Goal: Task Accomplishment & Management: Manage account settings

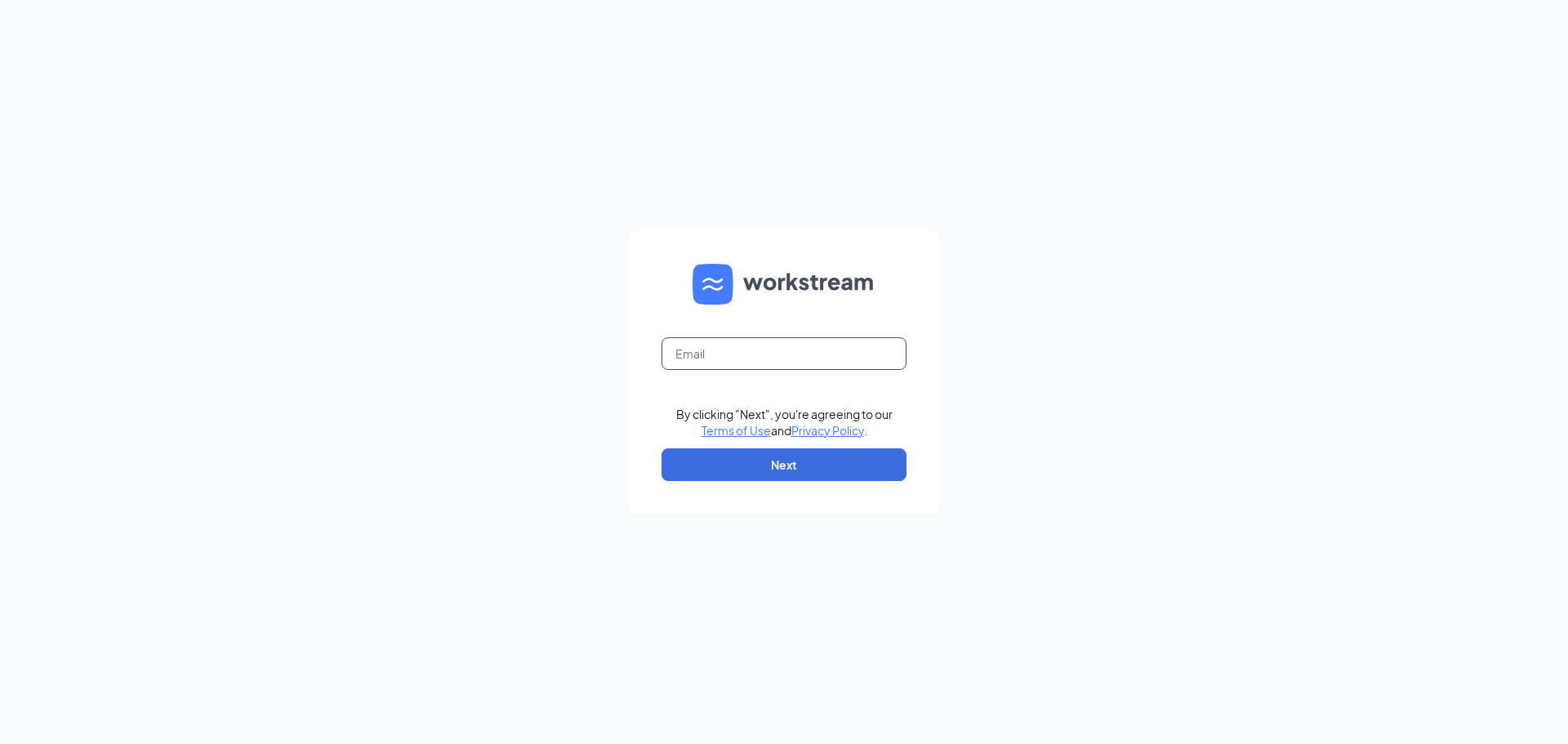
click at [862, 355] on input "text" at bounding box center [784, 354] width 245 height 33
type input "[EMAIL_ADDRESS][DOMAIN_NAME]"
click at [804, 464] on button "Next" at bounding box center [784, 465] width 245 height 33
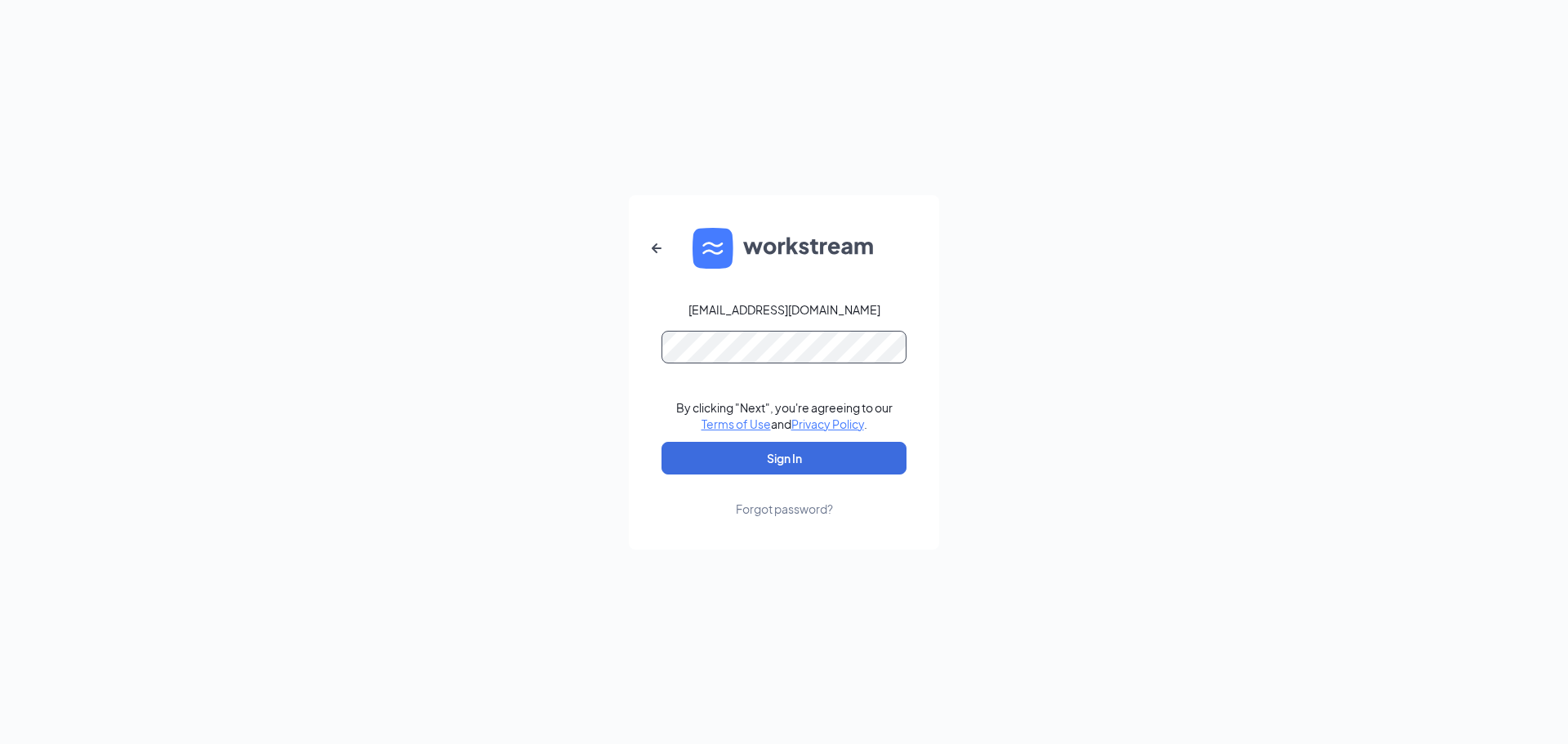
click at [662, 442] on button "Sign In" at bounding box center [784, 459] width 245 height 33
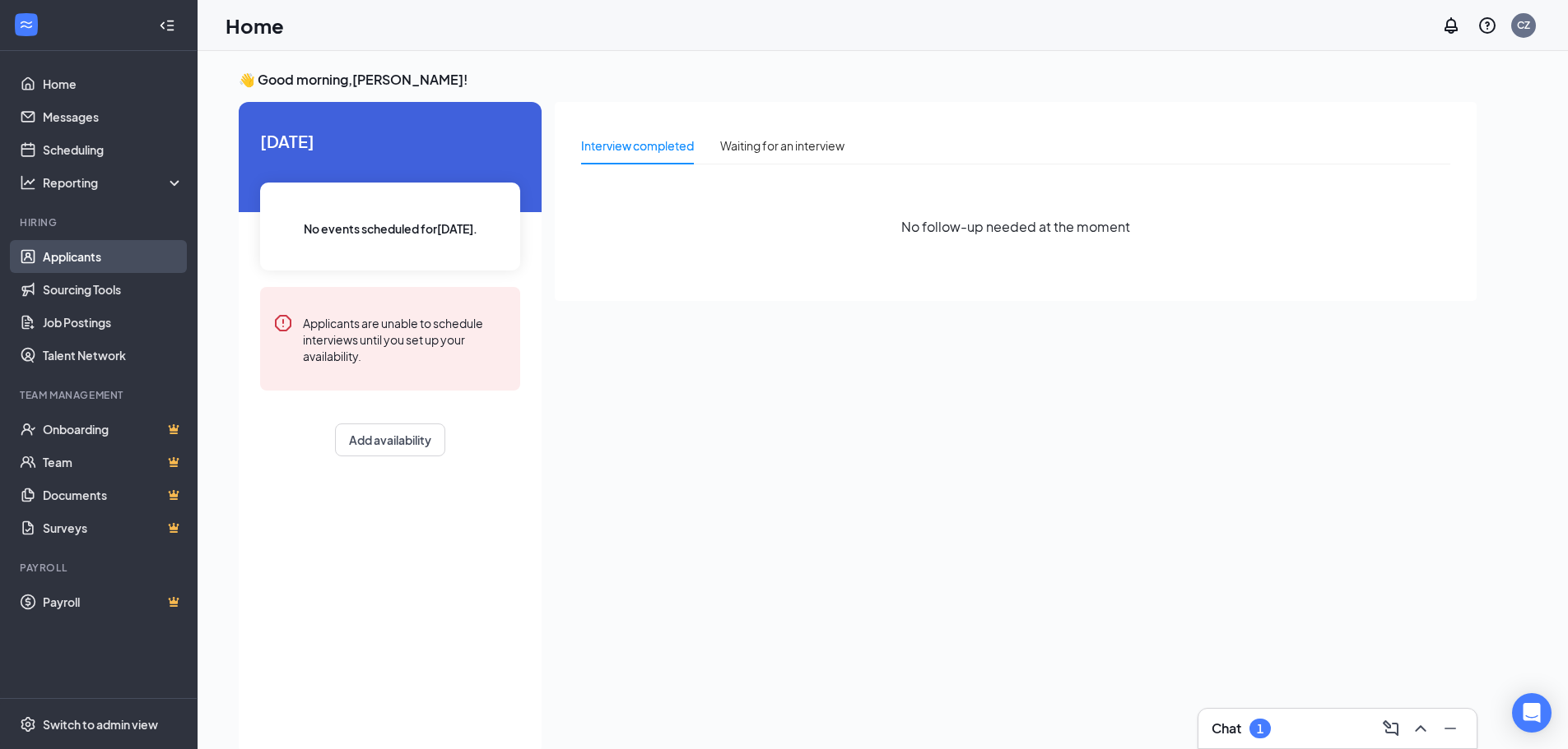
click at [101, 256] on link "Applicants" at bounding box center [113, 257] width 141 height 33
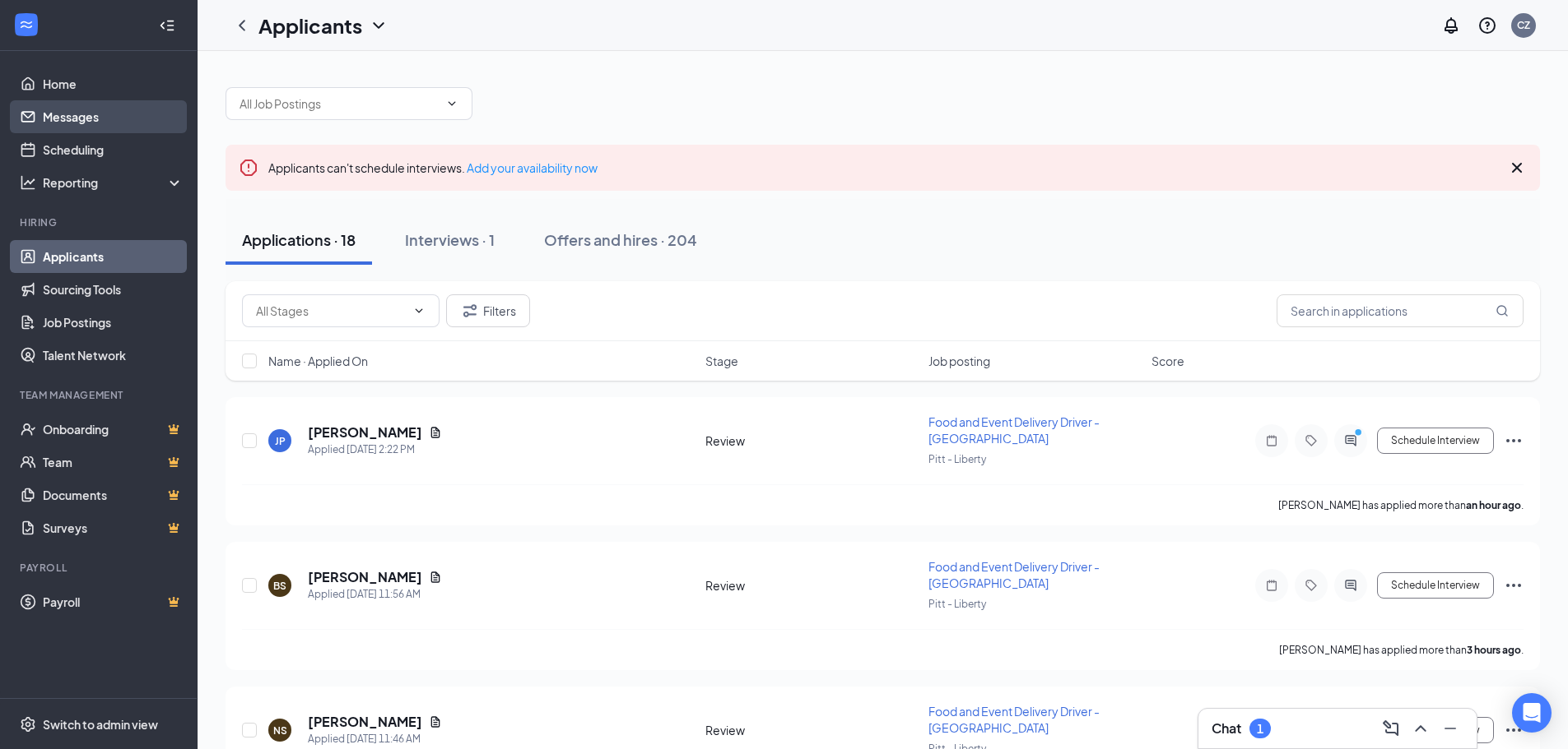
click at [112, 121] on link "Messages" at bounding box center [113, 117] width 141 height 33
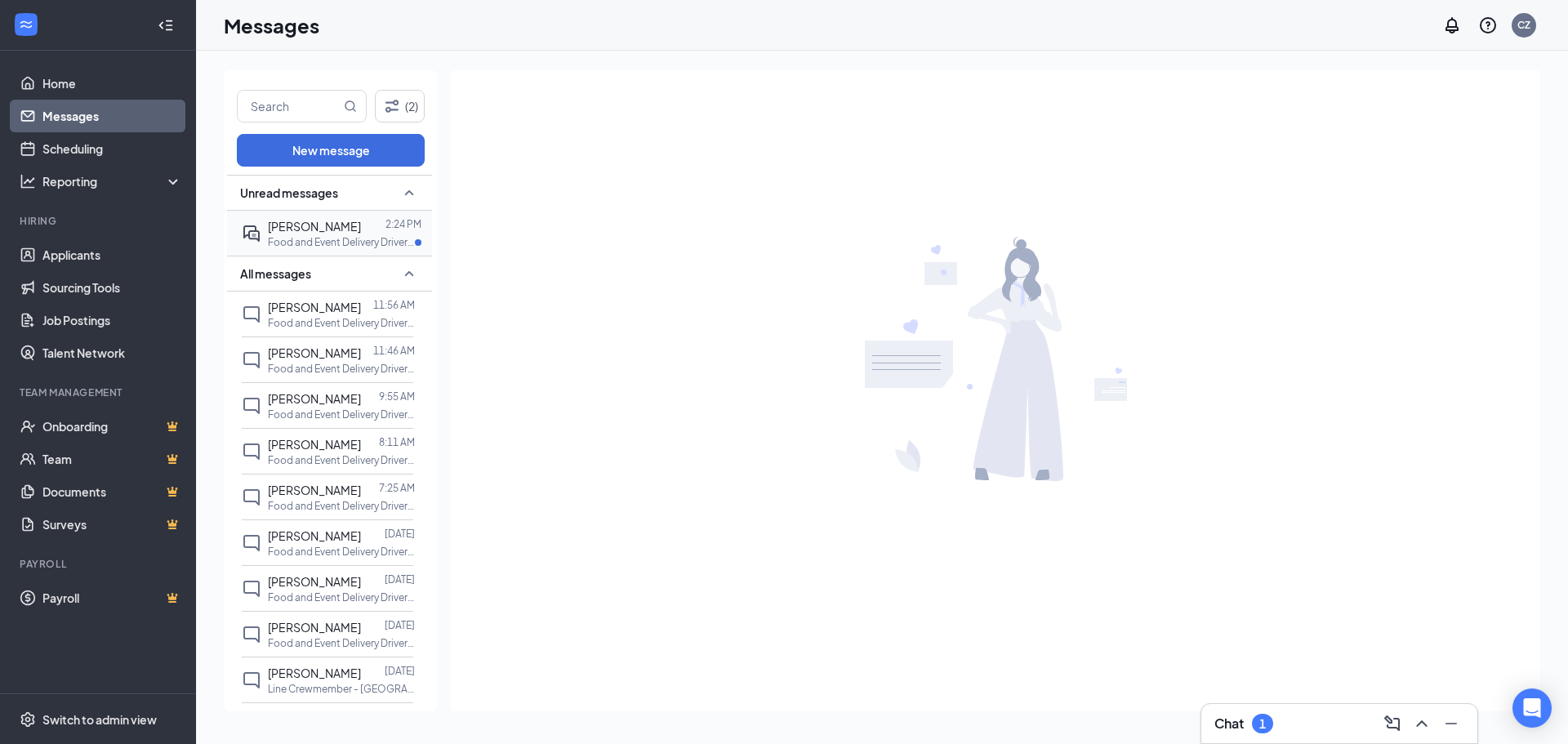
click at [327, 237] on p "Food and Event Delivery Driver - [GEOGRAPHIC_DATA] at [GEOGRAPHIC_DATA]" at bounding box center [341, 242] width 147 height 14
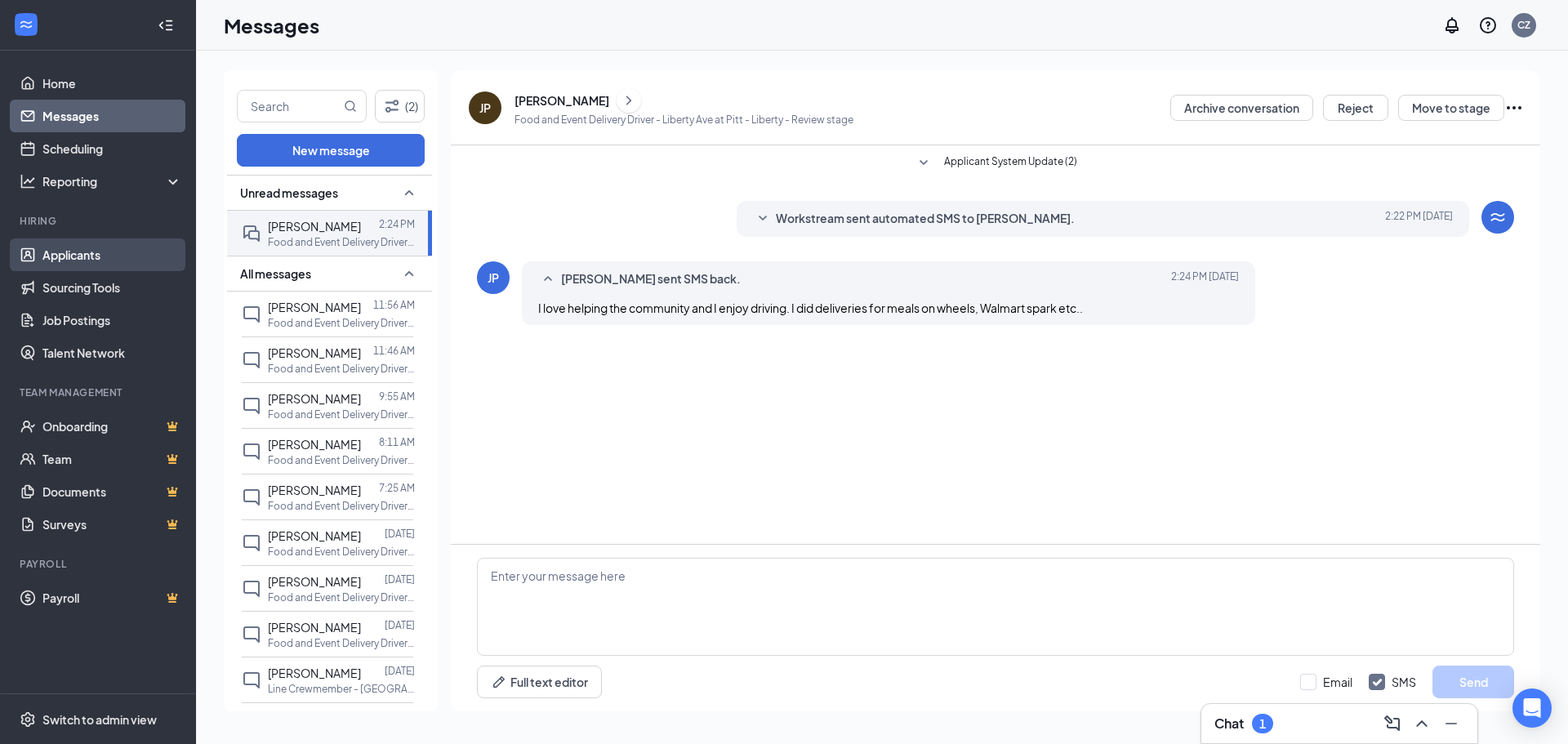
click at [126, 255] on link "Applicants" at bounding box center [112, 256] width 140 height 33
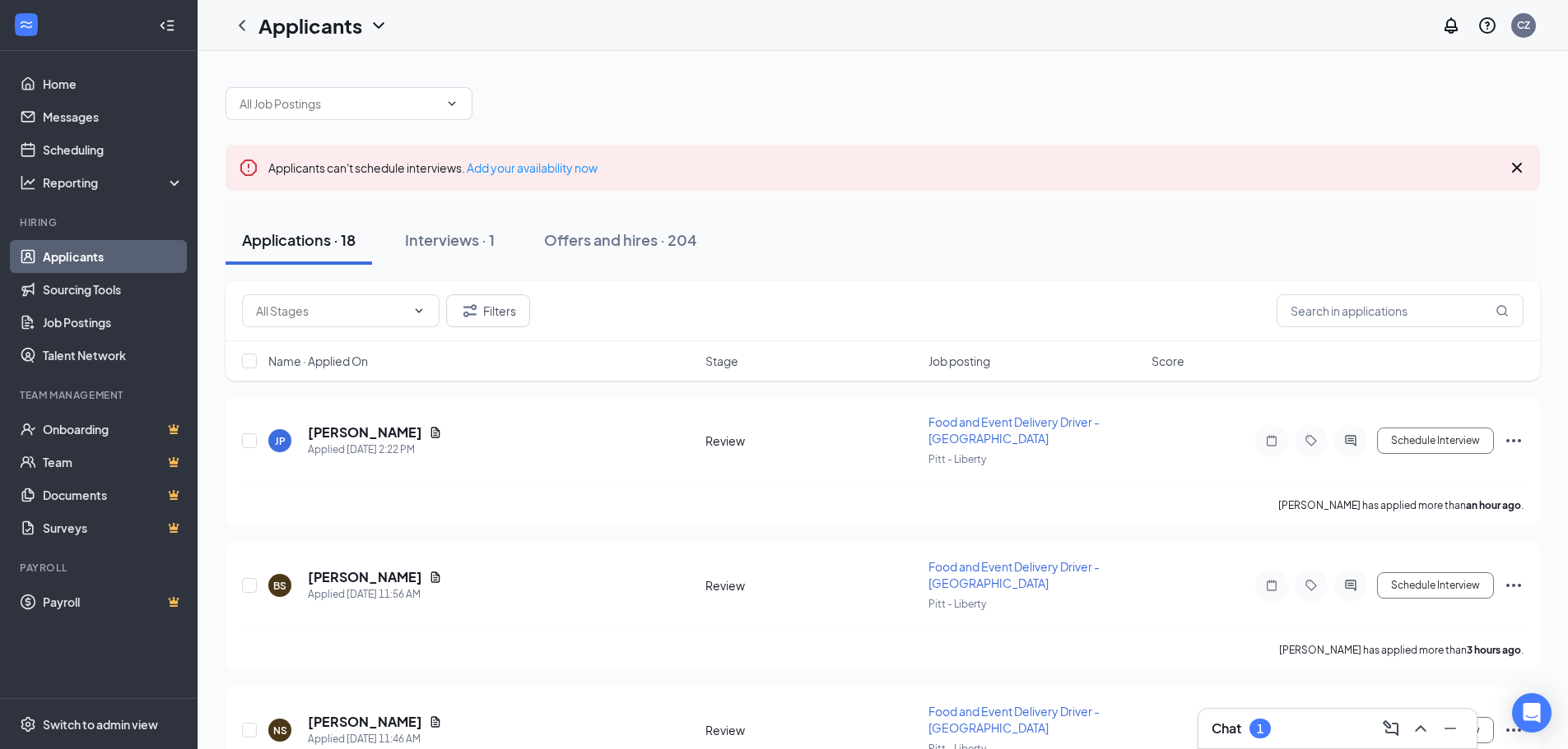
drag, startPoint x: 630, startPoint y: 177, endPoint x: 636, endPoint y: 164, distance: 14.3
click at [636, 164] on div "Applicants can't schedule interviews. Add your availability now" at bounding box center [882, 167] width 1314 height 46
click at [631, 231] on div "Offers and hires · 204" at bounding box center [620, 240] width 153 height 21
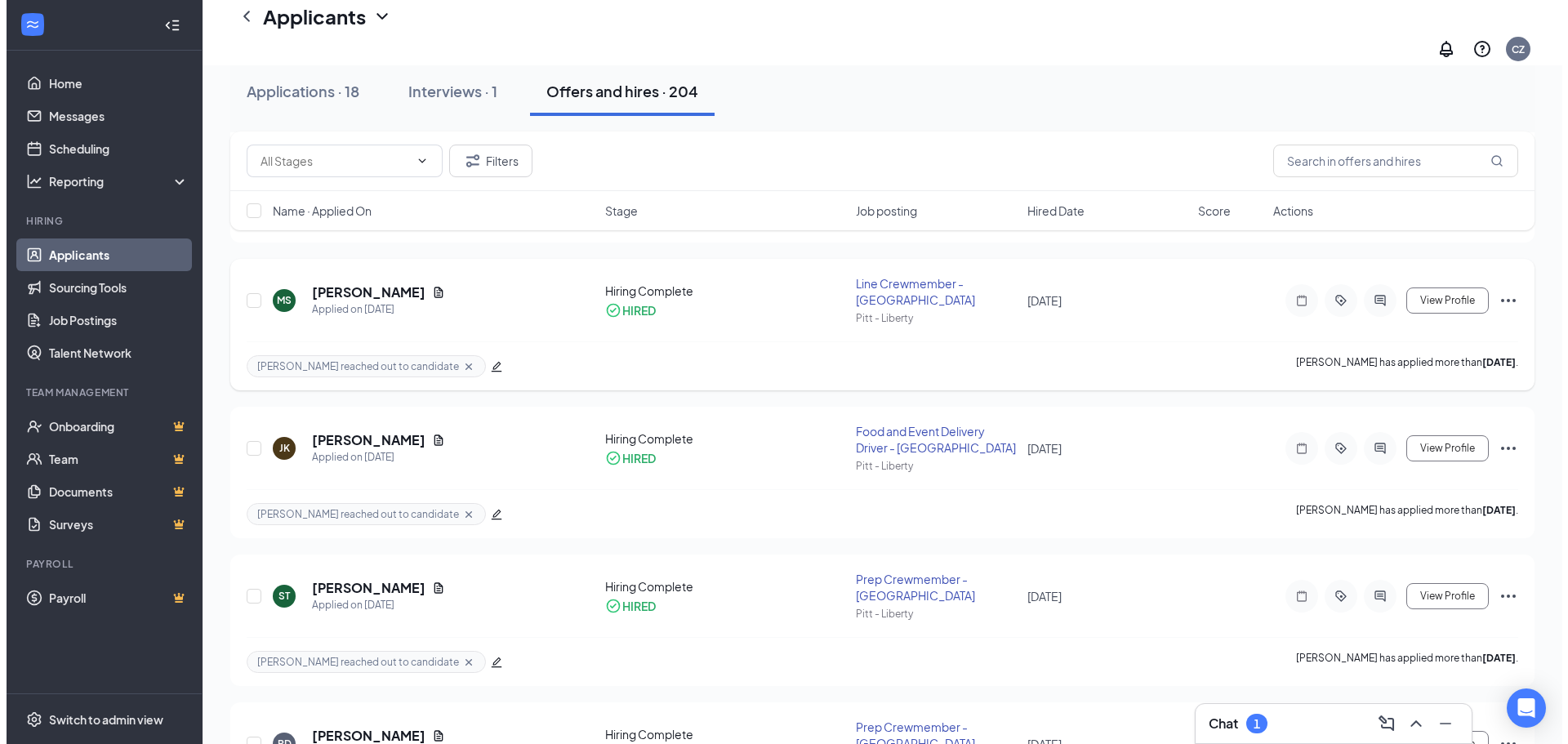
scroll to position [327, 0]
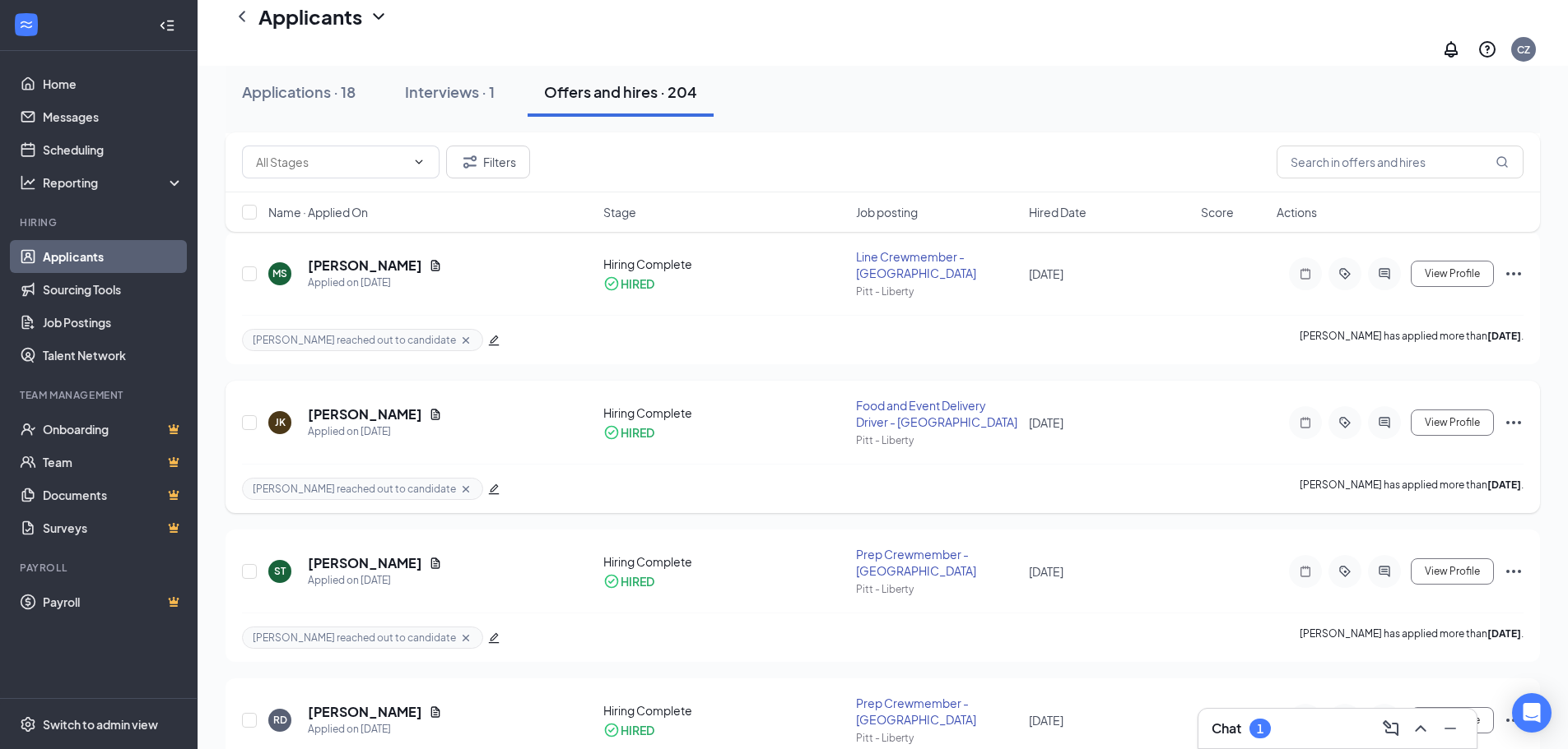
click at [346, 405] on h5 "[PERSON_NAME]" at bounding box center [365, 414] width 115 height 18
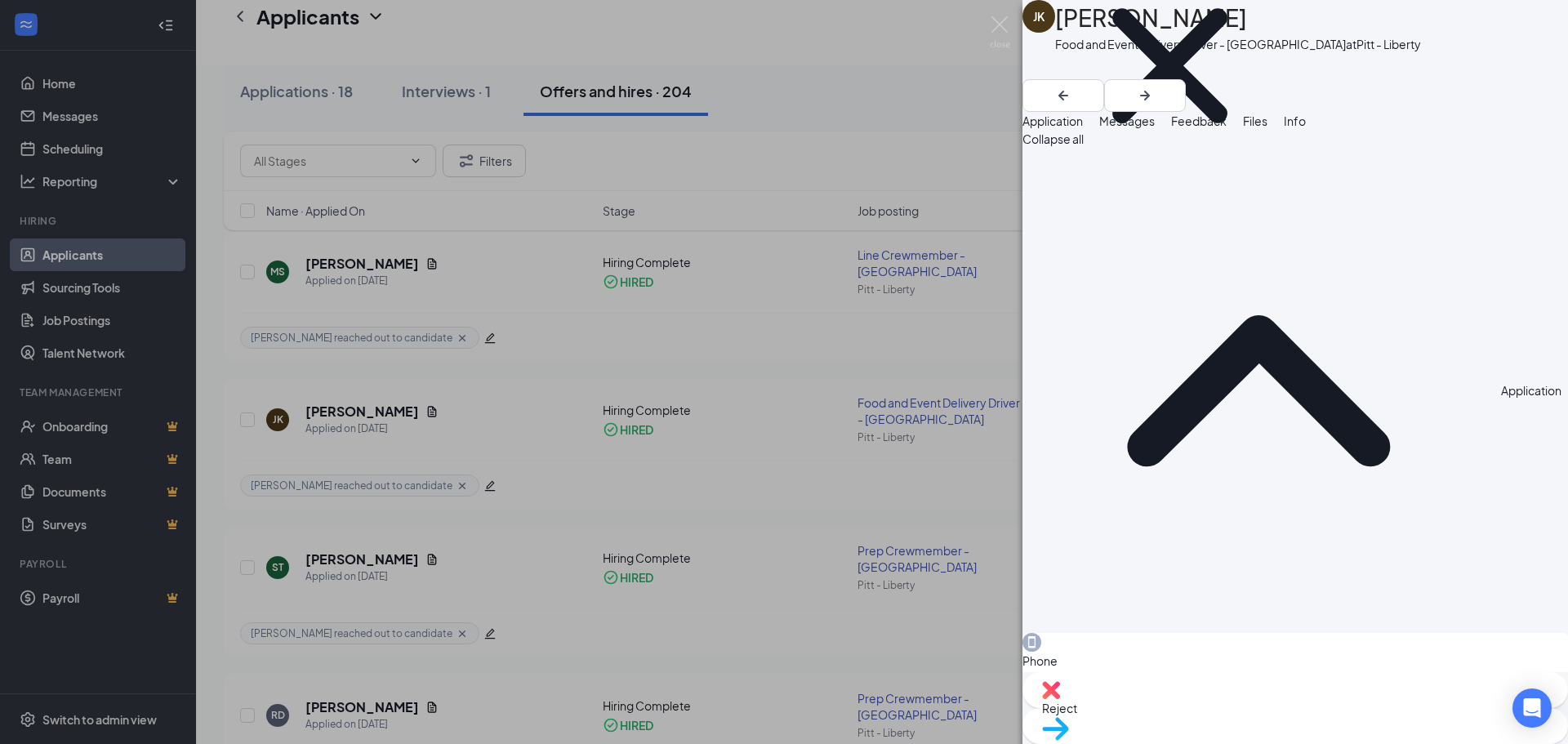
click at [1154, 129] on span "Messages" at bounding box center [1127, 121] width 56 height 15
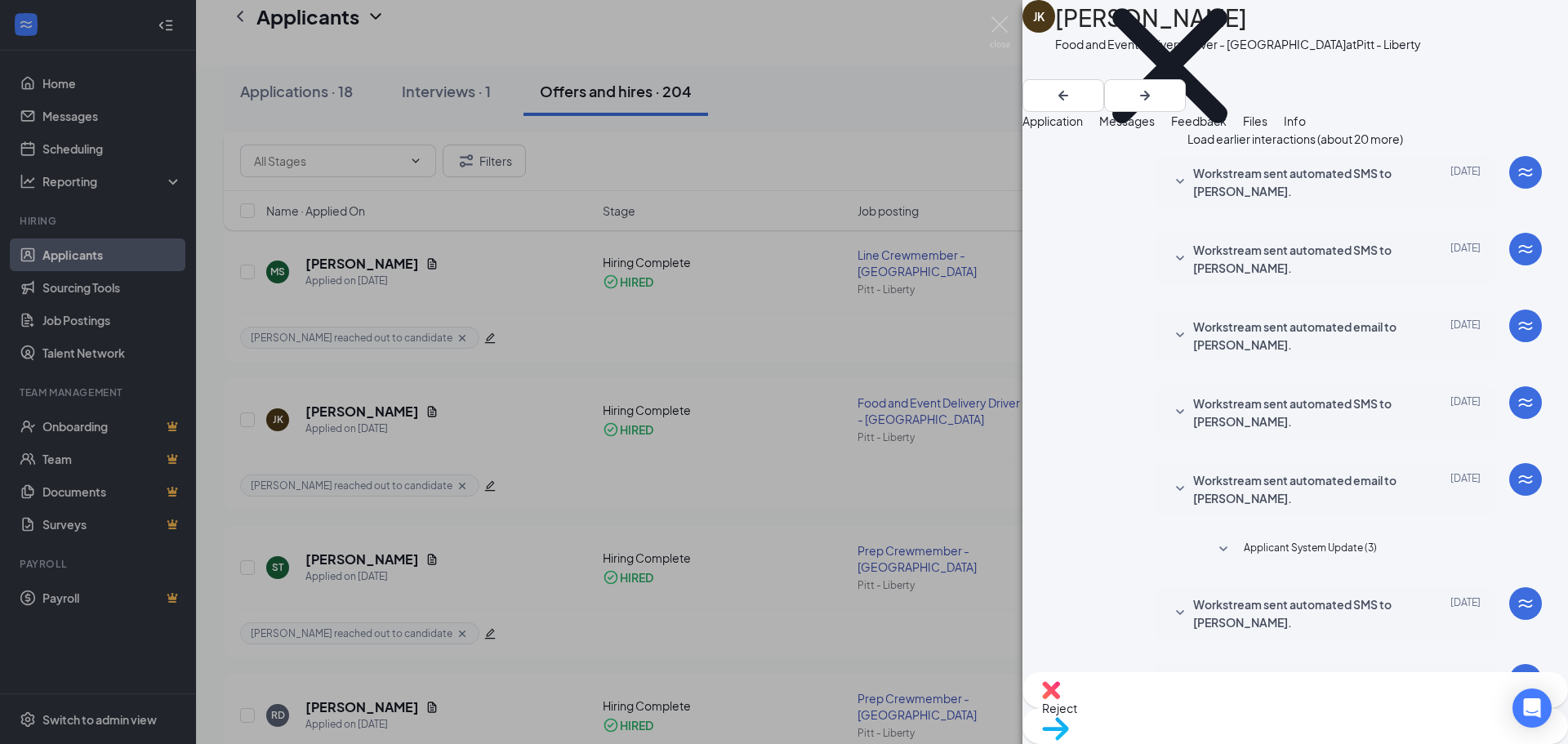
click at [1316, 148] on button "Load earlier interactions (about 20 more)" at bounding box center [1295, 138] width 215 height 18
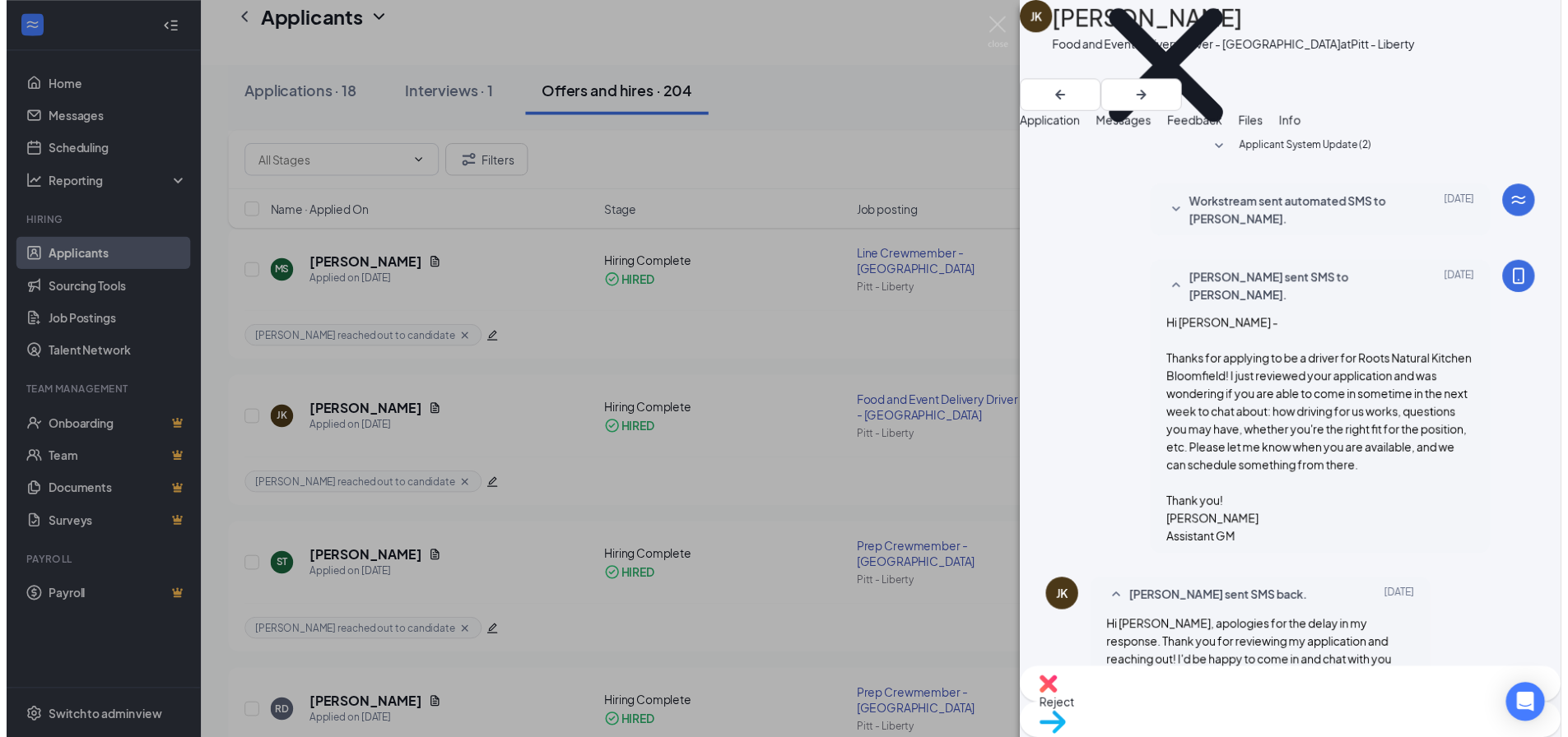
scroll to position [329, 0]
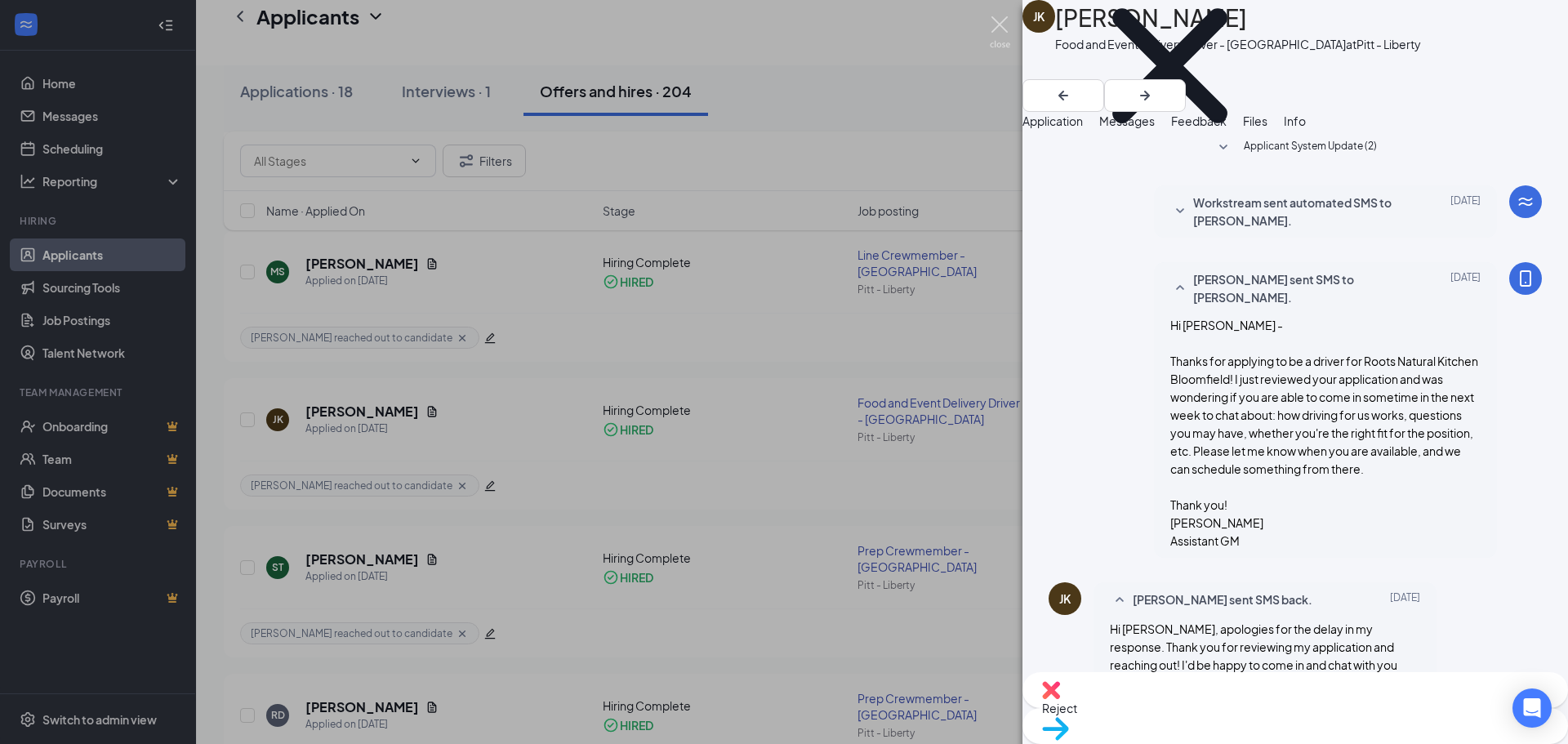
click at [1007, 23] on img at bounding box center [1000, 32] width 21 height 32
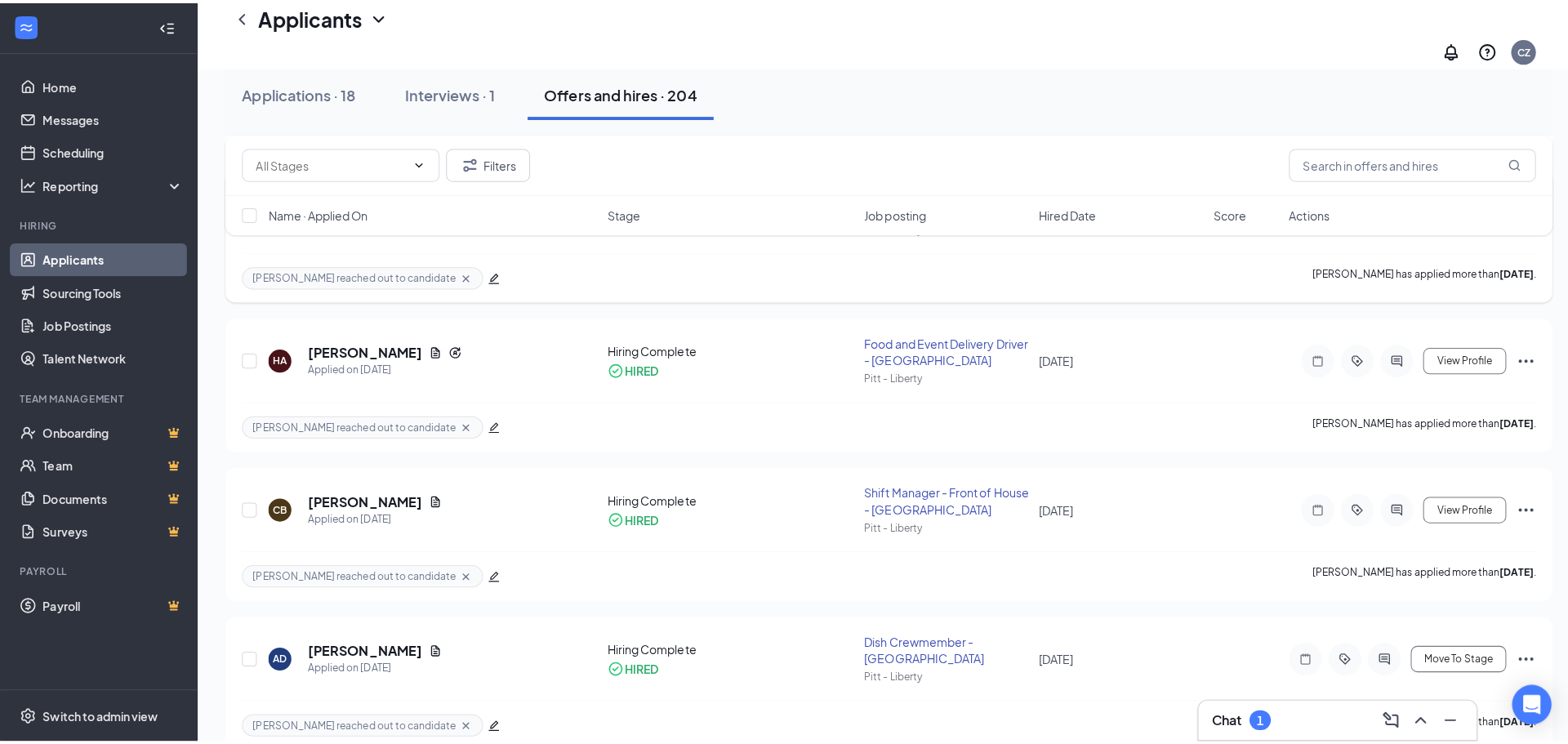
scroll to position [2533, 0]
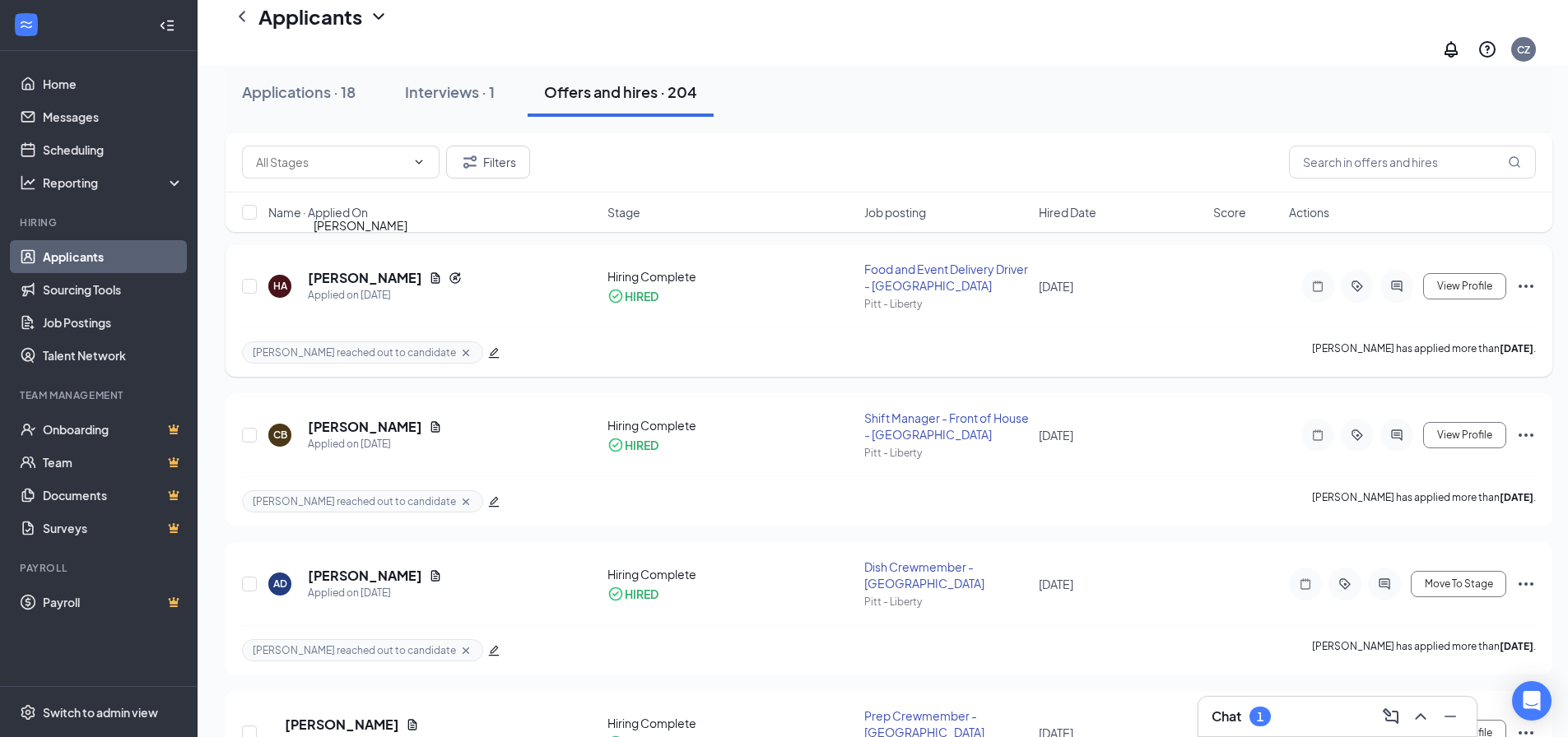
click at [356, 269] on h5 "[PERSON_NAME]" at bounding box center [365, 277] width 115 height 18
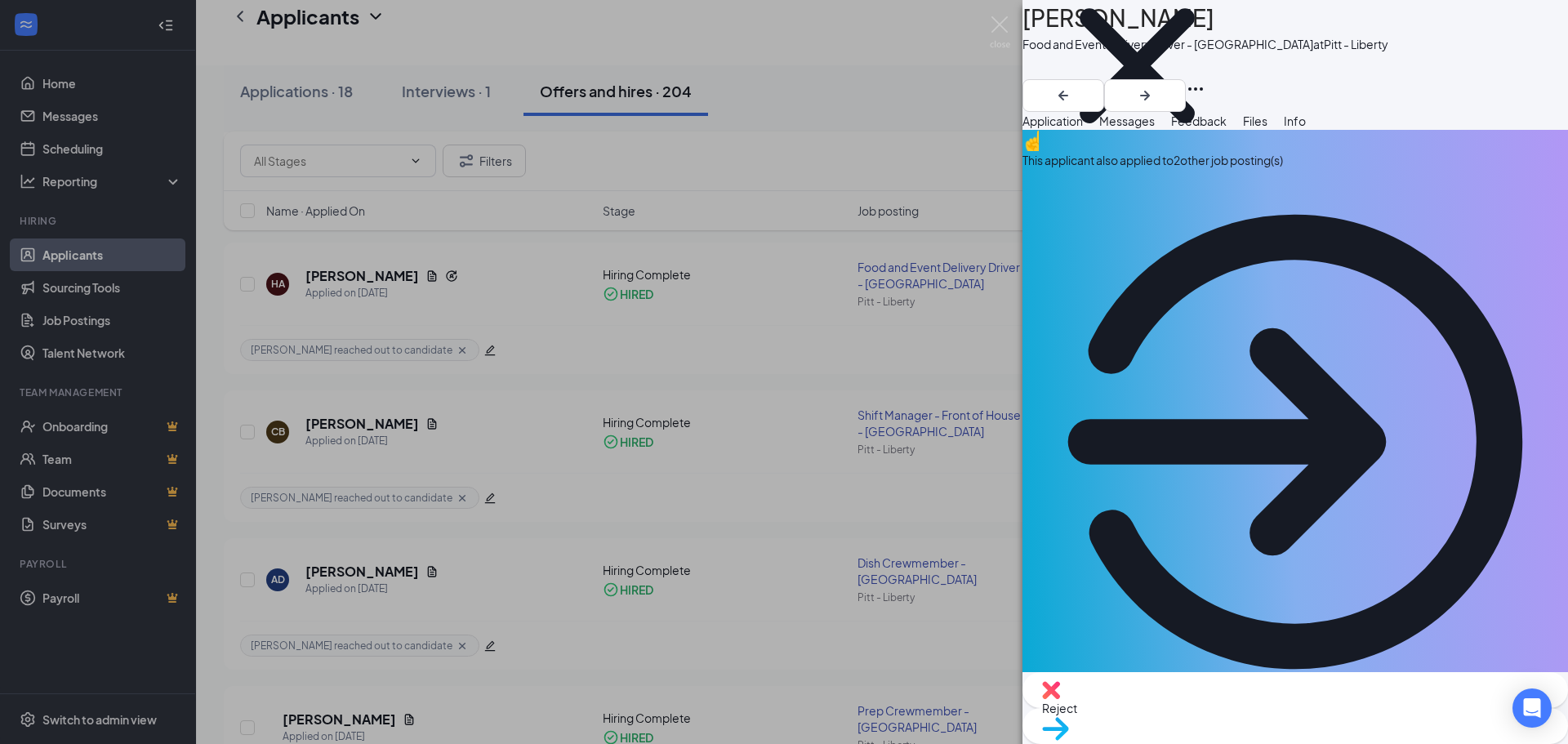
click at [1154, 129] on span "Messages" at bounding box center [1127, 121] width 56 height 15
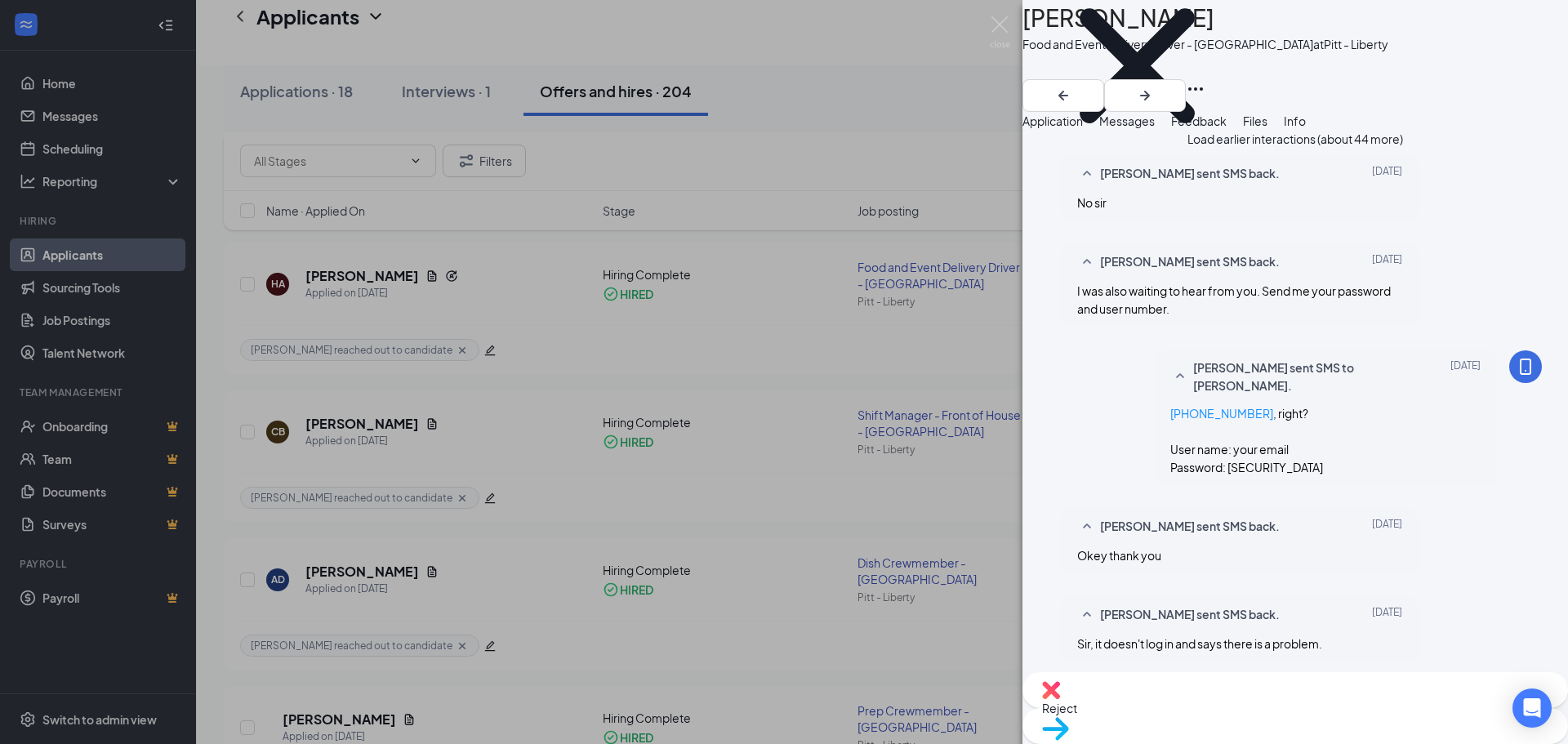
click at [1279, 148] on button "Load earlier interactions (about 44 more)" at bounding box center [1295, 138] width 215 height 18
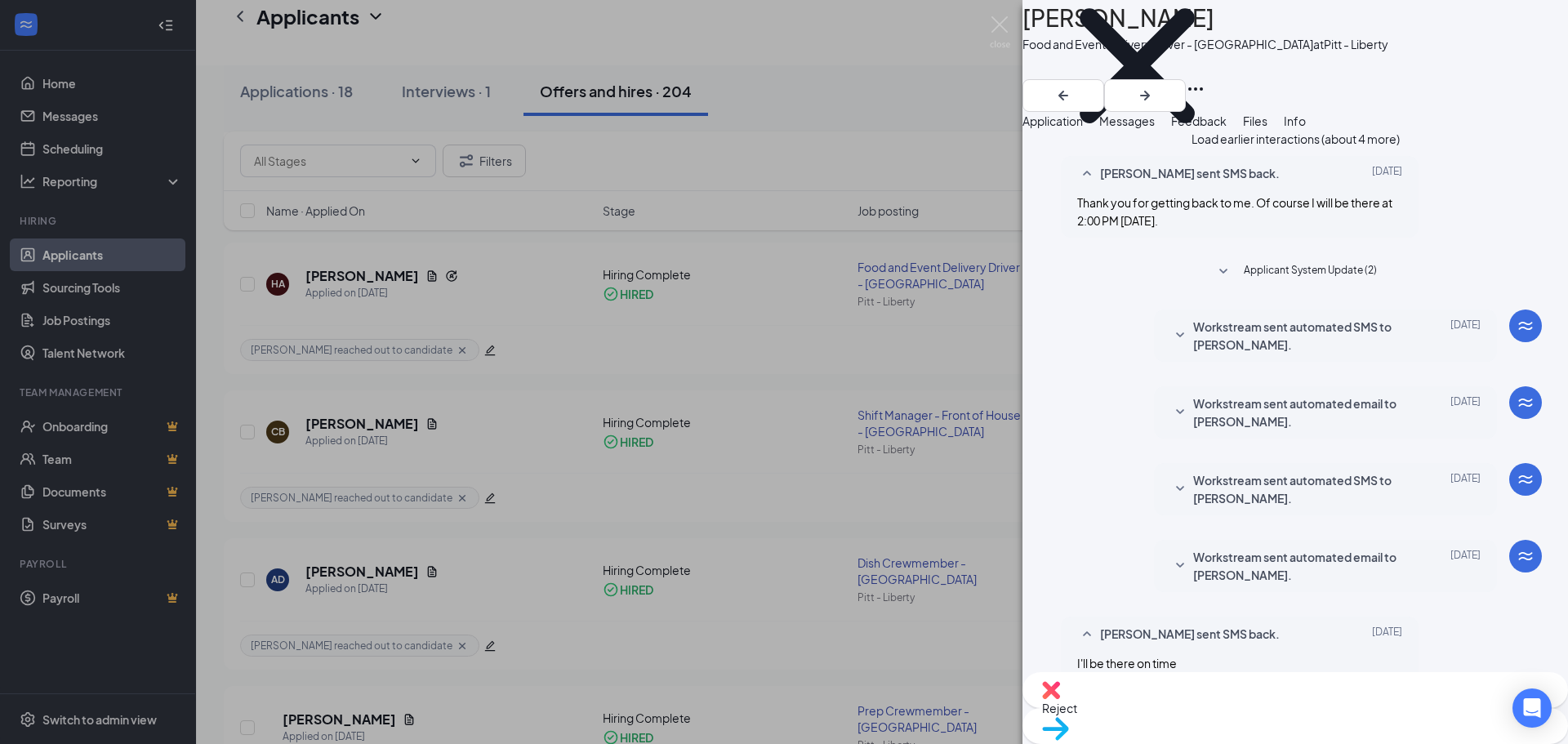
click at [1314, 148] on button "Load earlier interactions (about 4 more)" at bounding box center [1296, 138] width 208 height 18
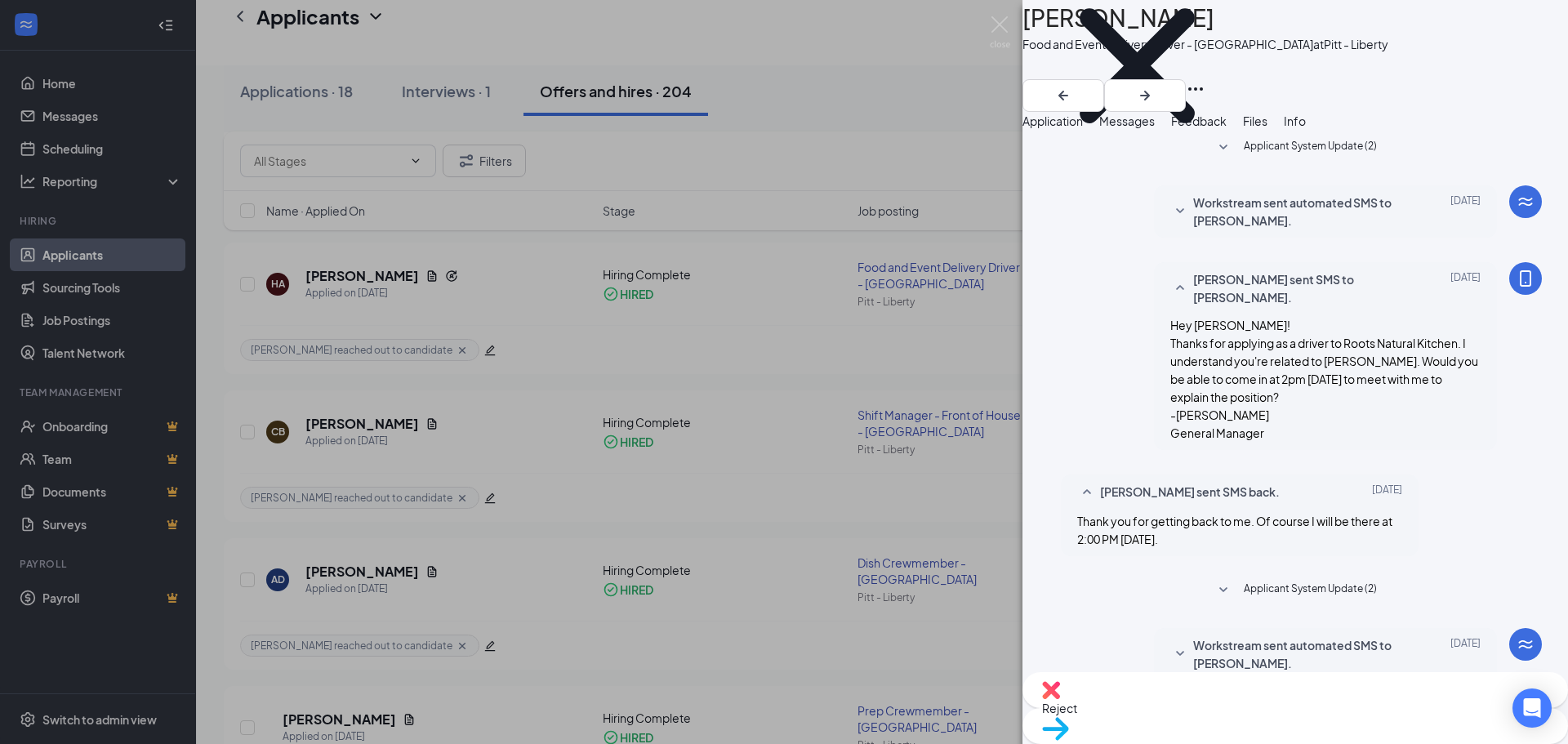
scroll to position [409, 0]
click at [1002, 26] on img at bounding box center [1000, 32] width 21 height 32
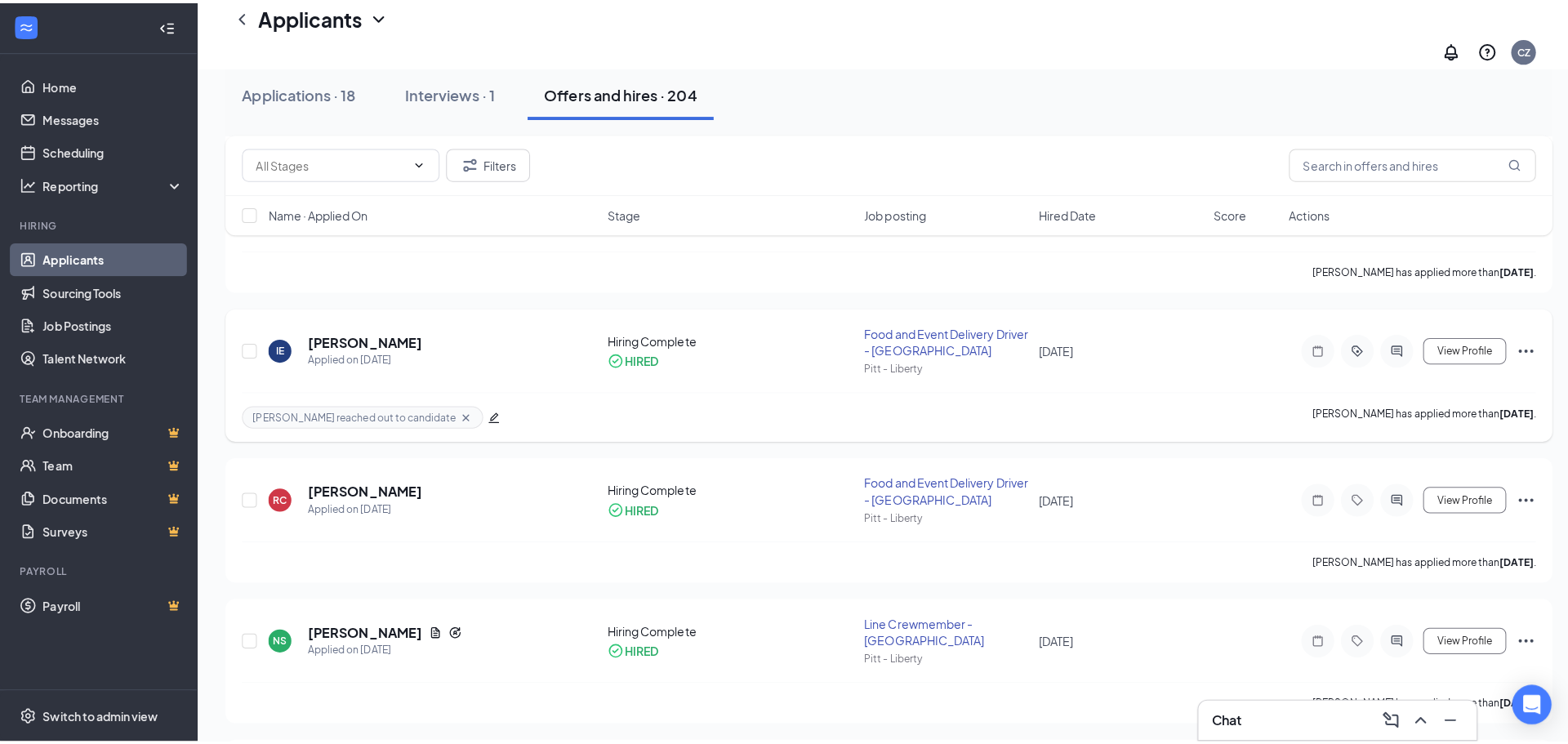
scroll to position [3514, 0]
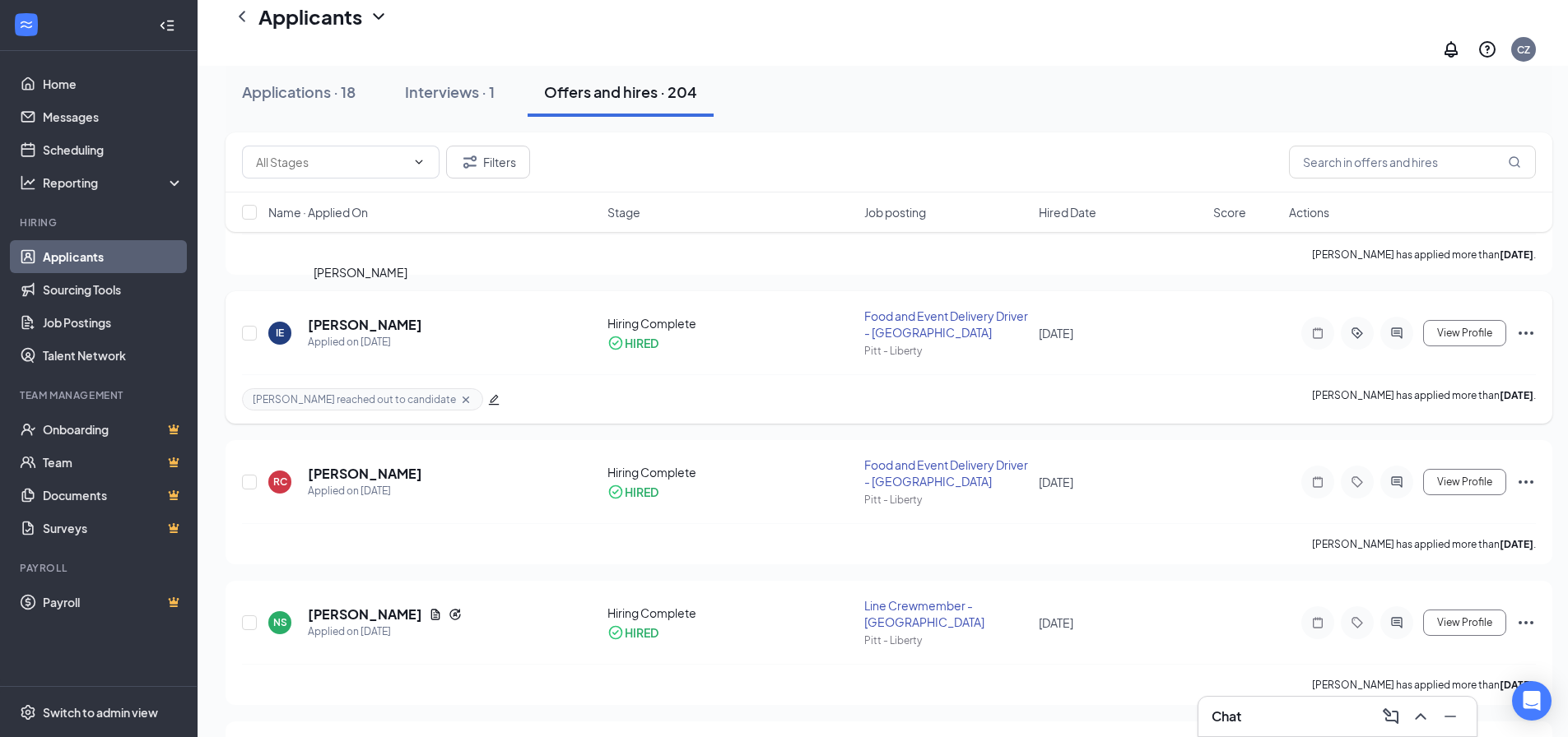
click at [347, 316] on h5 "[PERSON_NAME]" at bounding box center [365, 325] width 115 height 18
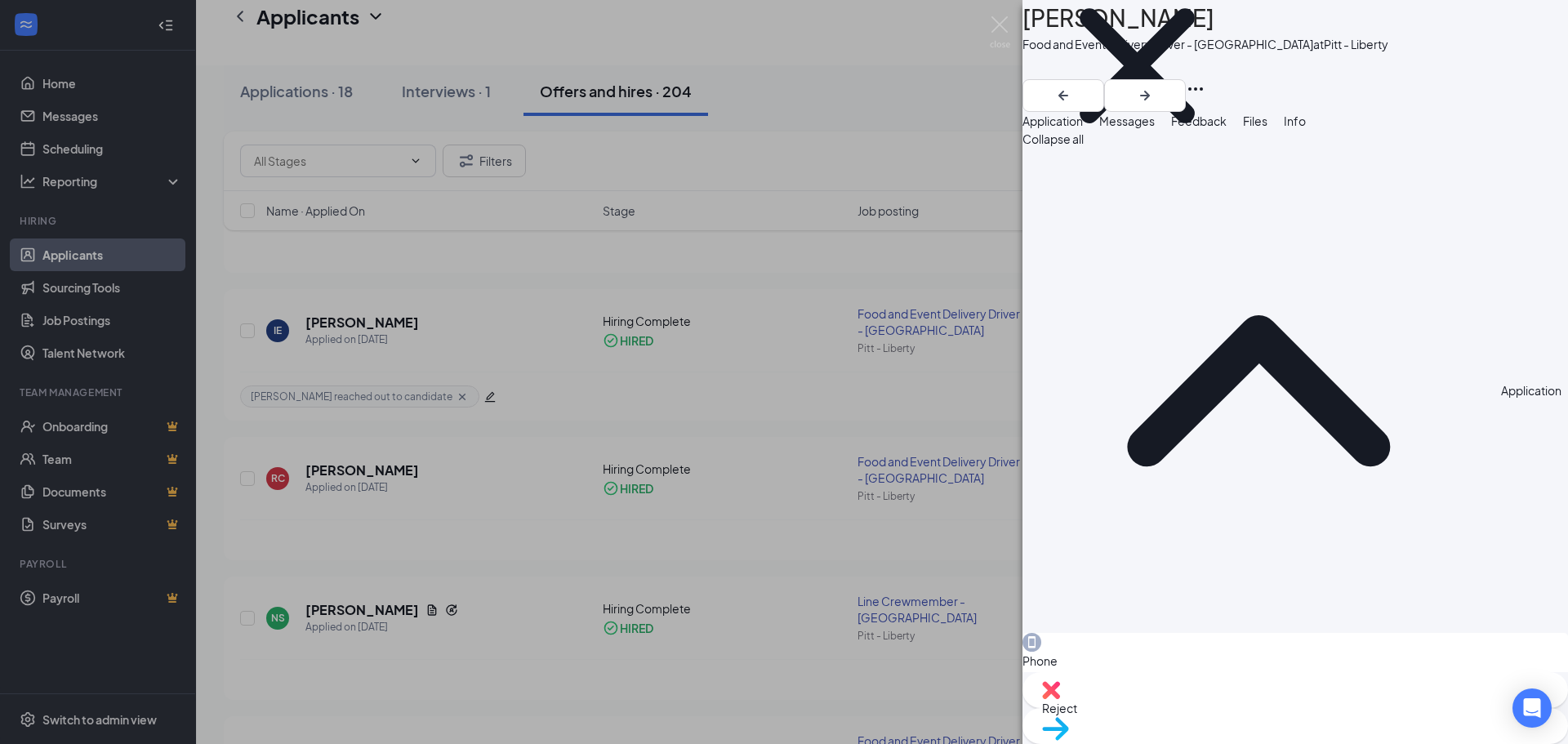
click at [1154, 129] on span "Messages" at bounding box center [1127, 121] width 56 height 15
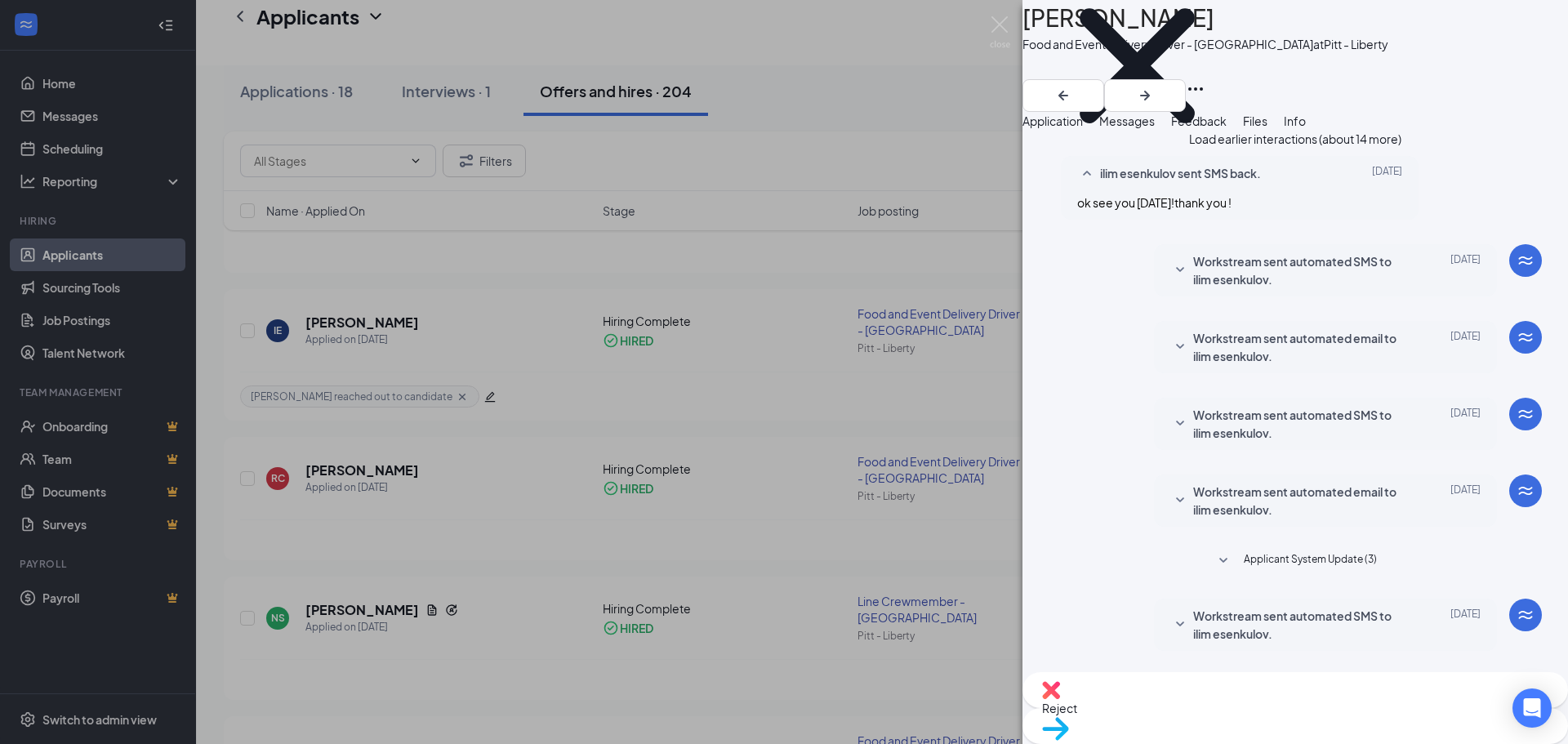
click at [1303, 148] on button "Load earlier interactions (about 14 more)" at bounding box center [1295, 138] width 212 height 18
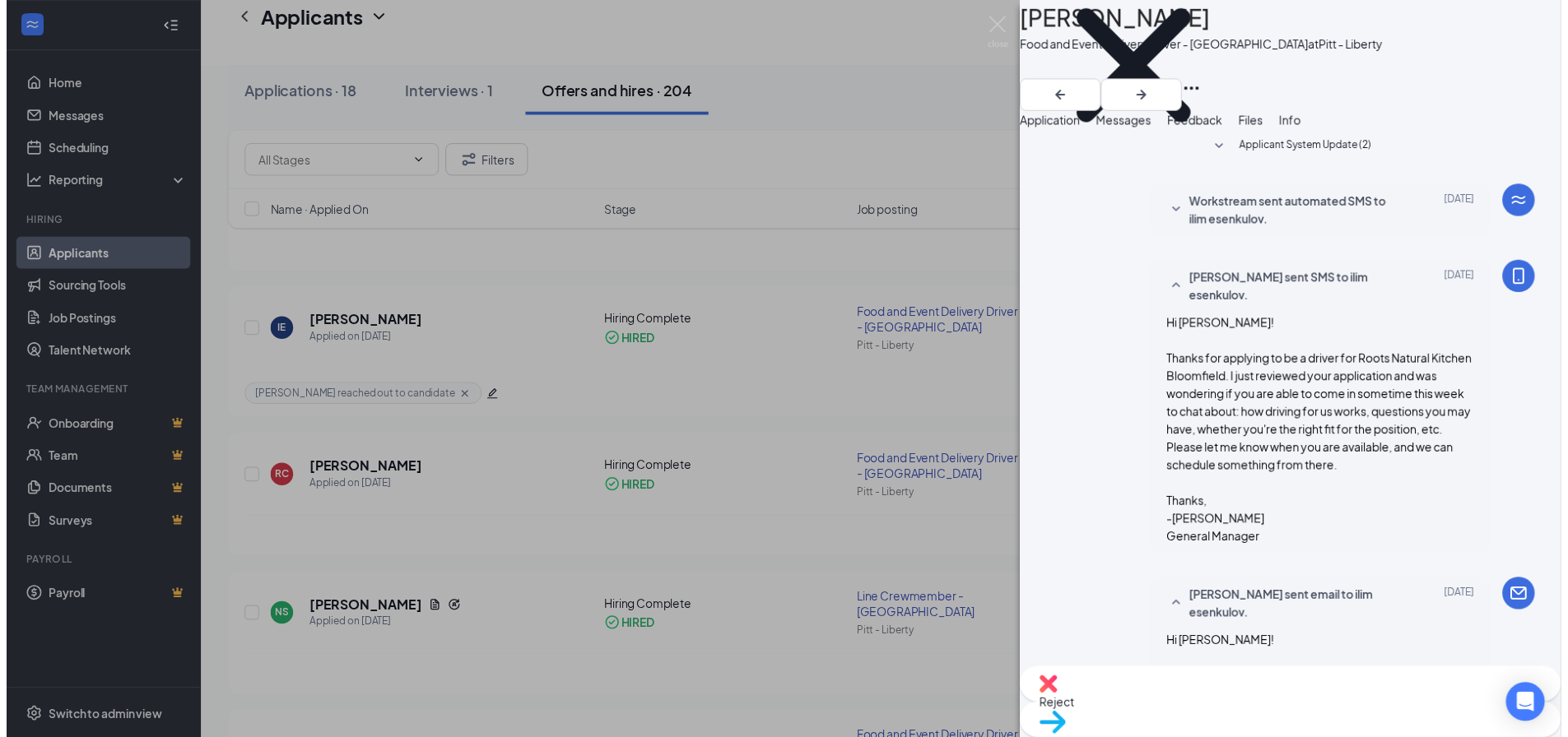
scroll to position [165, 0]
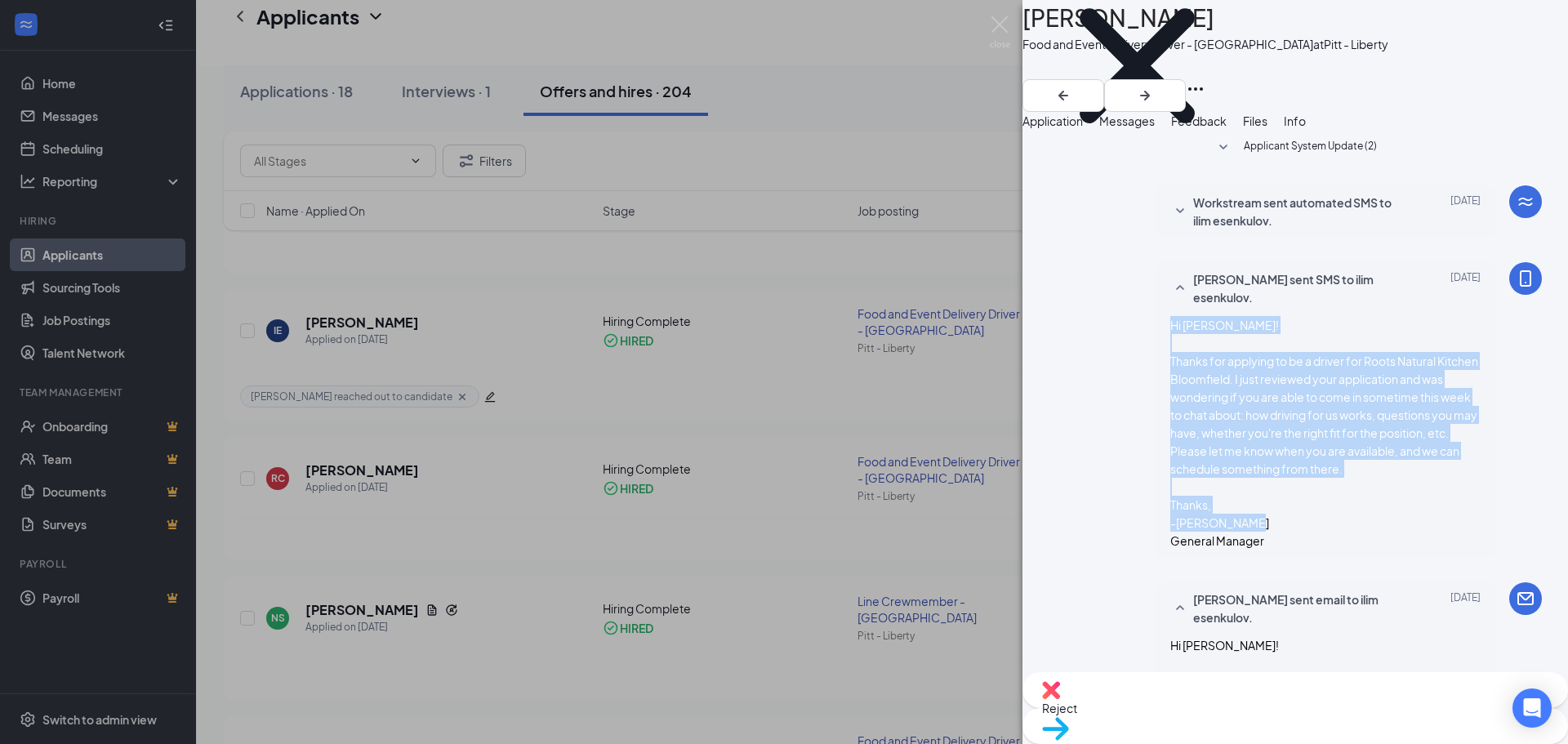
drag, startPoint x: 1144, startPoint y: 193, endPoint x: 1435, endPoint y: 412, distance: 364.2
click at [1435, 412] on div "[PERSON_NAME] sent SMS to ilim esenkulov. [DATE] Hi Ilim! Thanks for applying t…" at bounding box center [1325, 410] width 343 height 296
copy span "Hi [PERSON_NAME]! Thanks for applying to be a driver for Roots Natural Kitchen …"
click at [1007, 26] on img at bounding box center [1000, 32] width 21 height 32
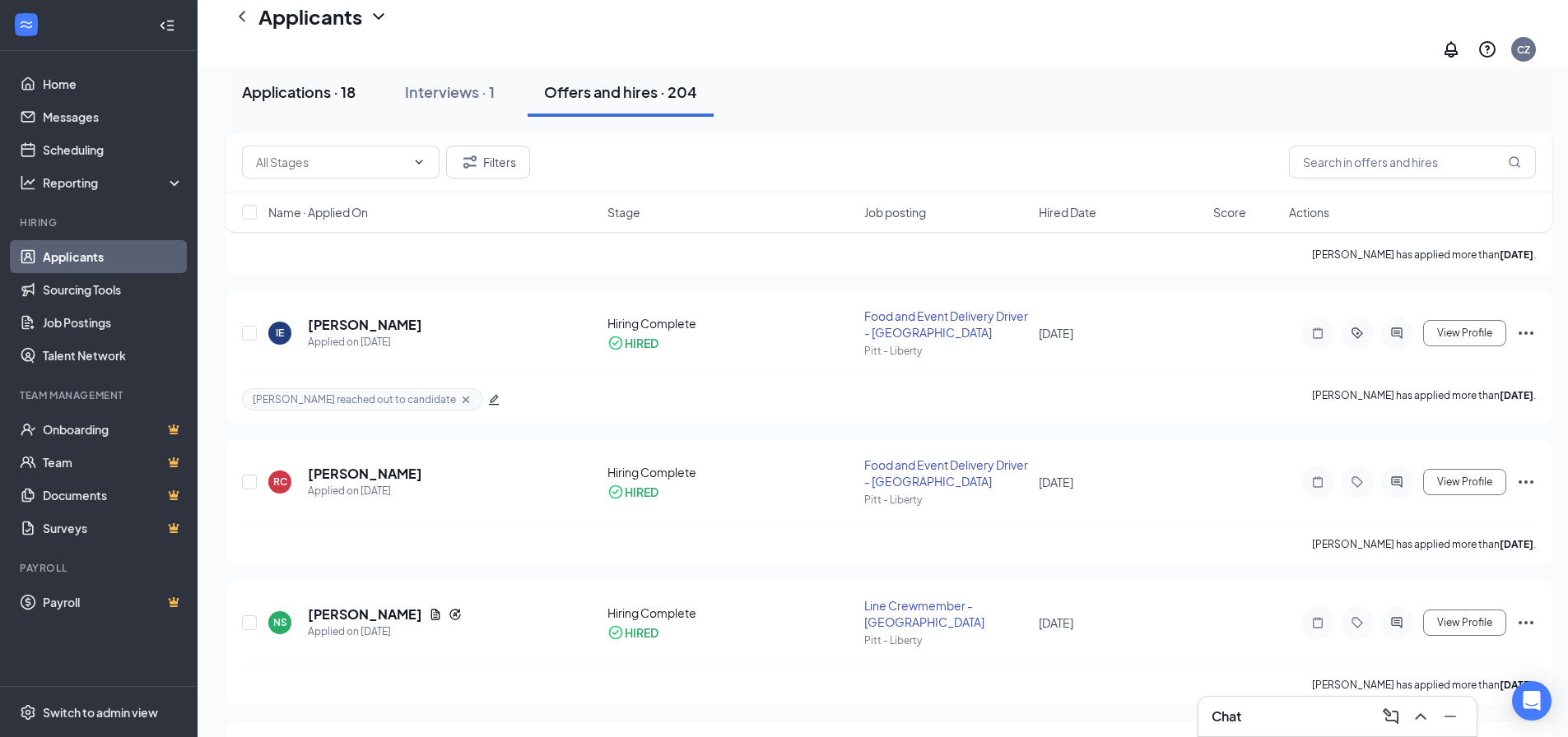
click at [285, 92] on div "Applications · 18" at bounding box center [299, 92] width 114 height 21
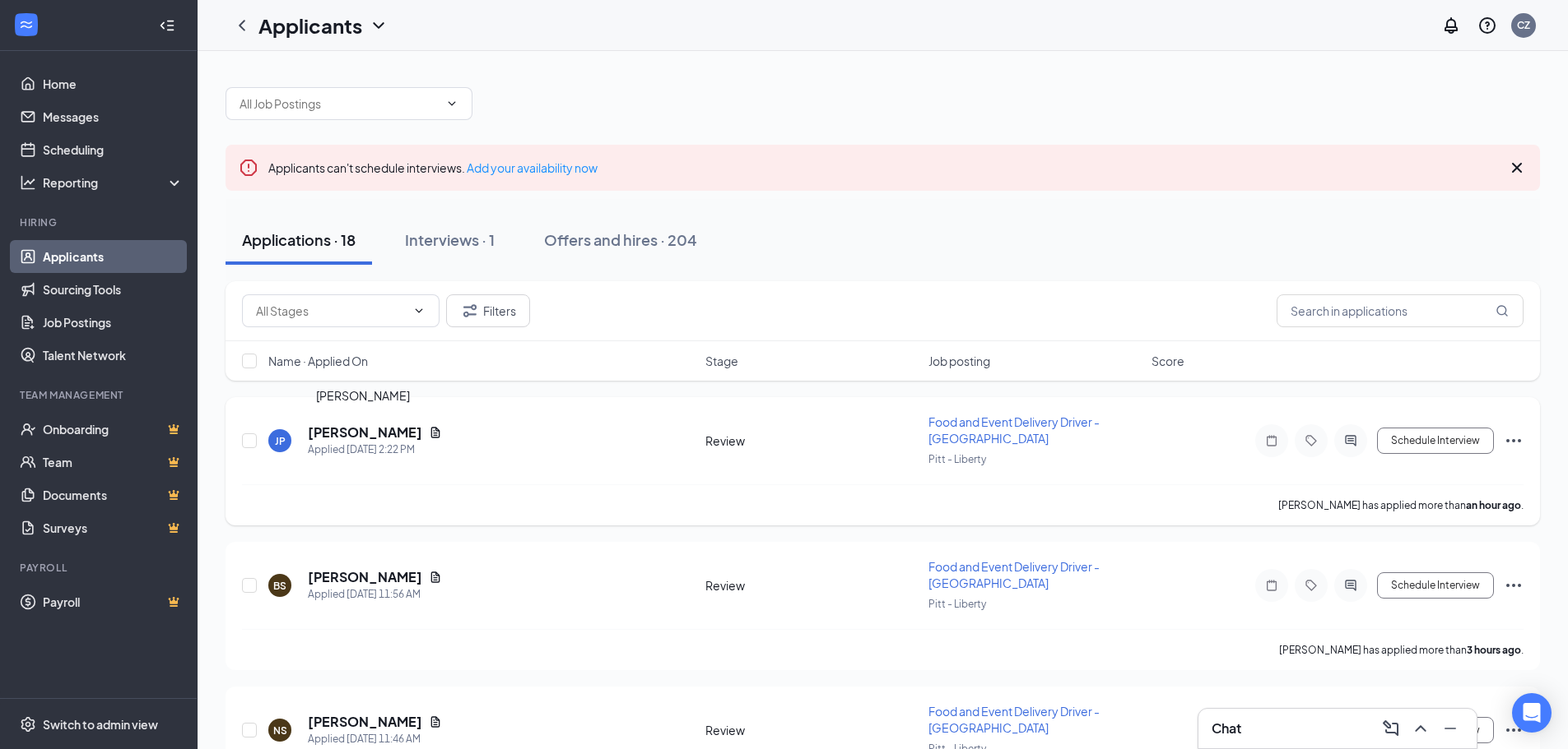
click at [364, 429] on h5 "[PERSON_NAME]" at bounding box center [365, 432] width 115 height 18
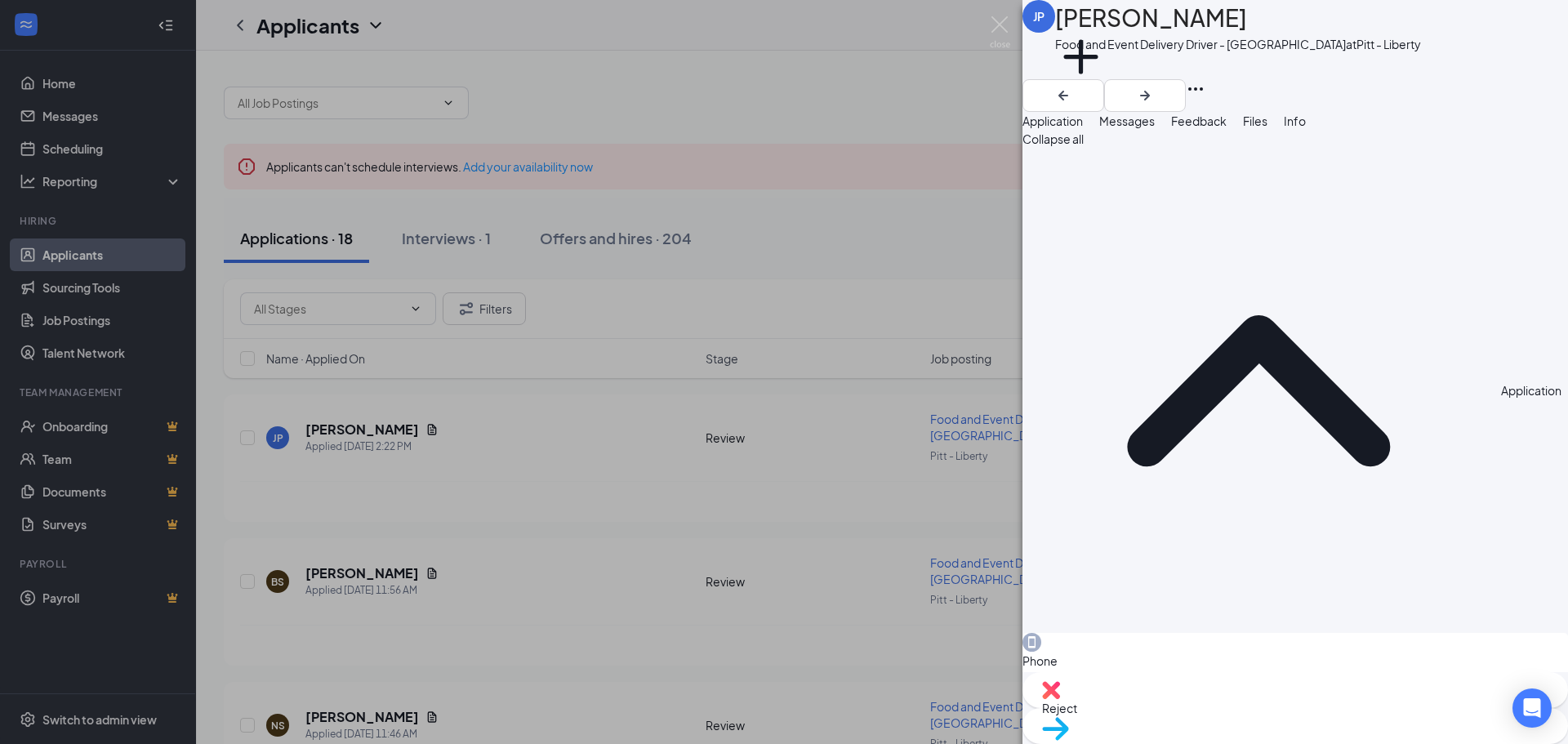
click at [1267, 127] on span "Files" at bounding box center [1255, 121] width 24 height 15
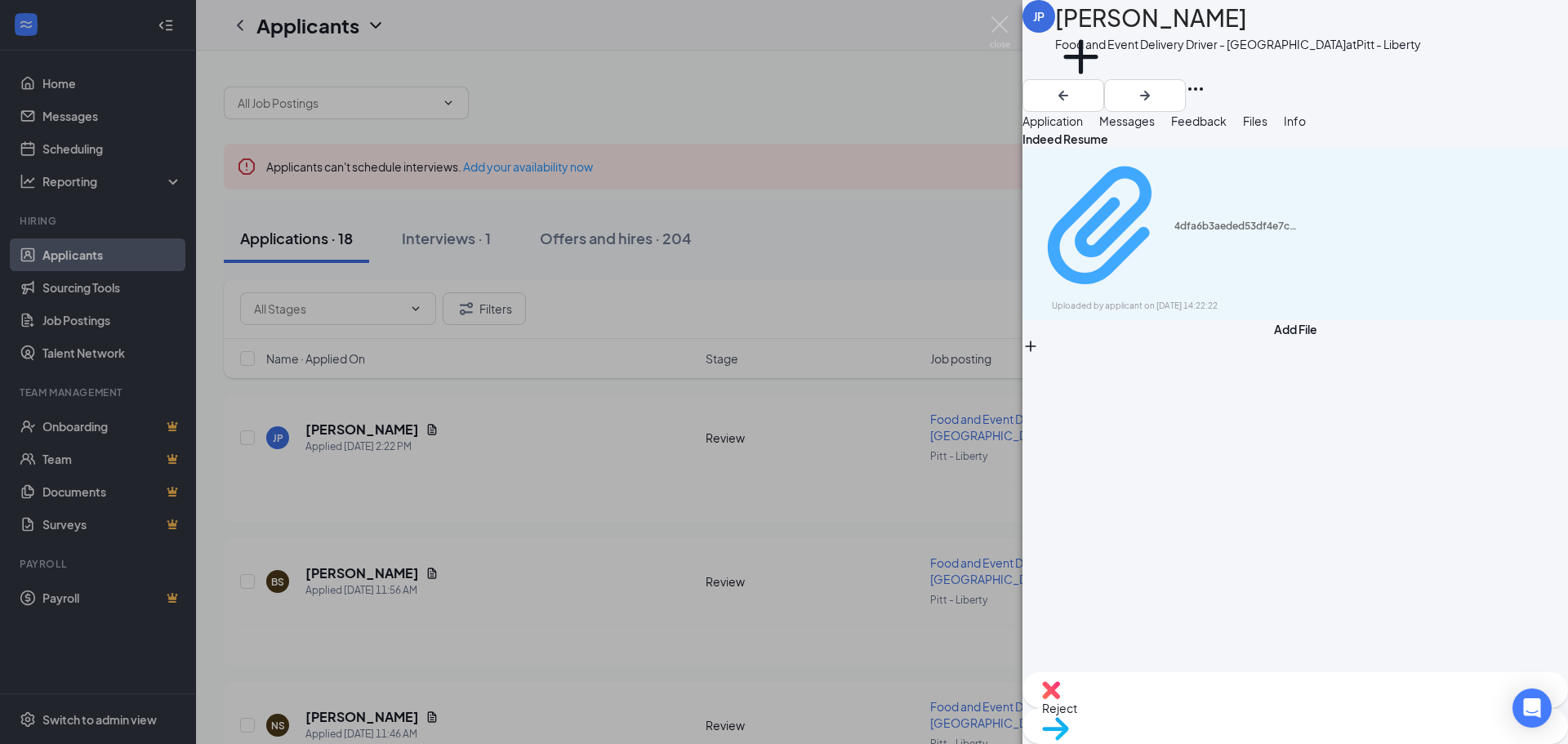
click at [1261, 220] on div "4dfa6b3aeded53df4e7c8de411cabc4e.pdf" at bounding box center [1235, 226] width 122 height 13
click at [1002, 23] on img at bounding box center [1000, 32] width 21 height 32
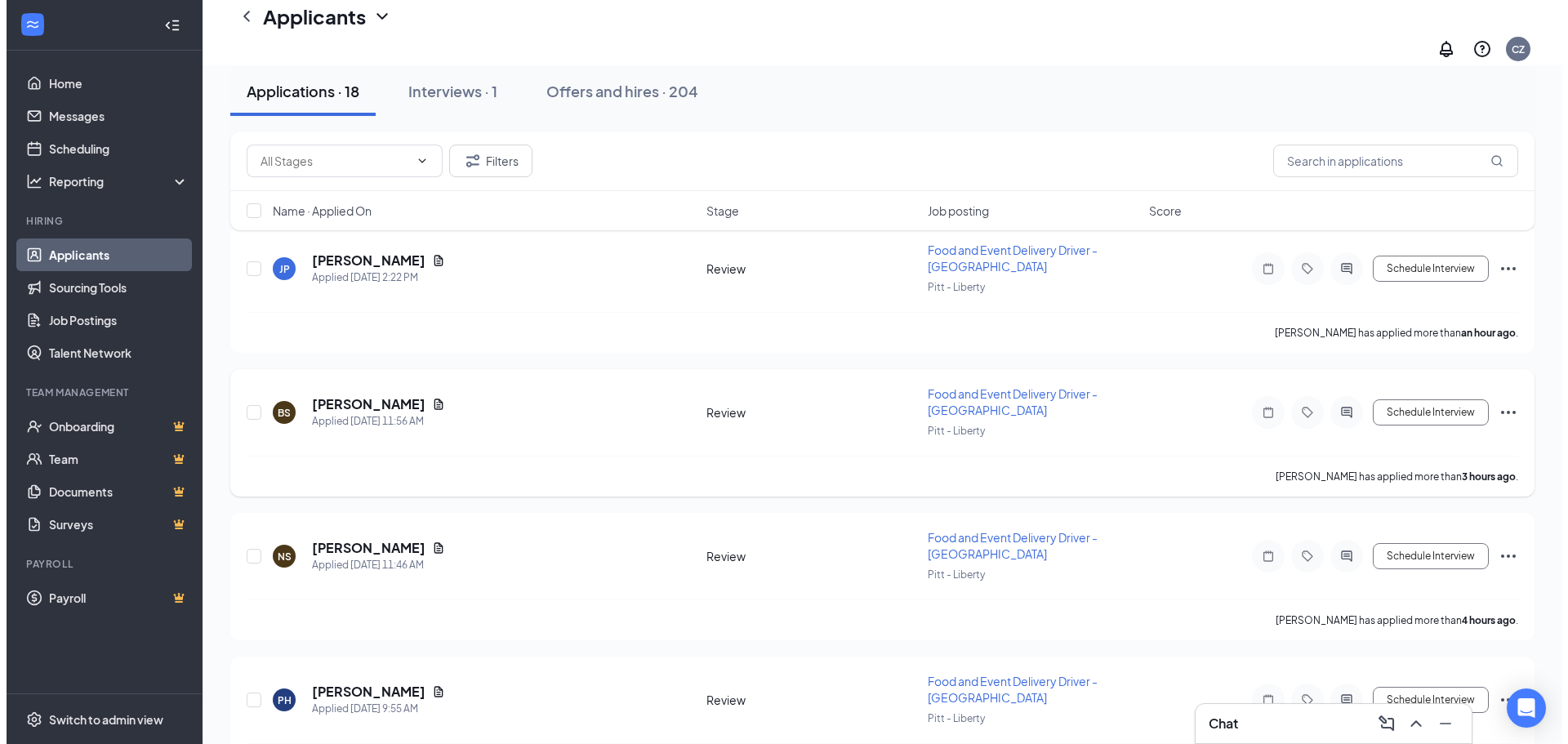
scroll to position [245, 0]
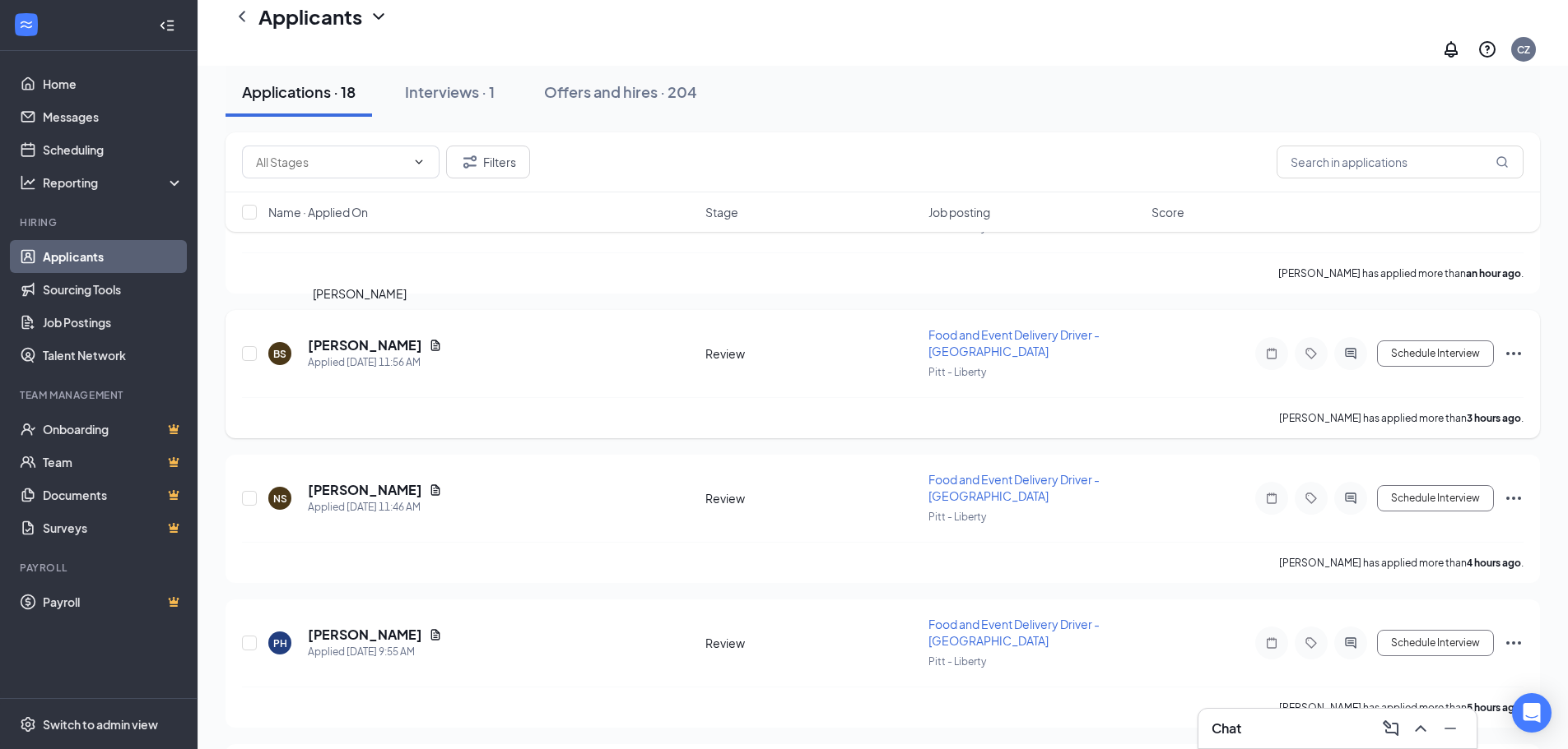
click at [374, 337] on h5 "[PERSON_NAME]" at bounding box center [365, 346] width 115 height 18
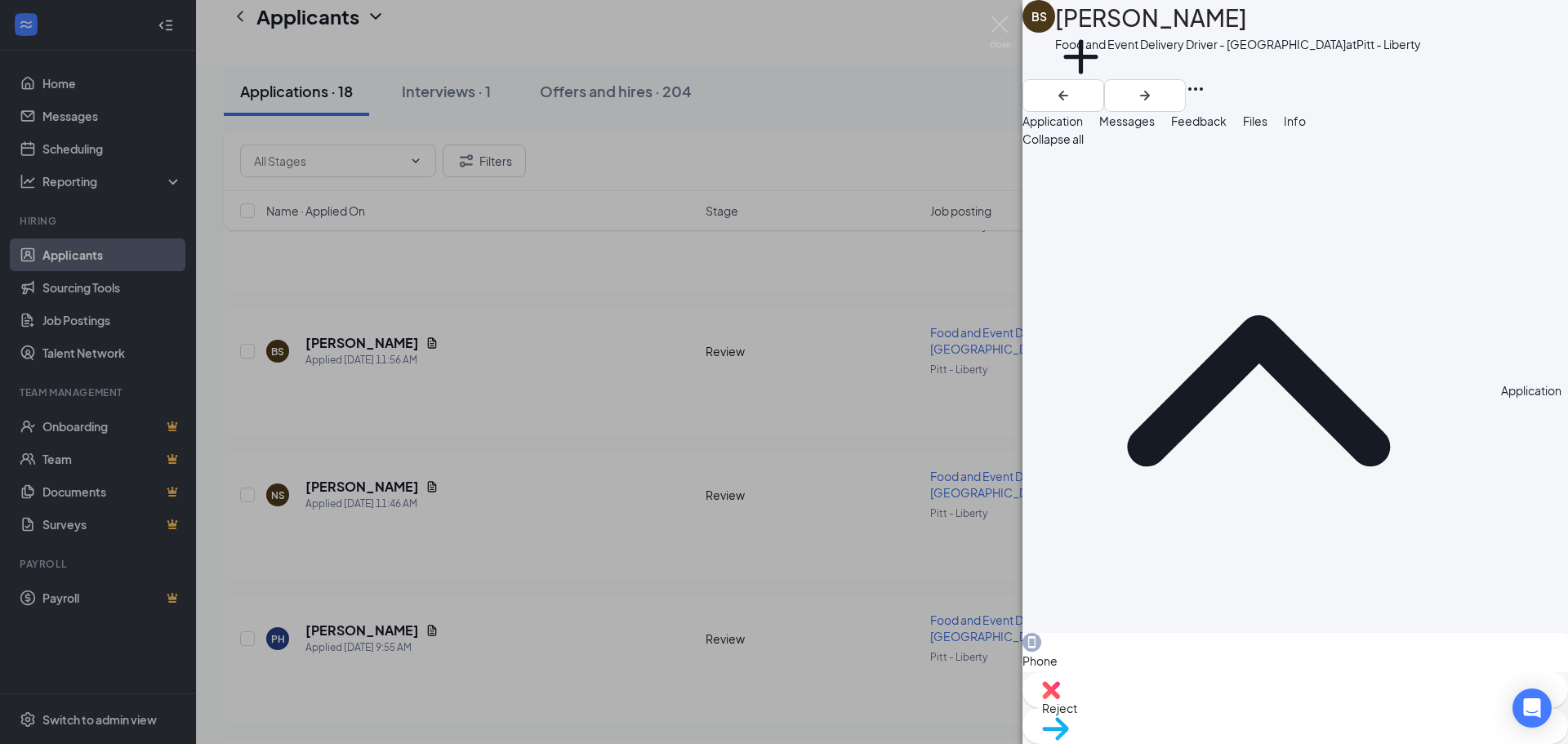
click at [1267, 128] on span "Files" at bounding box center [1255, 121] width 24 height 15
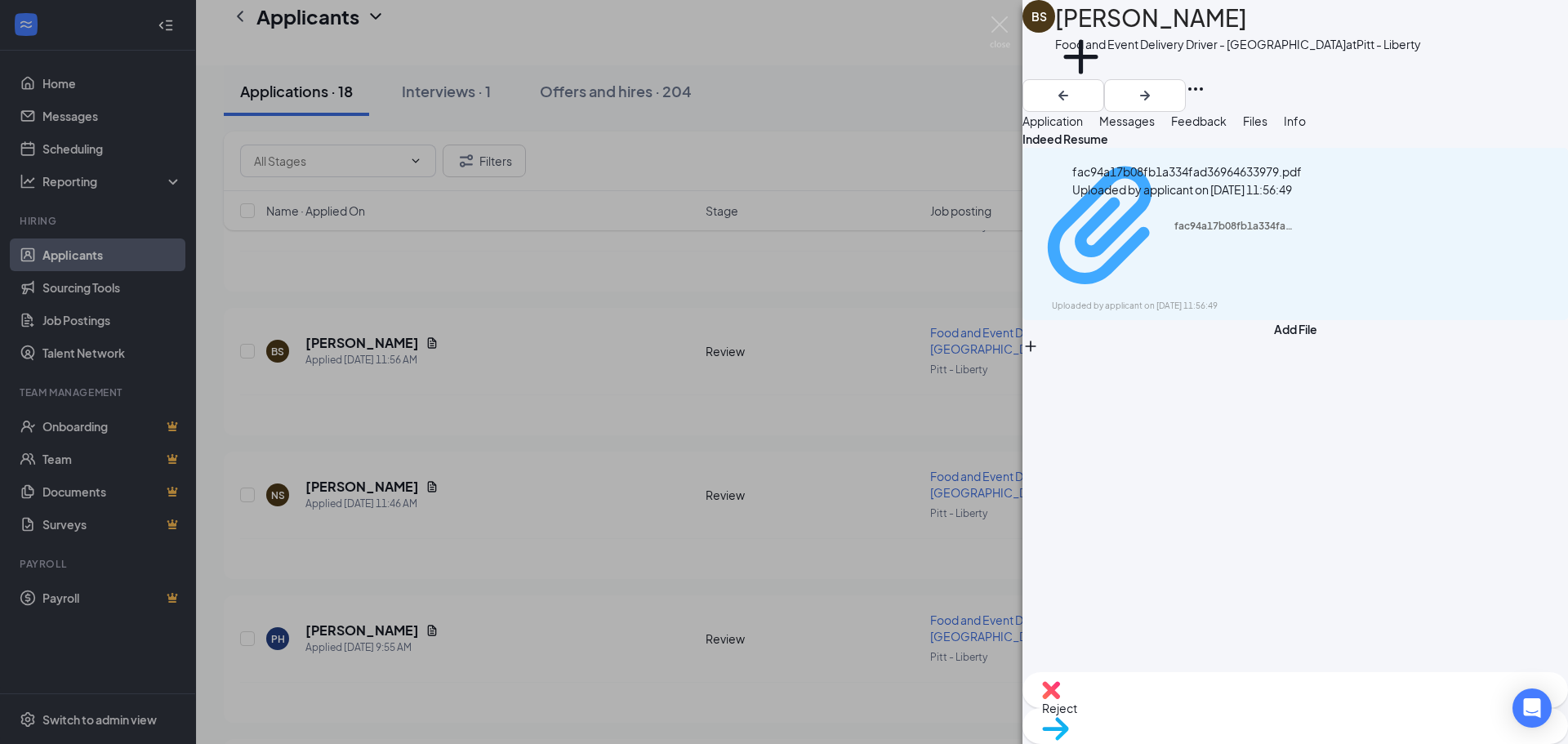
click at [1234, 227] on div "fac94a17b08fb1a334fad36964633979.pdf Uploaded by applicant on [DATE] 11:56:49" at bounding box center [1164, 234] width 265 height 157
click at [1154, 125] on span "Messages" at bounding box center [1127, 121] width 56 height 15
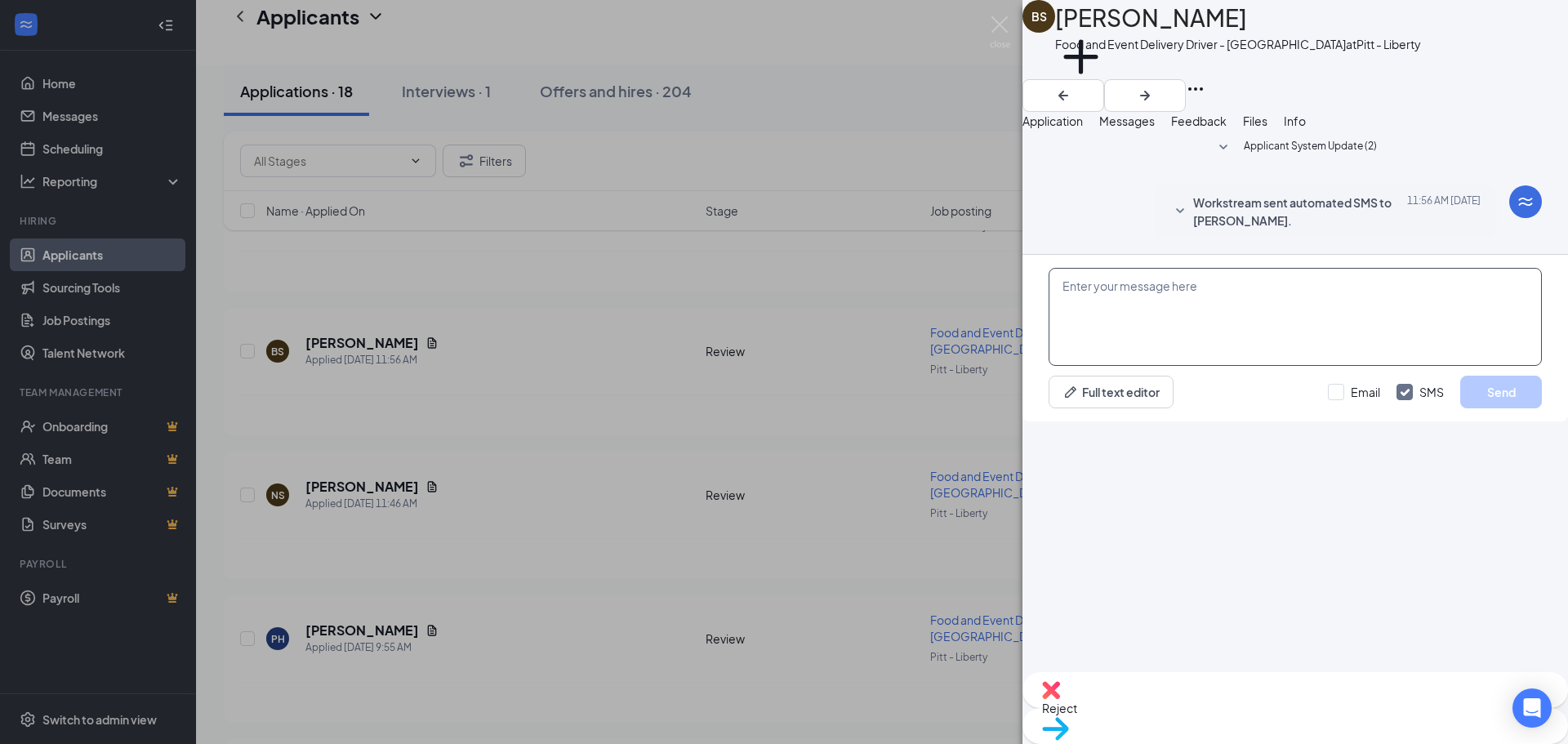
drag, startPoint x: 1201, startPoint y: 568, endPoint x: 1200, endPoint y: 558, distance: 10.0
click at [1201, 366] on textarea at bounding box center [1295, 316] width 493 height 98
paste textarea "Hi [PERSON_NAME]! Thanks for applying to be a driver for Roots Natural Kitchen …"
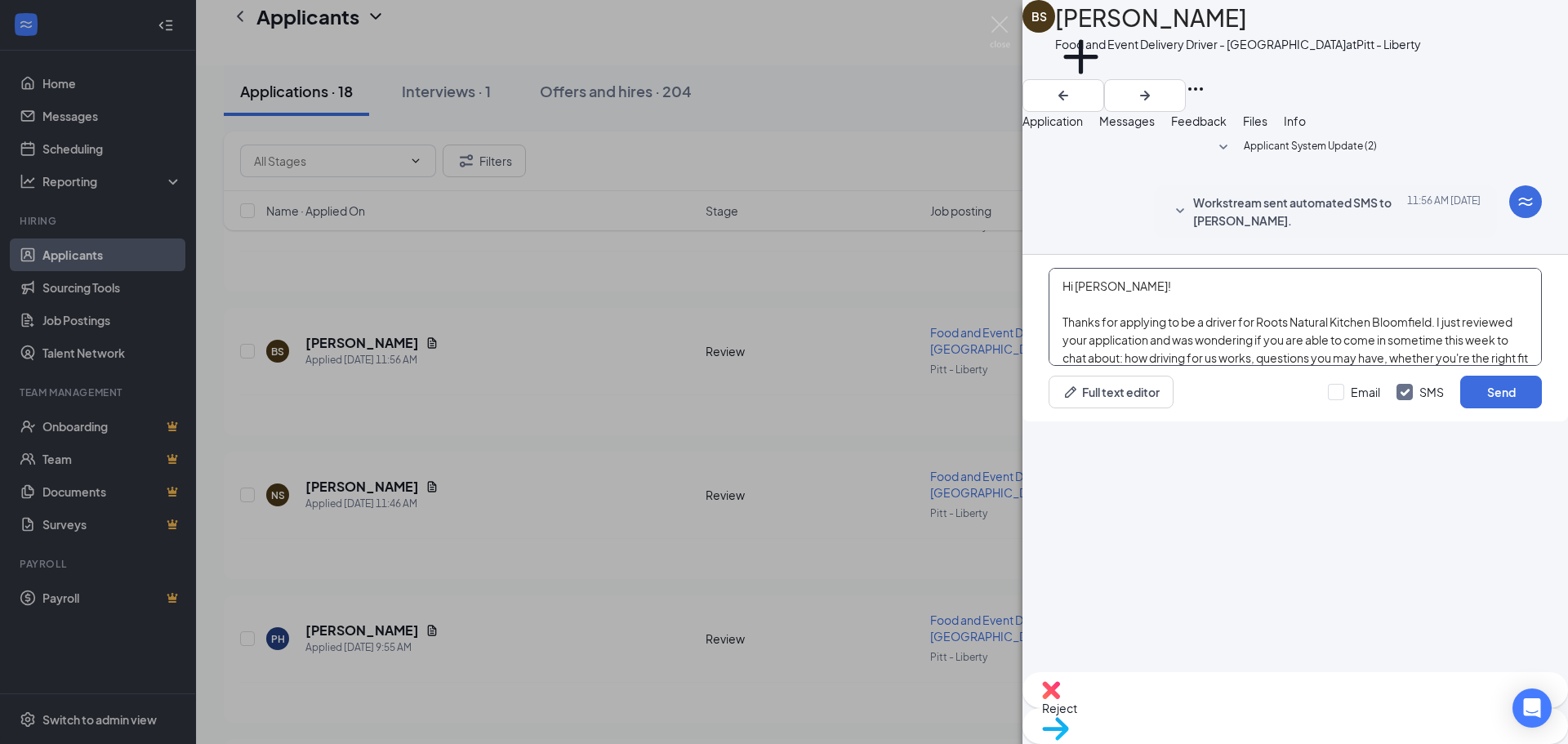
click at [1106, 366] on textarea "Hi [PERSON_NAME]! Thanks for applying to be a driver for Roots Natural Kitchen …" at bounding box center [1295, 316] width 493 height 98
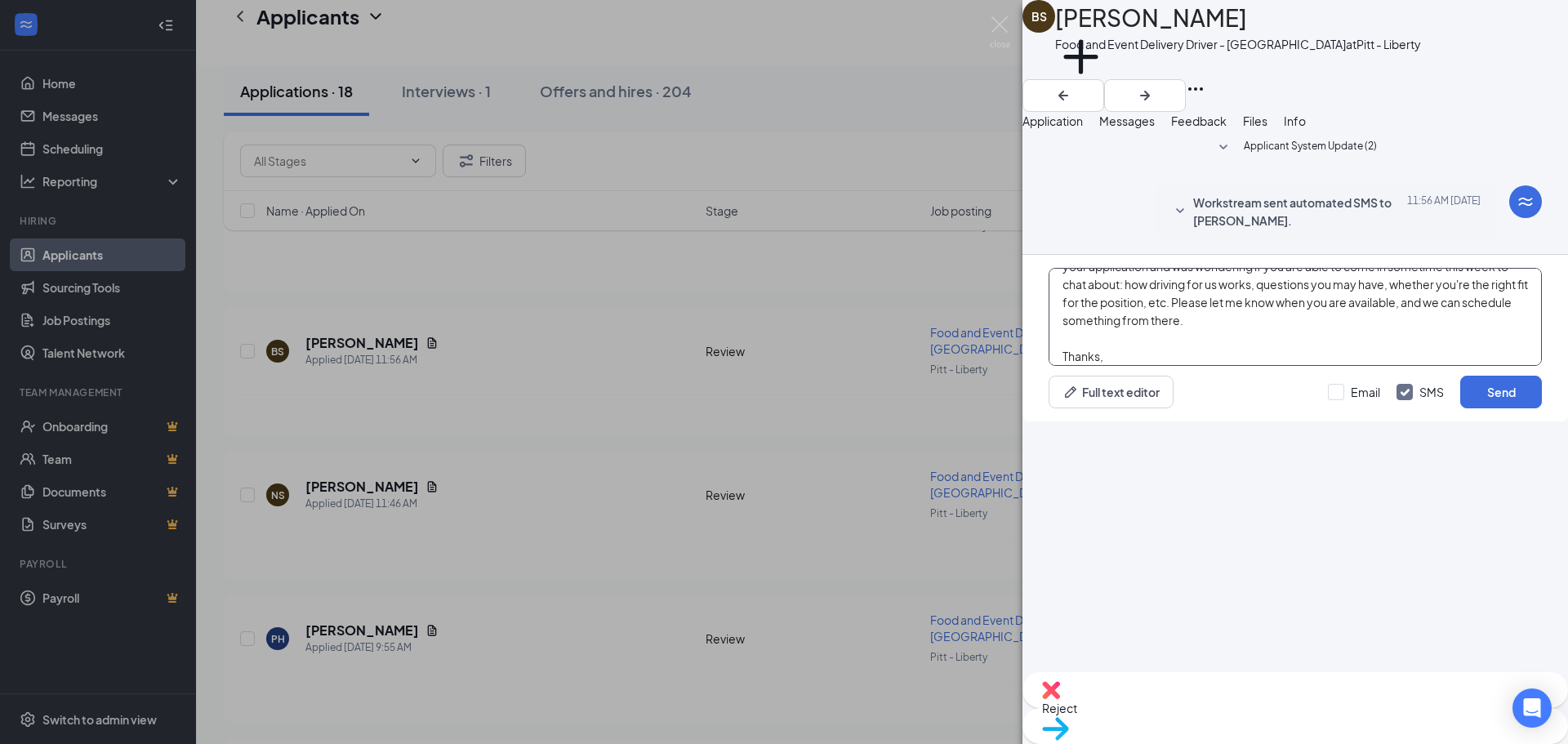
scroll to position [117, 0]
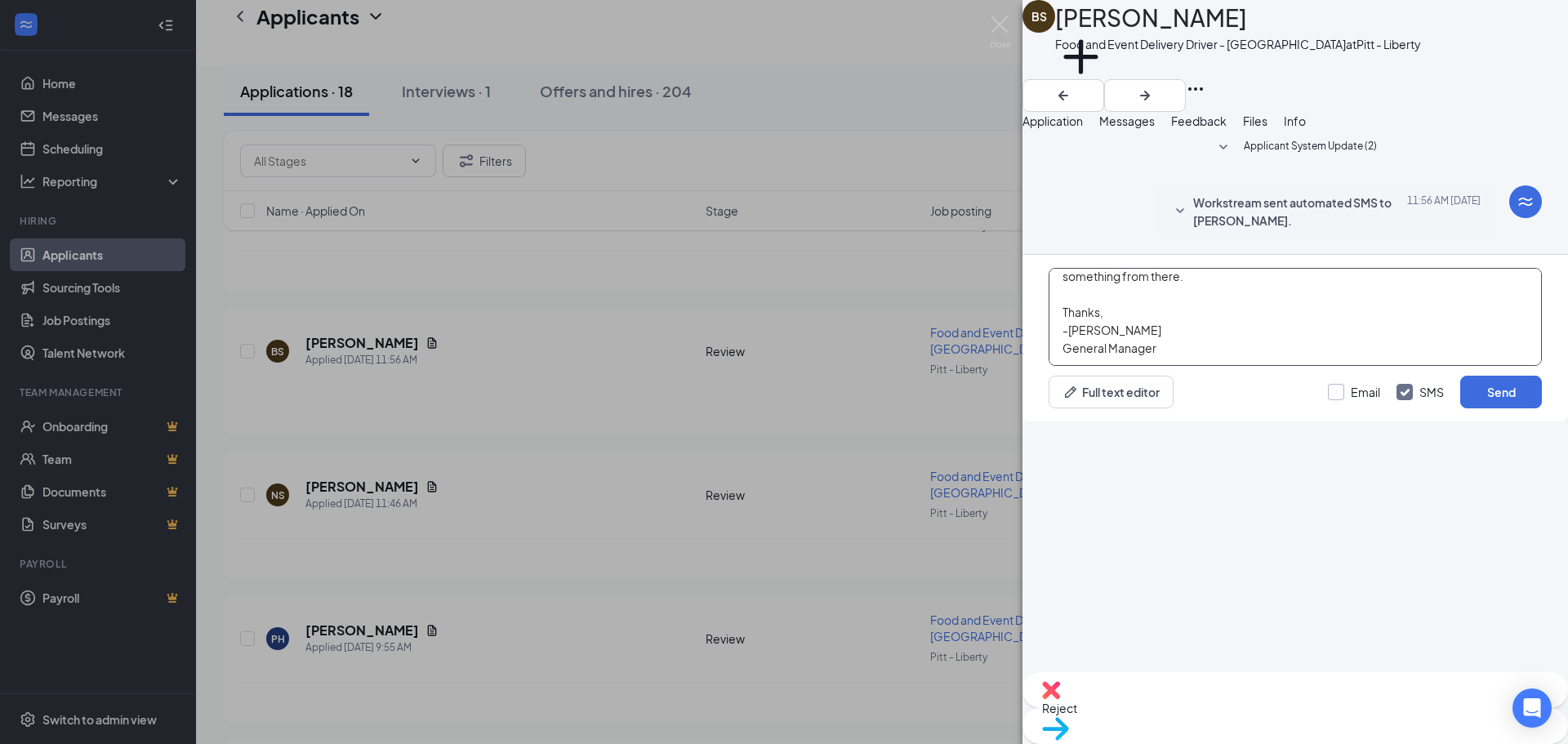
type textarea "Hi Brea! Thanks for applying to be a driver for Roots Natural Kitchen Bloomfiel…"
click at [1339, 401] on input "Email" at bounding box center [1354, 392] width 52 height 17
checkbox input "true"
click at [1484, 409] on button "Send" at bounding box center [1501, 392] width 82 height 33
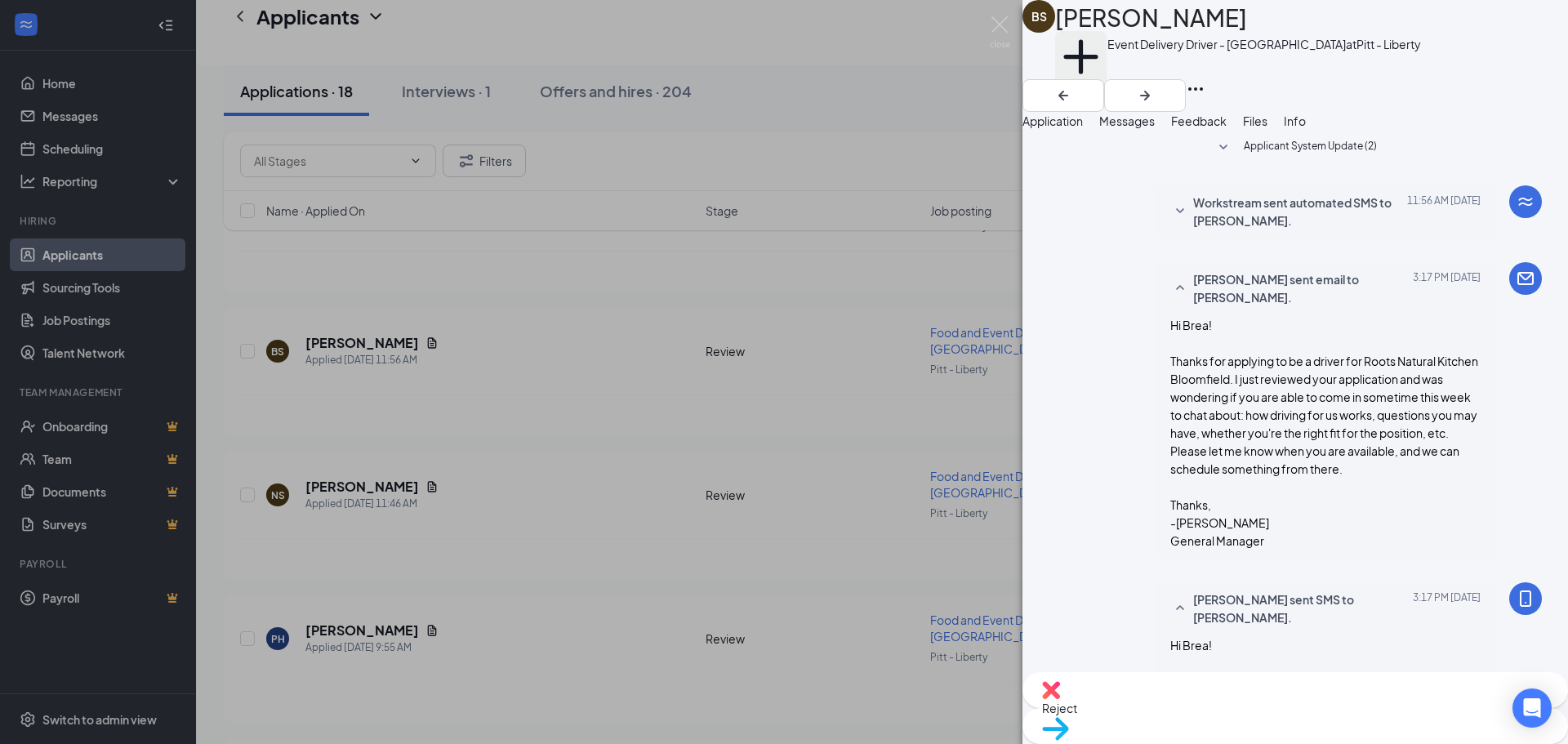
scroll to position [415, 0]
click at [1107, 64] on button "Add a tag" at bounding box center [1081, 66] width 51 height 70
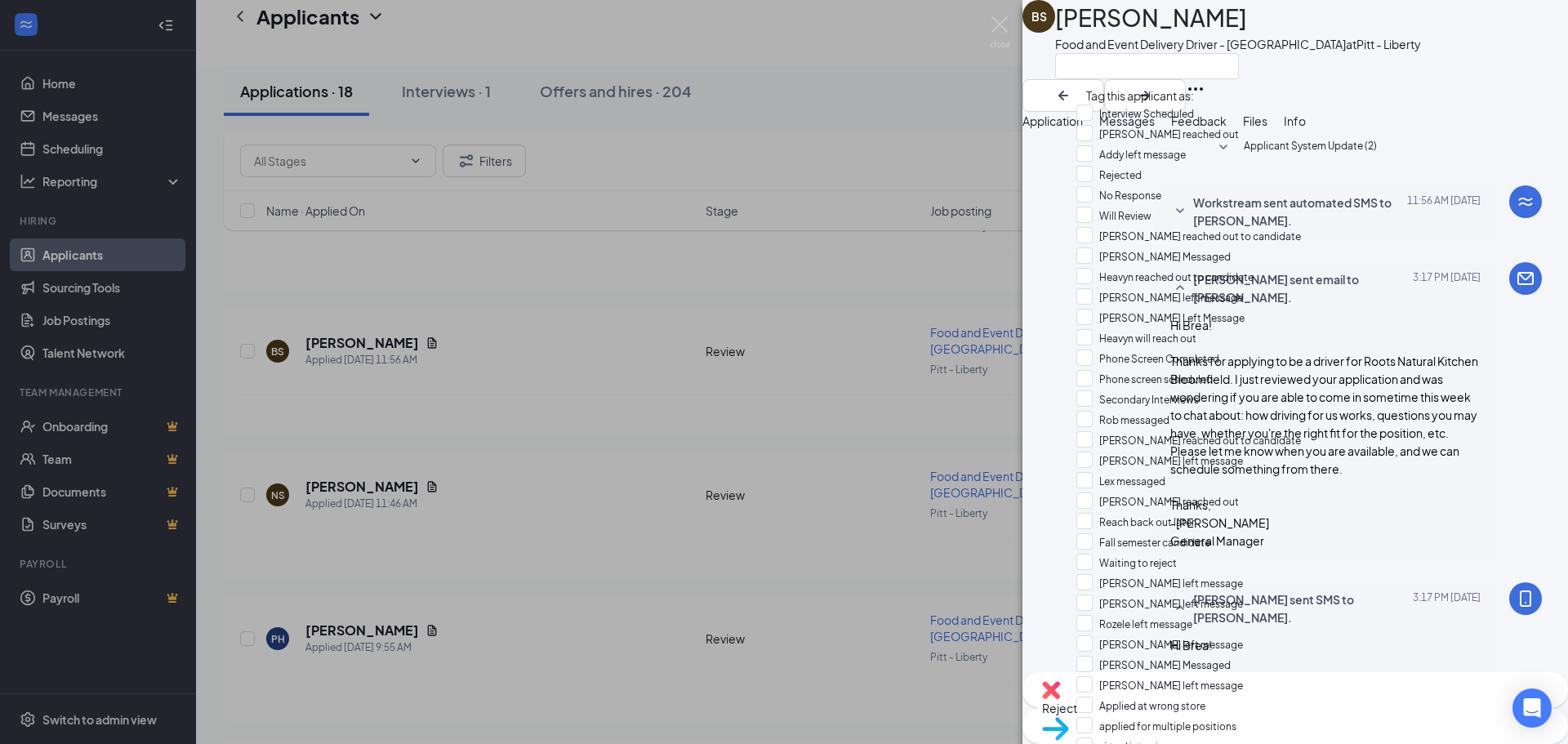
scroll to position [82, 0]
click at [1211, 227] on input "[PERSON_NAME] reached out to candidate" at bounding box center [1188, 236] width 225 height 18
checkbox input "true"
click at [1045, 75] on div "BS [PERSON_NAME] Food and Event Delivery Driver - Liberty Ave at [GEOGRAPHIC_DA…" at bounding box center [1295, 39] width 546 height 79
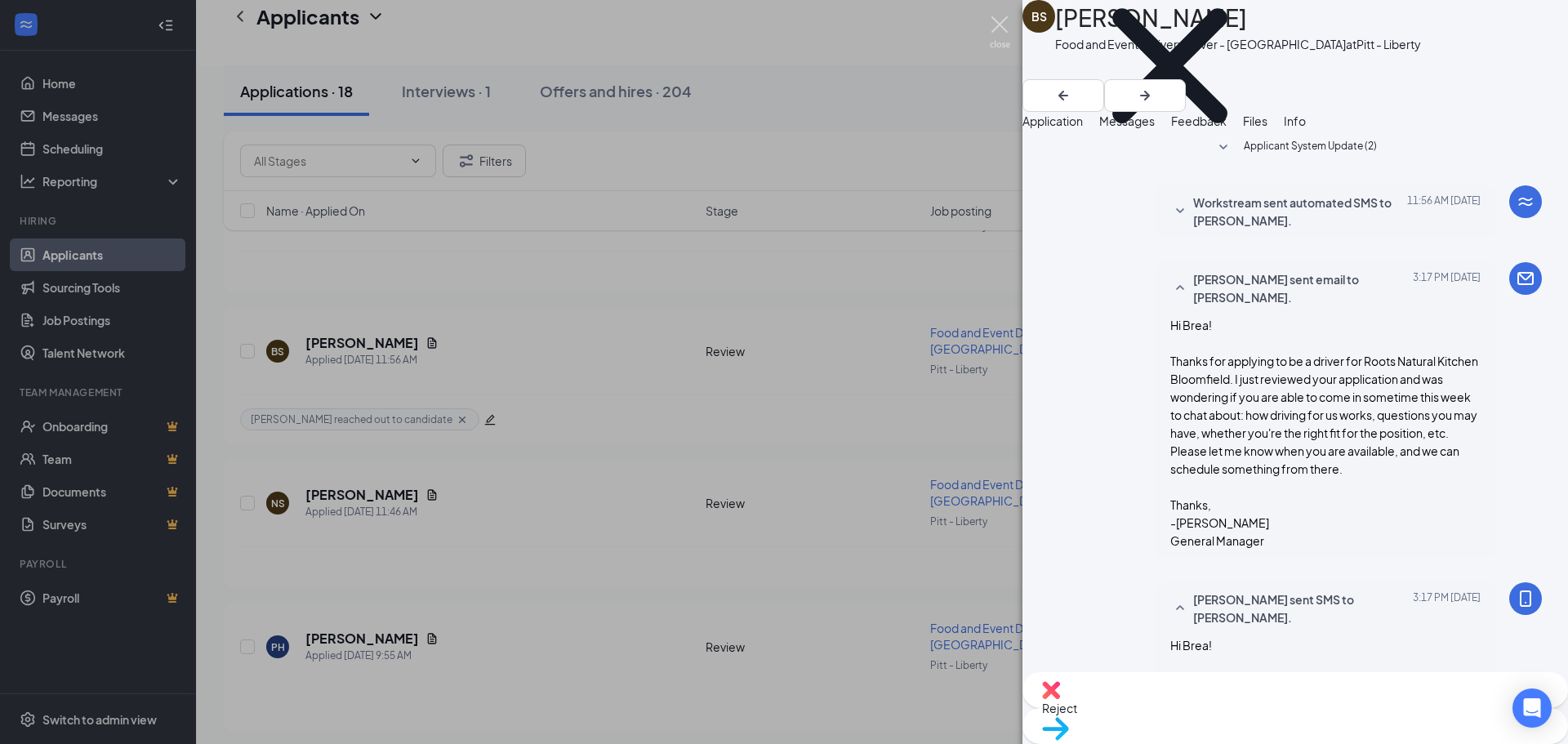
click at [1001, 26] on img at bounding box center [1000, 32] width 21 height 32
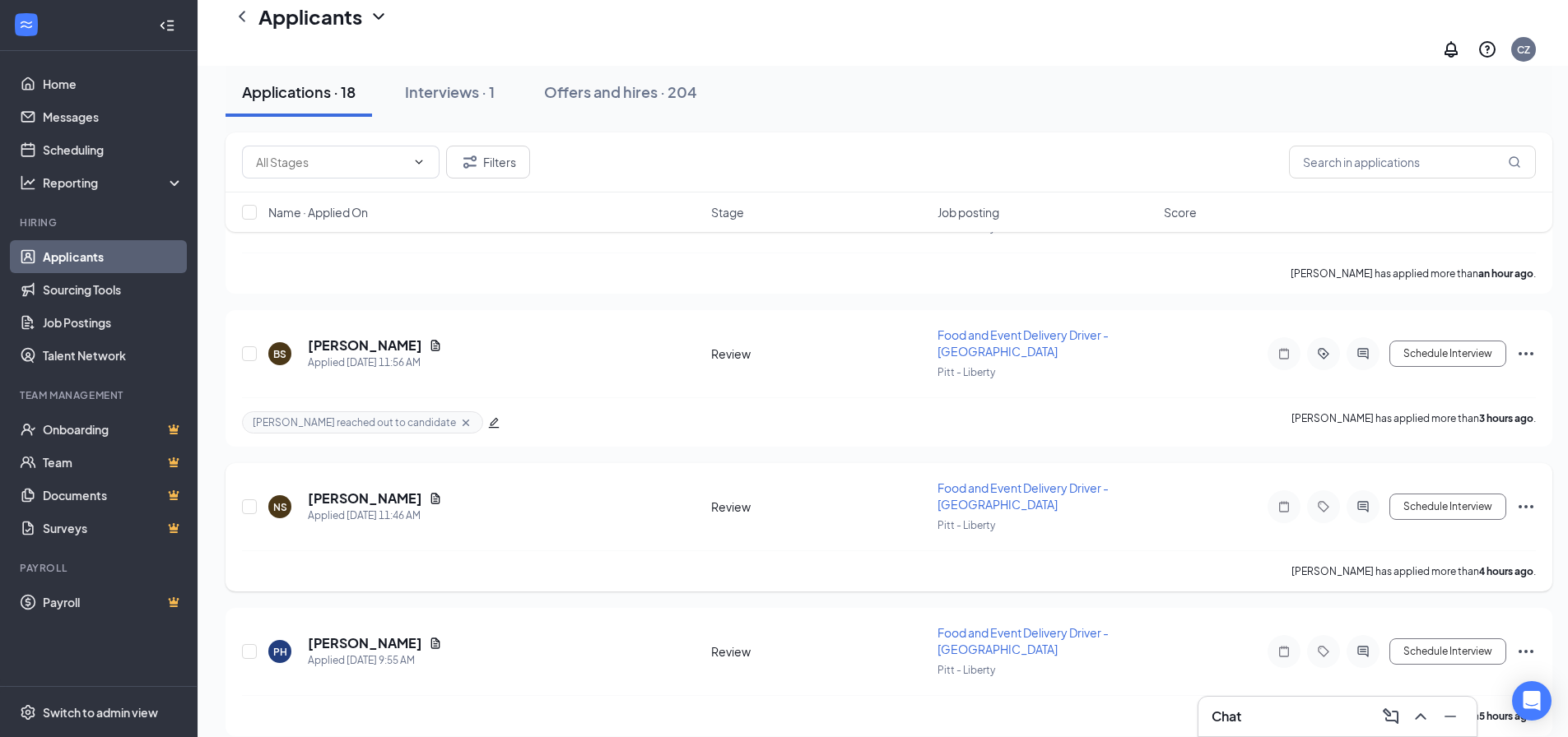
click at [345, 489] on h5 "[PERSON_NAME]" at bounding box center [365, 498] width 115 height 18
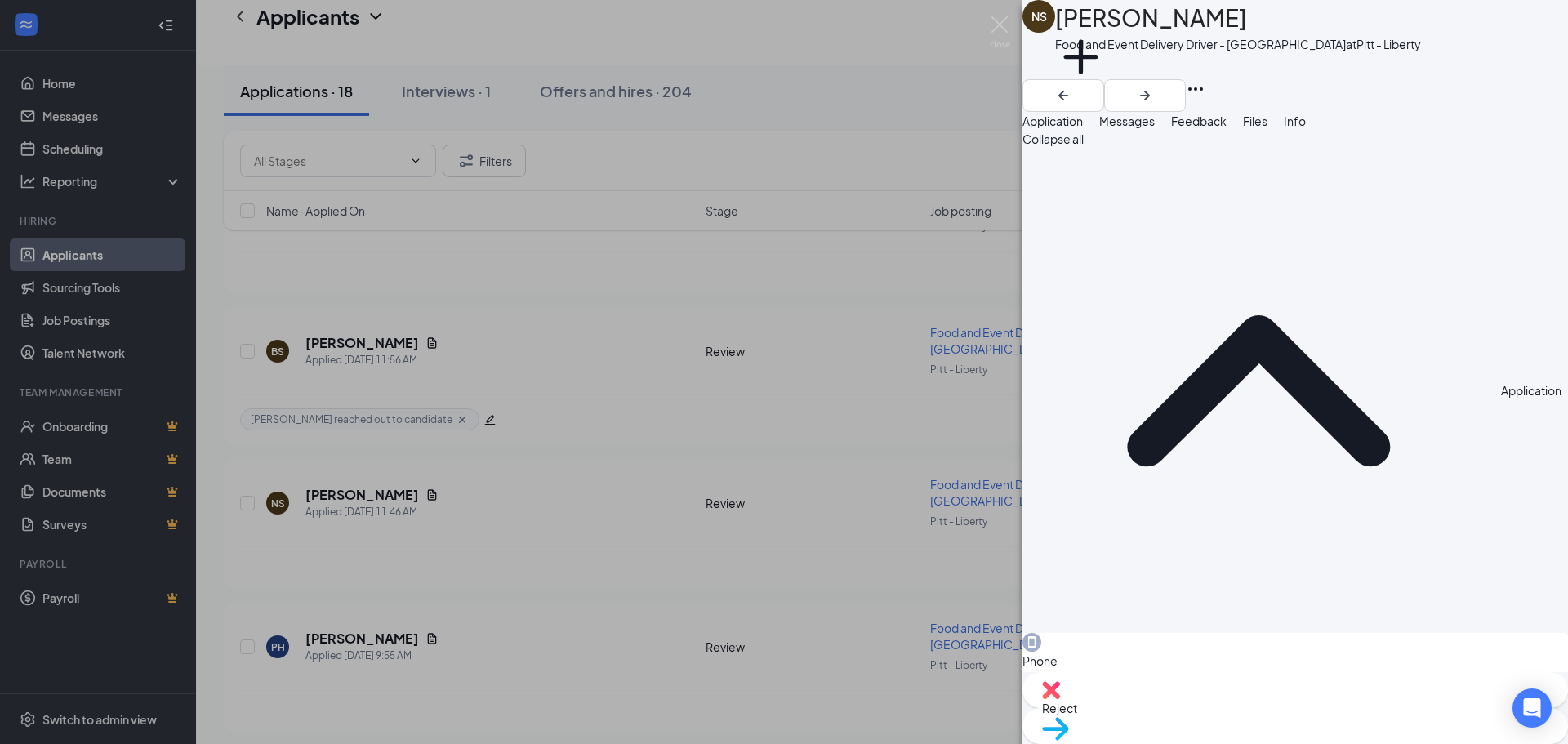
click at [1267, 130] on button "Files" at bounding box center [1255, 121] width 24 height 18
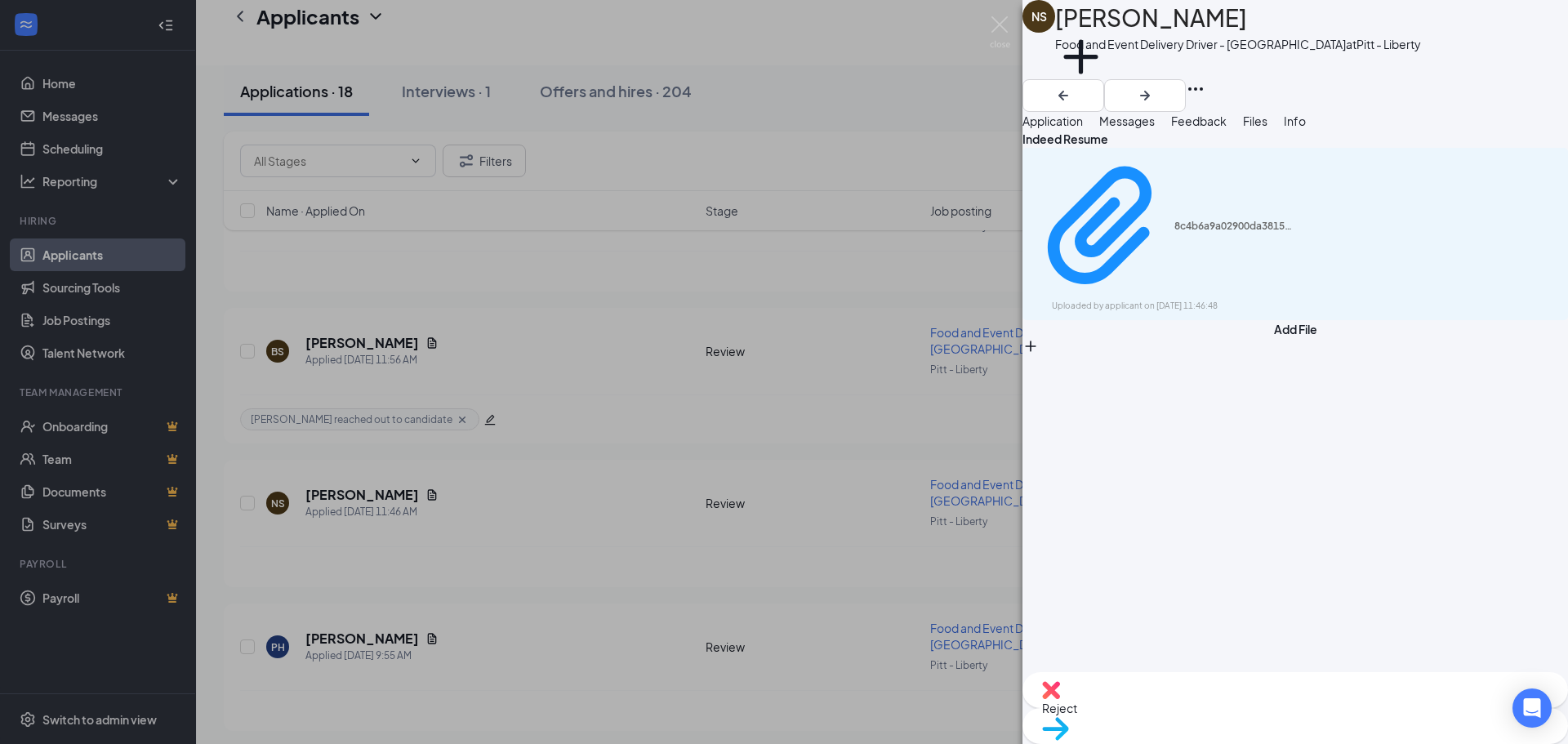
click at [1242, 212] on div "8c4b6a9a02900da3815963d4a45c4380.pdf Uploaded by applicant on [DATE] 11:46:48" at bounding box center [1295, 234] width 546 height 172
click at [1240, 300] on div "Uploaded by applicant on [DATE] 11:46:48" at bounding box center [1174, 306] width 245 height 13
click at [1154, 129] on span "Messages" at bounding box center [1127, 121] width 56 height 15
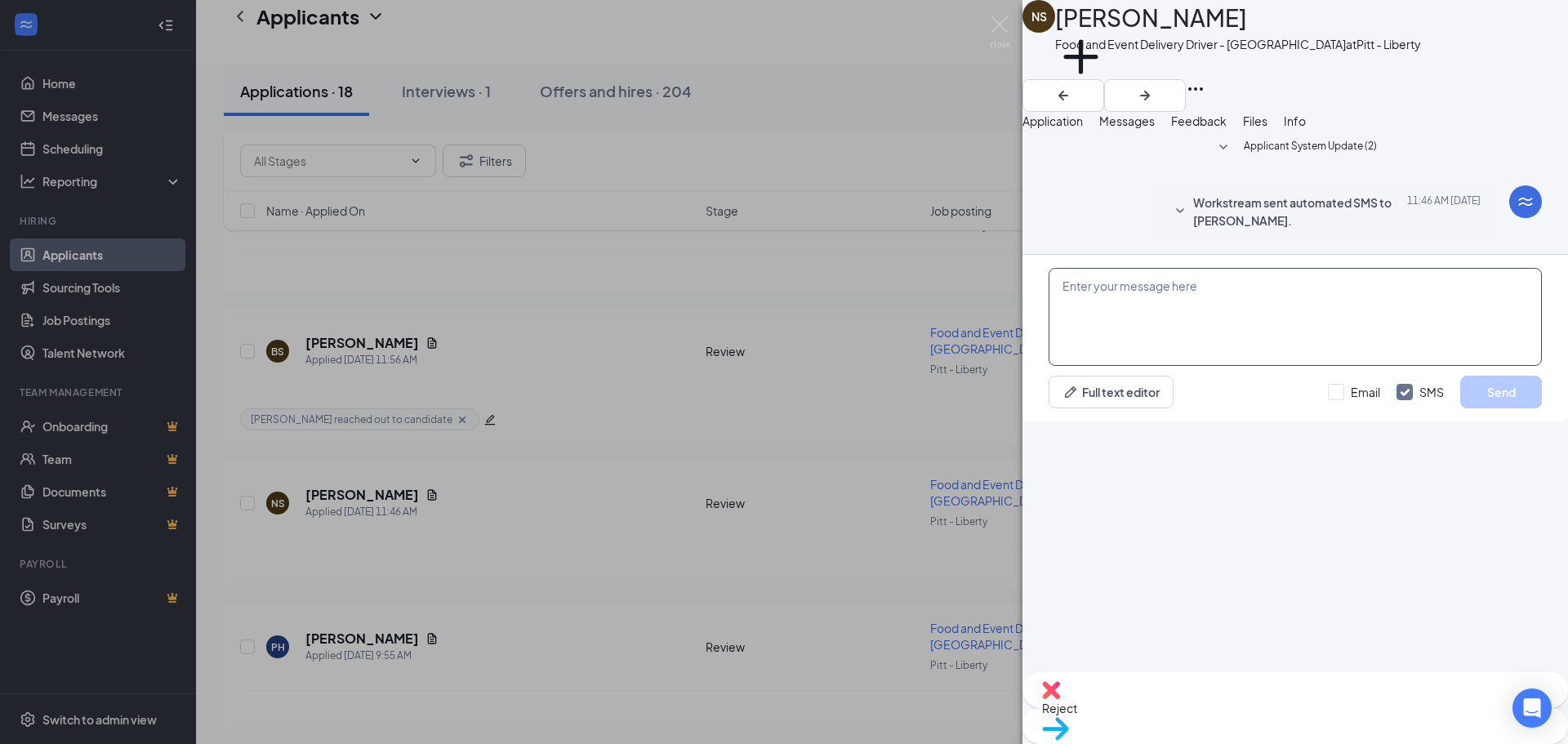
click at [1166, 366] on textarea at bounding box center [1295, 316] width 493 height 98
paste textarea "Hi [PERSON_NAME]! Thanks for applying to be a driver for Roots Natural Kitchen …"
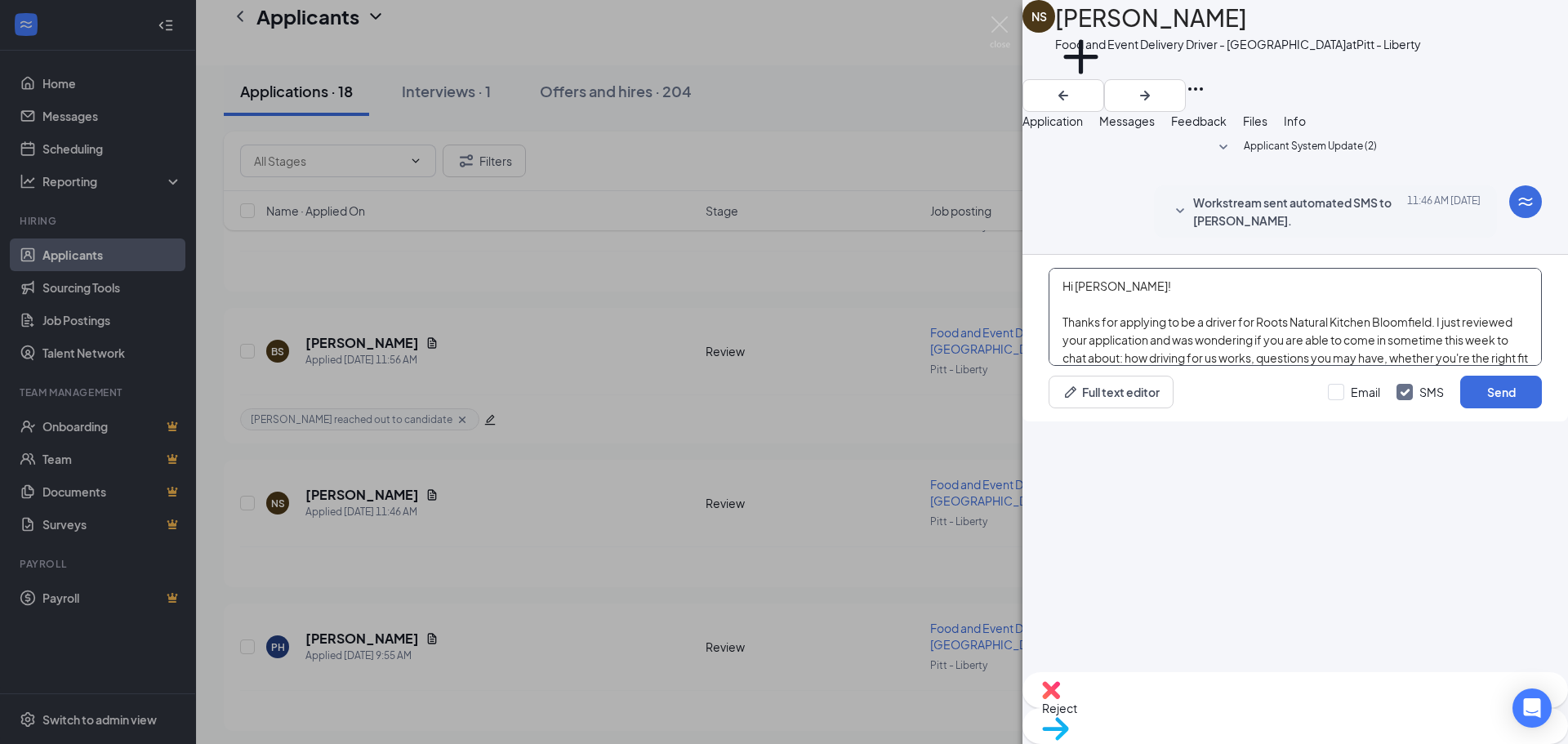
click at [1107, 366] on textarea "Hi [PERSON_NAME]! Thanks for applying to be a driver for Roots Natural Kitchen …" at bounding box center [1295, 316] width 493 height 98
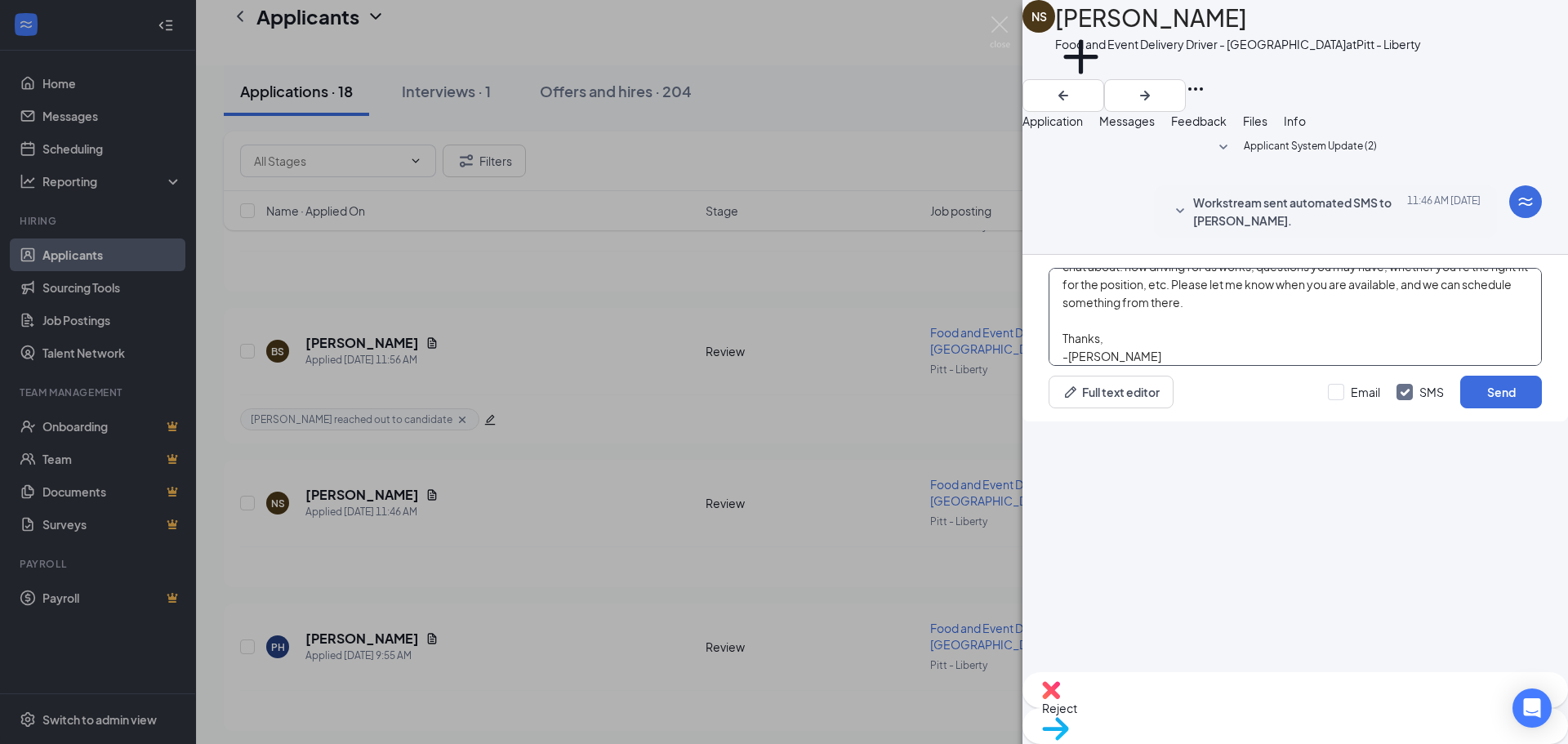
scroll to position [117, 0]
type textarea "Hi [PERSON_NAME]! Thanks for applying to be a driver for Roots Natural Kitchen …"
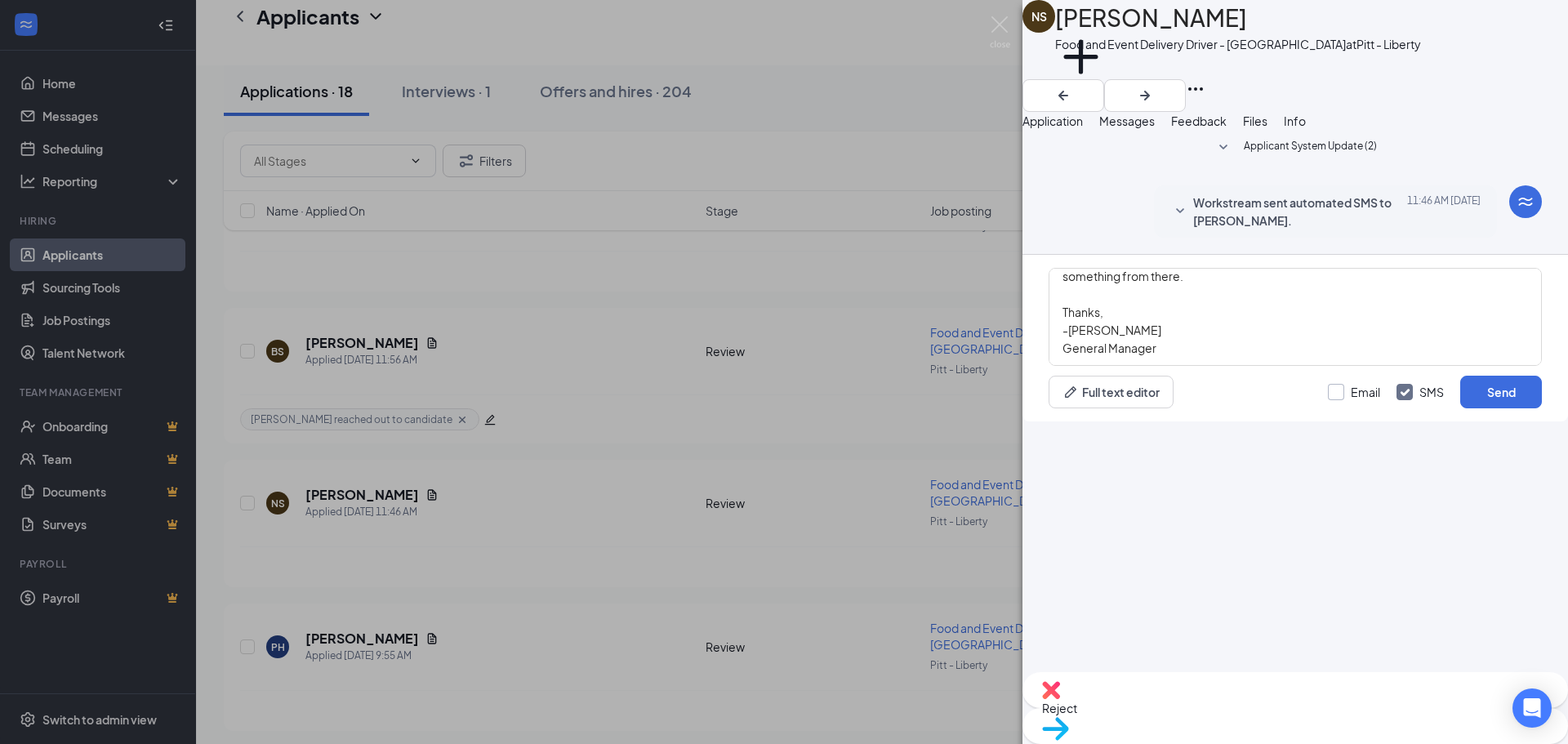
click at [1331, 401] on input "Email" at bounding box center [1354, 392] width 52 height 17
checkbox input "true"
click at [1481, 409] on button "Send" at bounding box center [1501, 392] width 82 height 33
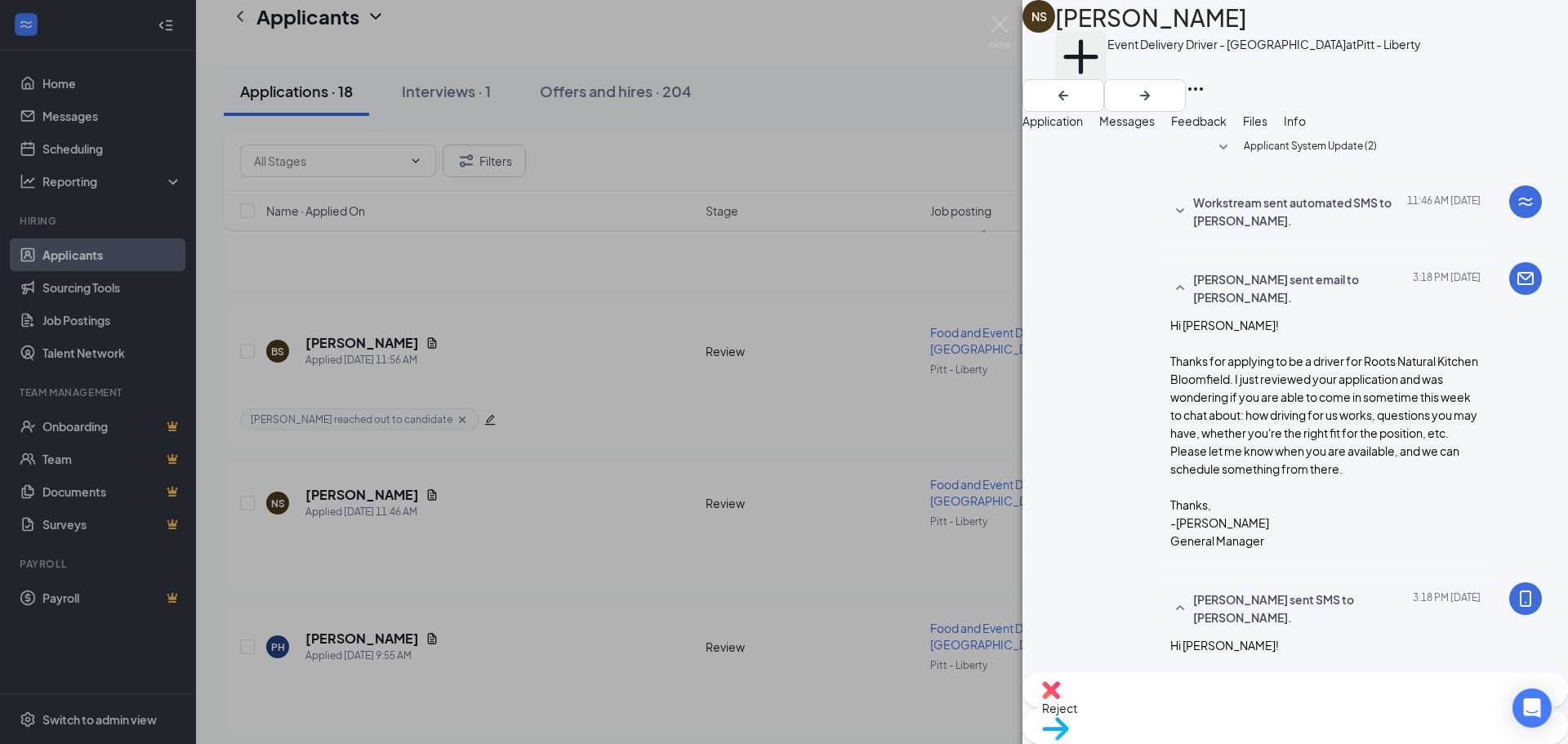
scroll to position [399, 0]
click at [1085, 76] on button "Add a tag" at bounding box center [1081, 66] width 51 height 70
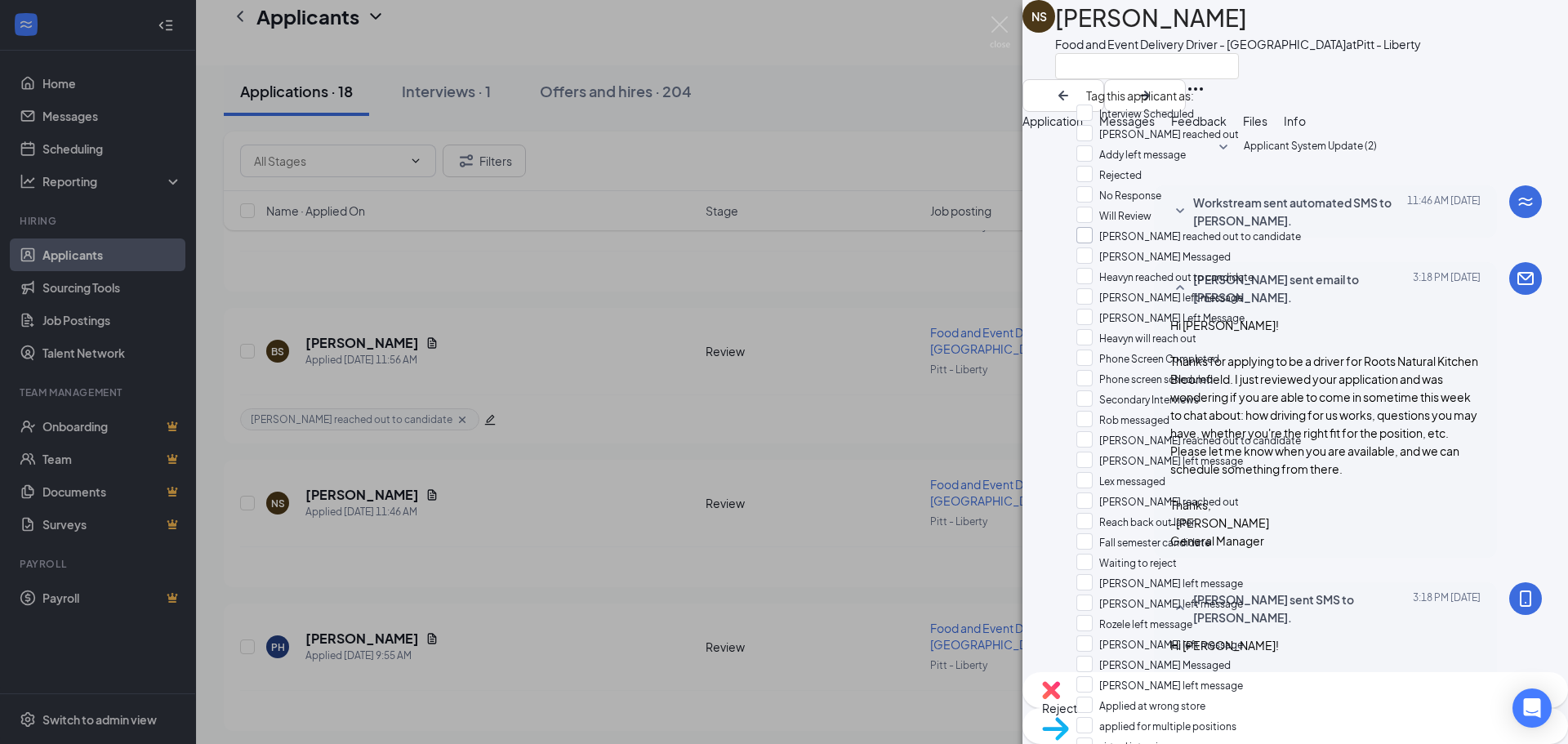
click at [1153, 245] on input "[PERSON_NAME] reached out to candidate" at bounding box center [1188, 236] width 225 height 18
checkbox input "true"
click at [1052, 103] on div "NS [PERSON_NAME] Food and Event Delivery Driver - Liberty Ave at Pitt - Liberty…" at bounding box center [1295, 372] width 546 height 744
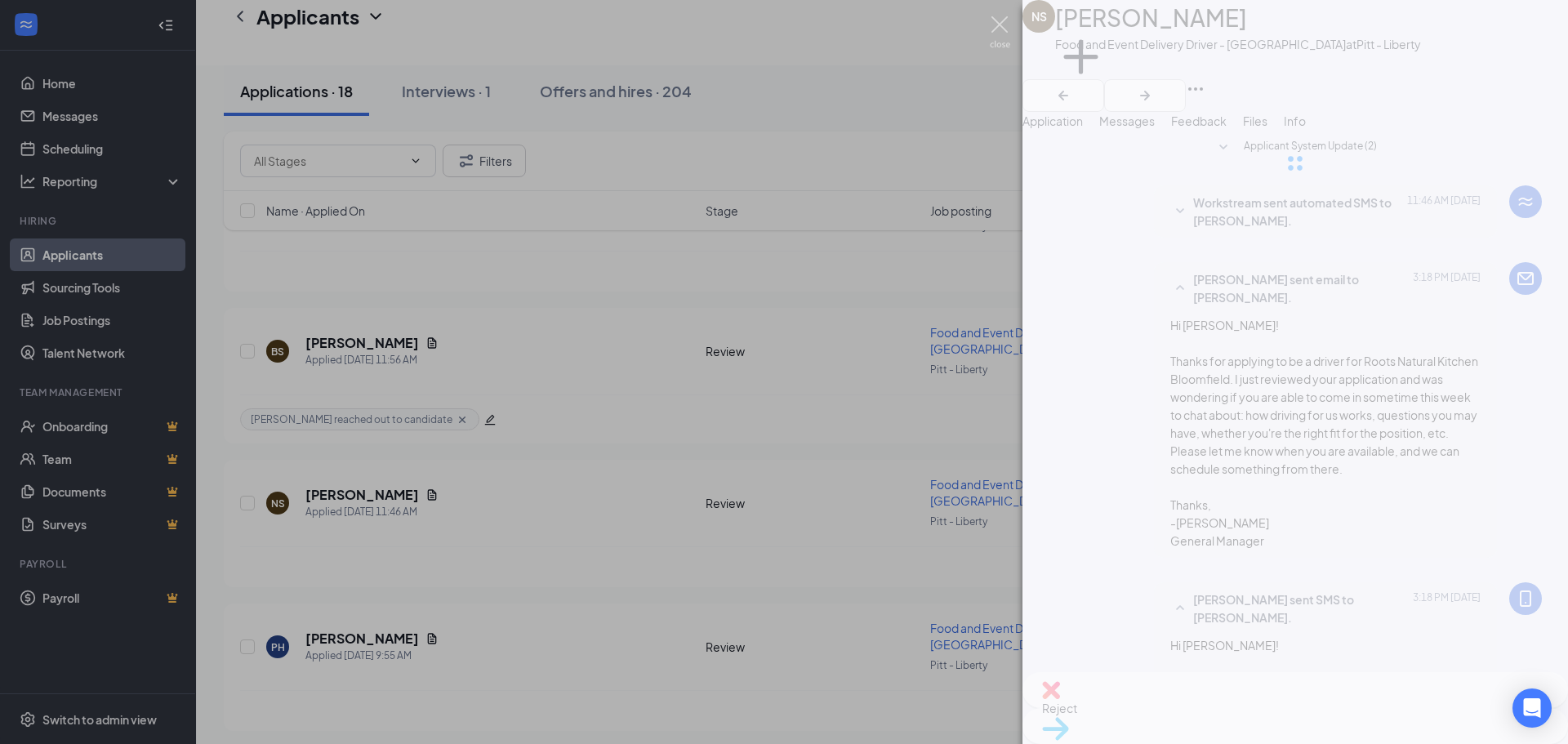
click at [993, 18] on img at bounding box center [1000, 32] width 21 height 32
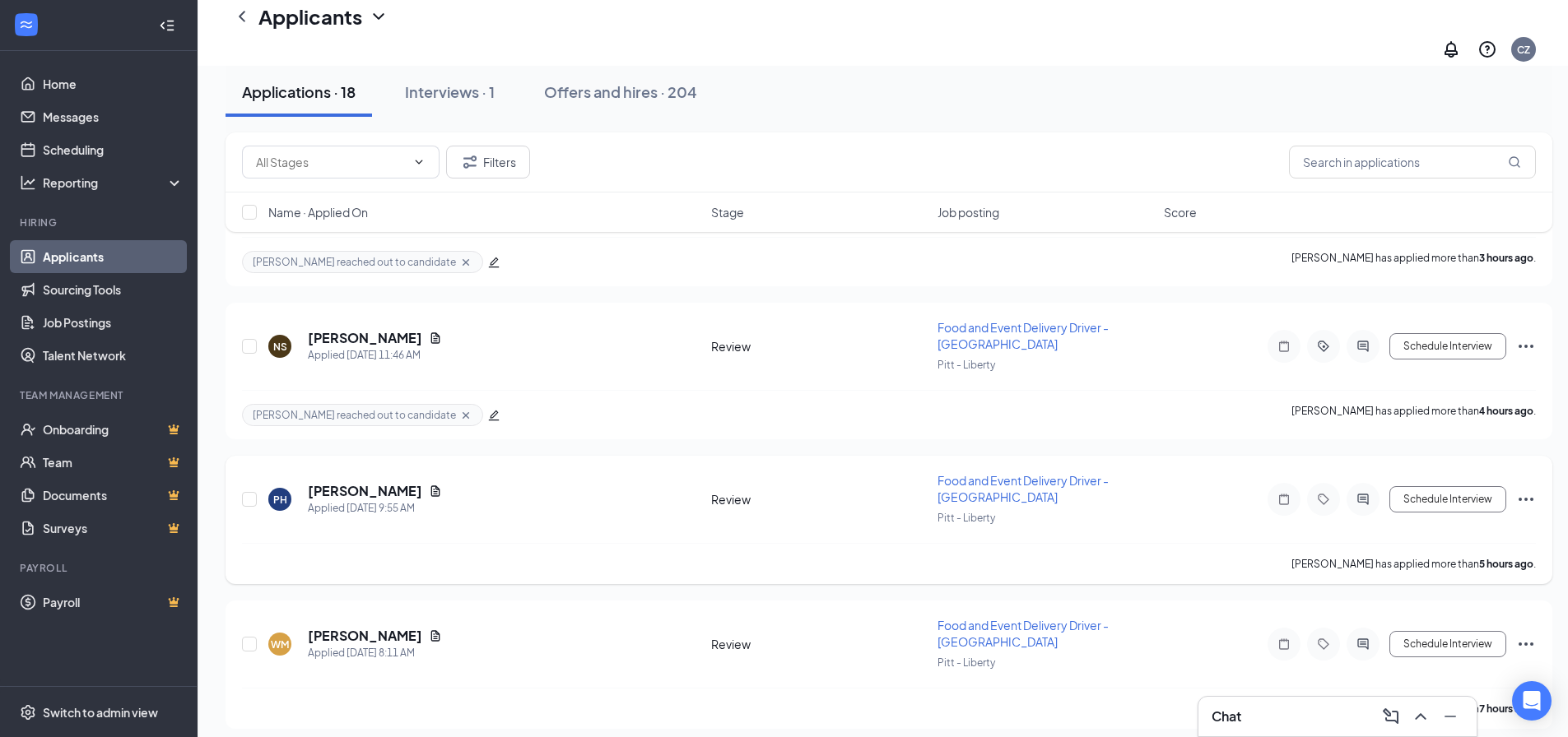
scroll to position [494, 0]
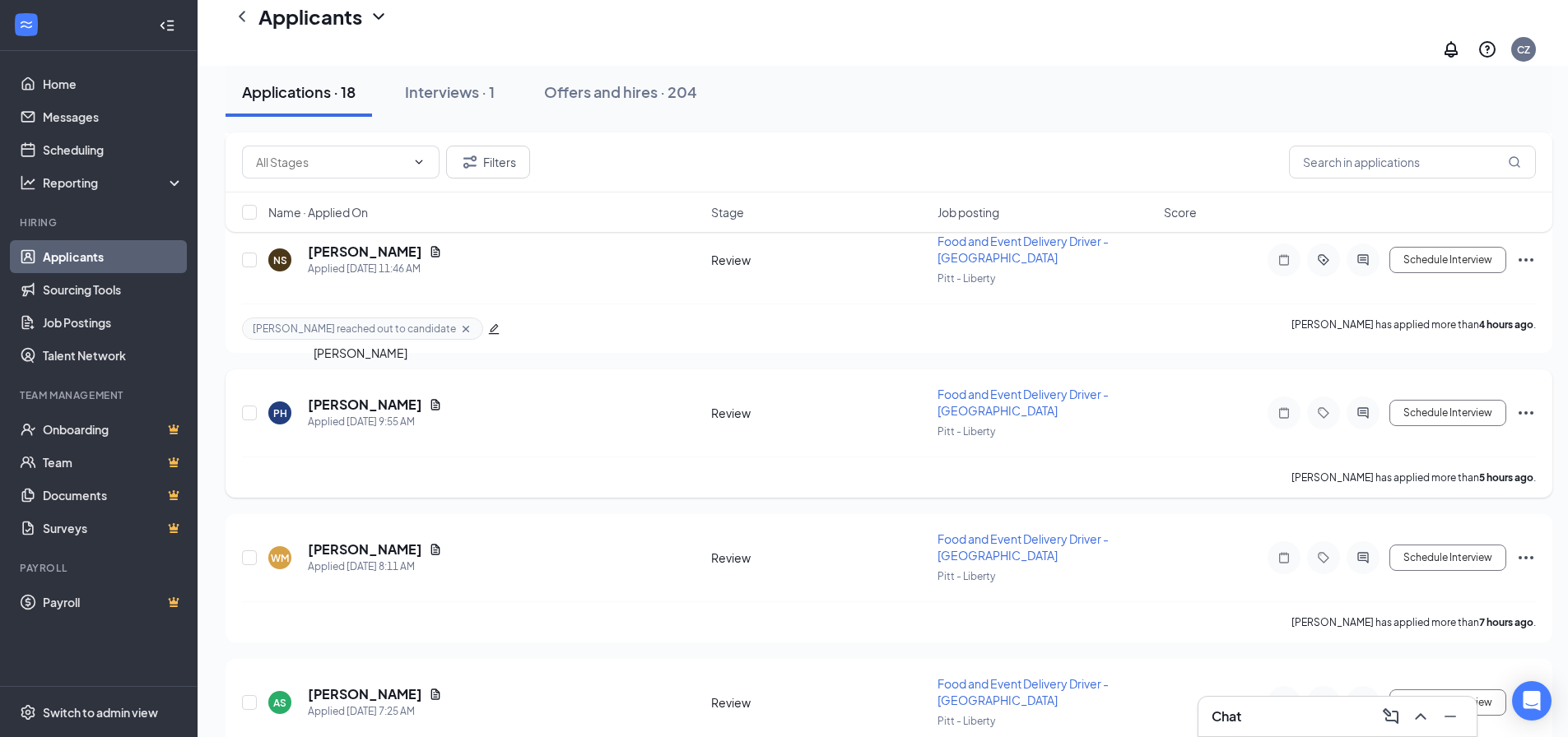
click at [346, 396] on h5 "[PERSON_NAME]" at bounding box center [365, 404] width 115 height 18
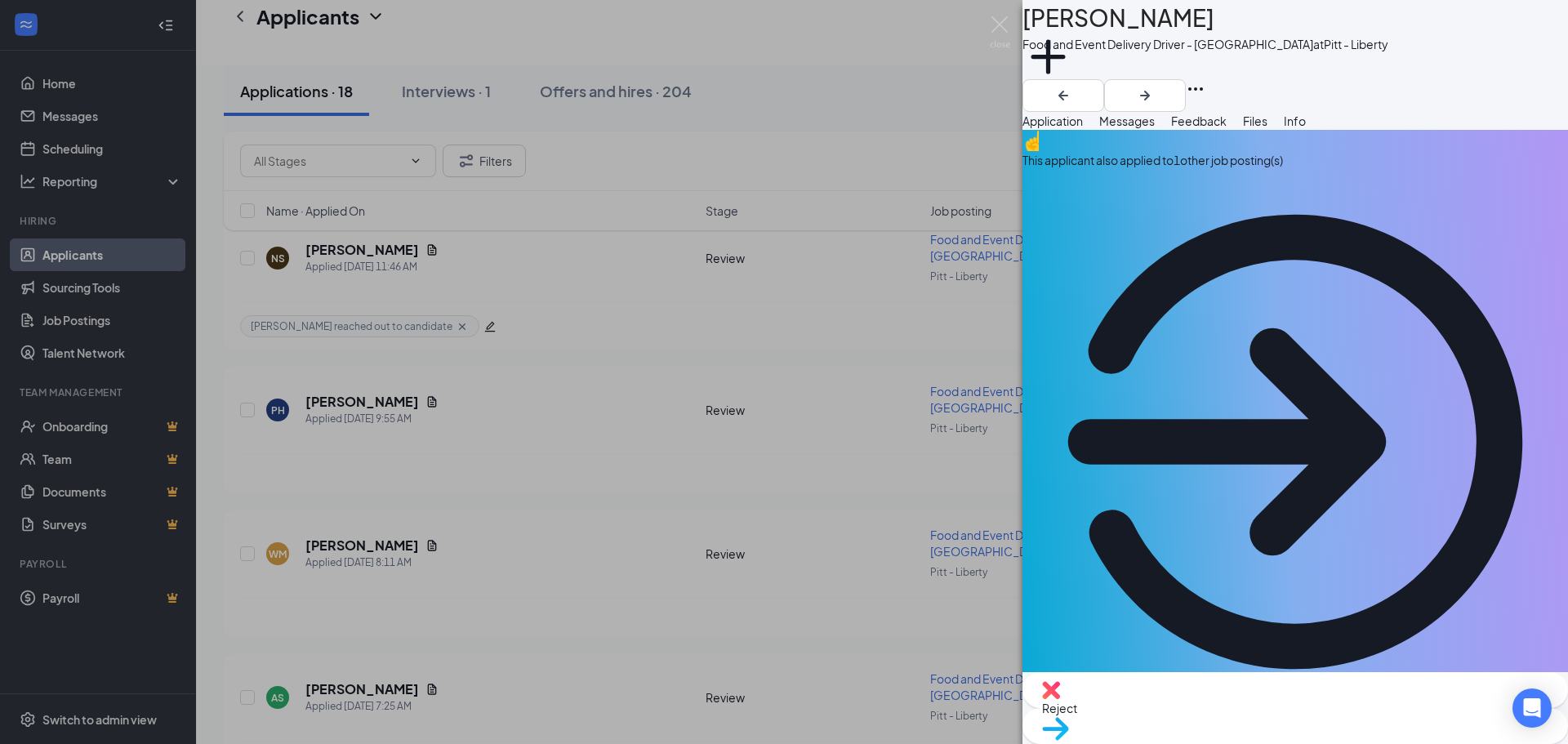
click at [1292, 169] on div "This applicant also applied to 1 other job posting(s)" at bounding box center [1295, 160] width 546 height 18
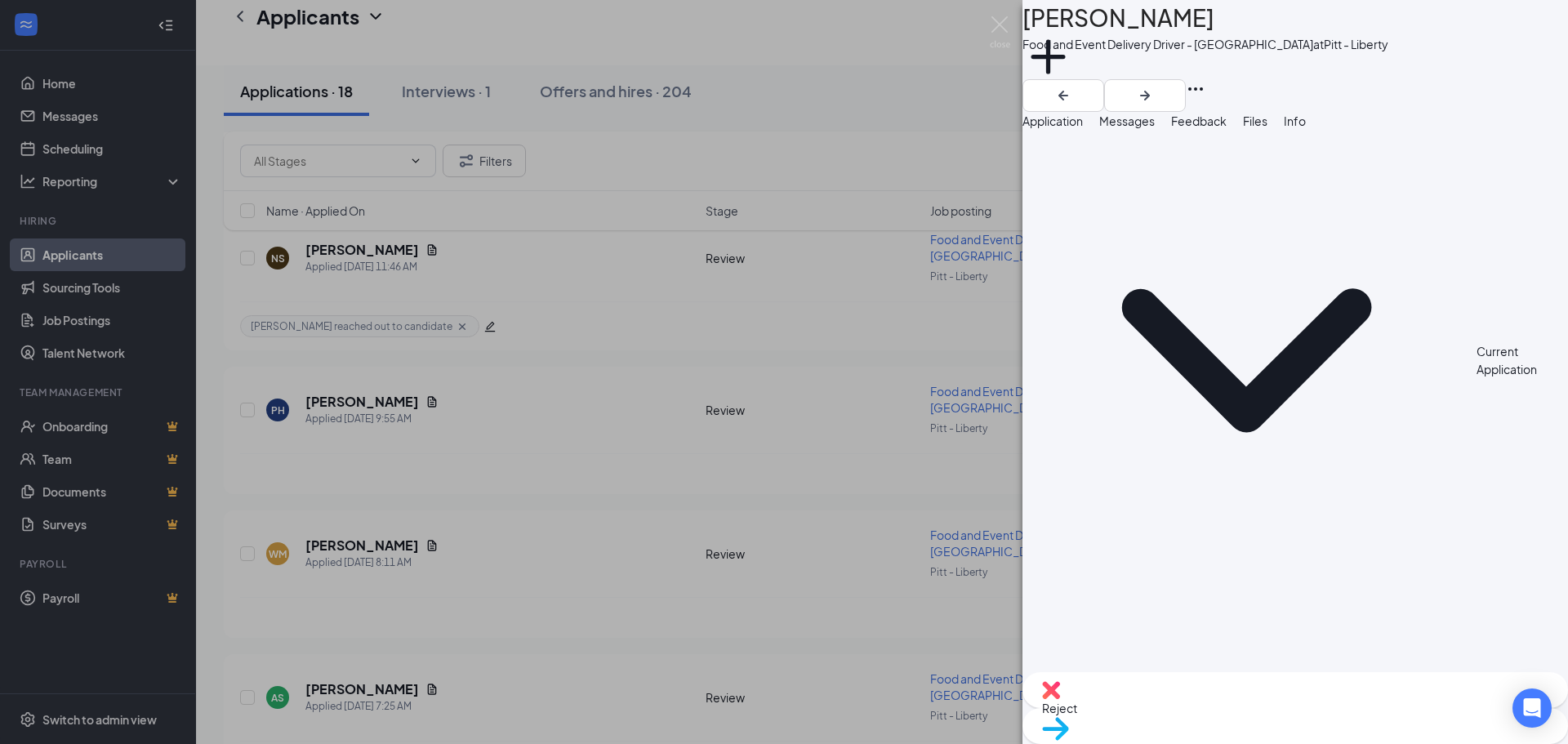
click at [1267, 129] on span "Files" at bounding box center [1255, 121] width 24 height 15
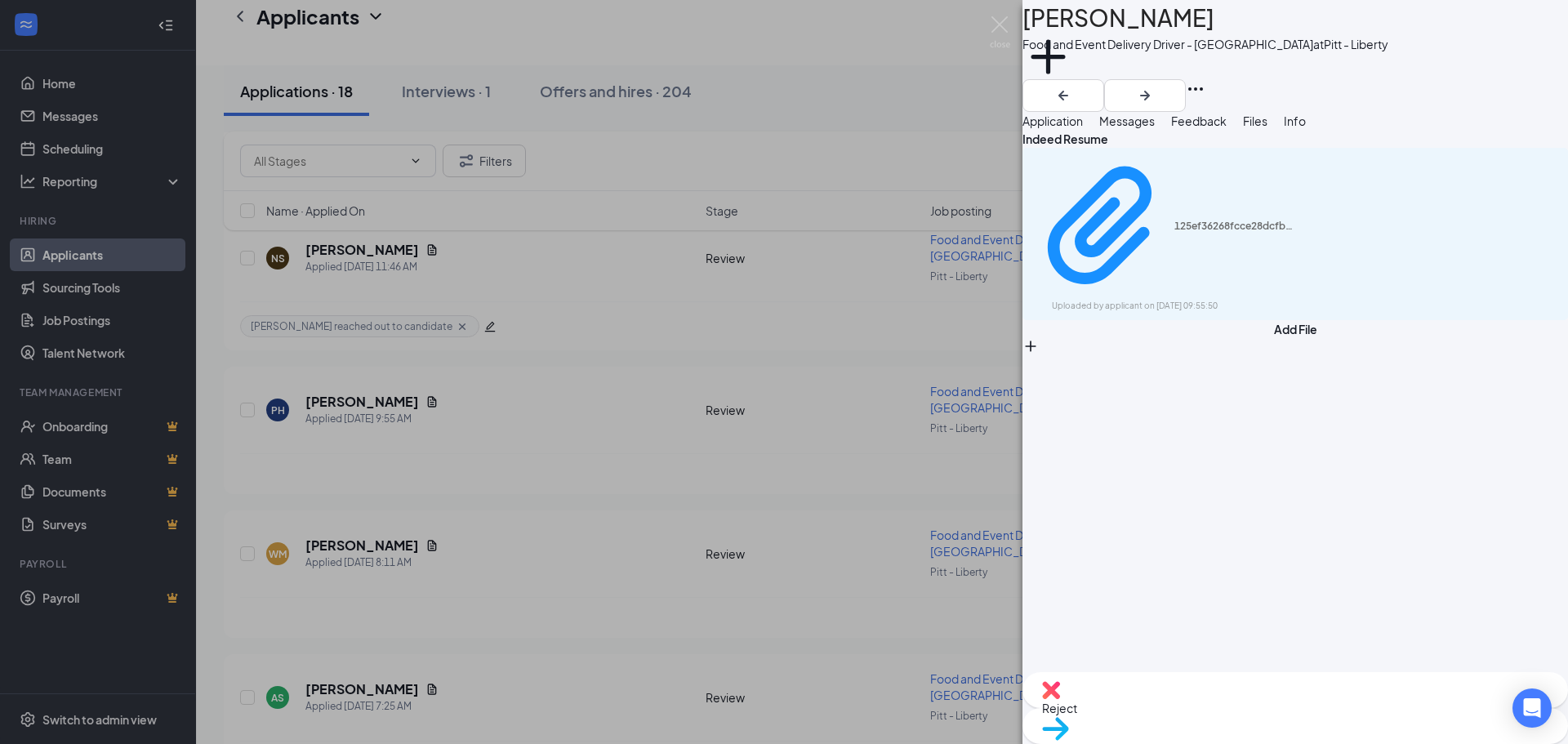
click at [1249, 211] on div "125ef36268fcce28dcfb390e60c100d7.pdf Uploaded by applicant on [DATE] 09:55:50" at bounding box center [1295, 234] width 546 height 172
click at [1252, 220] on div "125ef36268fcce28dcfb390e60c100d7.pdf" at bounding box center [1235, 226] width 122 height 13
click at [1007, 25] on img at bounding box center [1000, 32] width 21 height 32
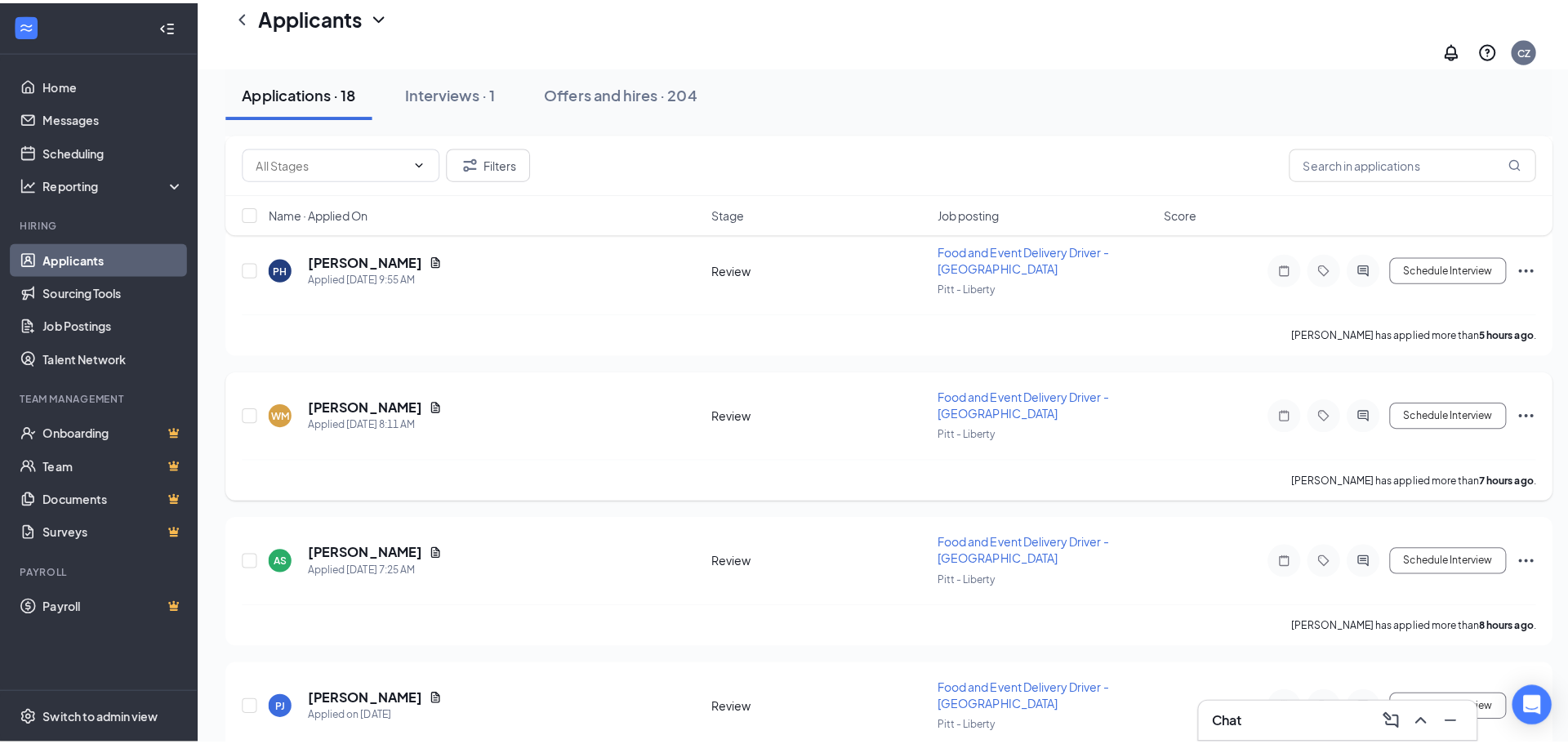
scroll to position [654, 0]
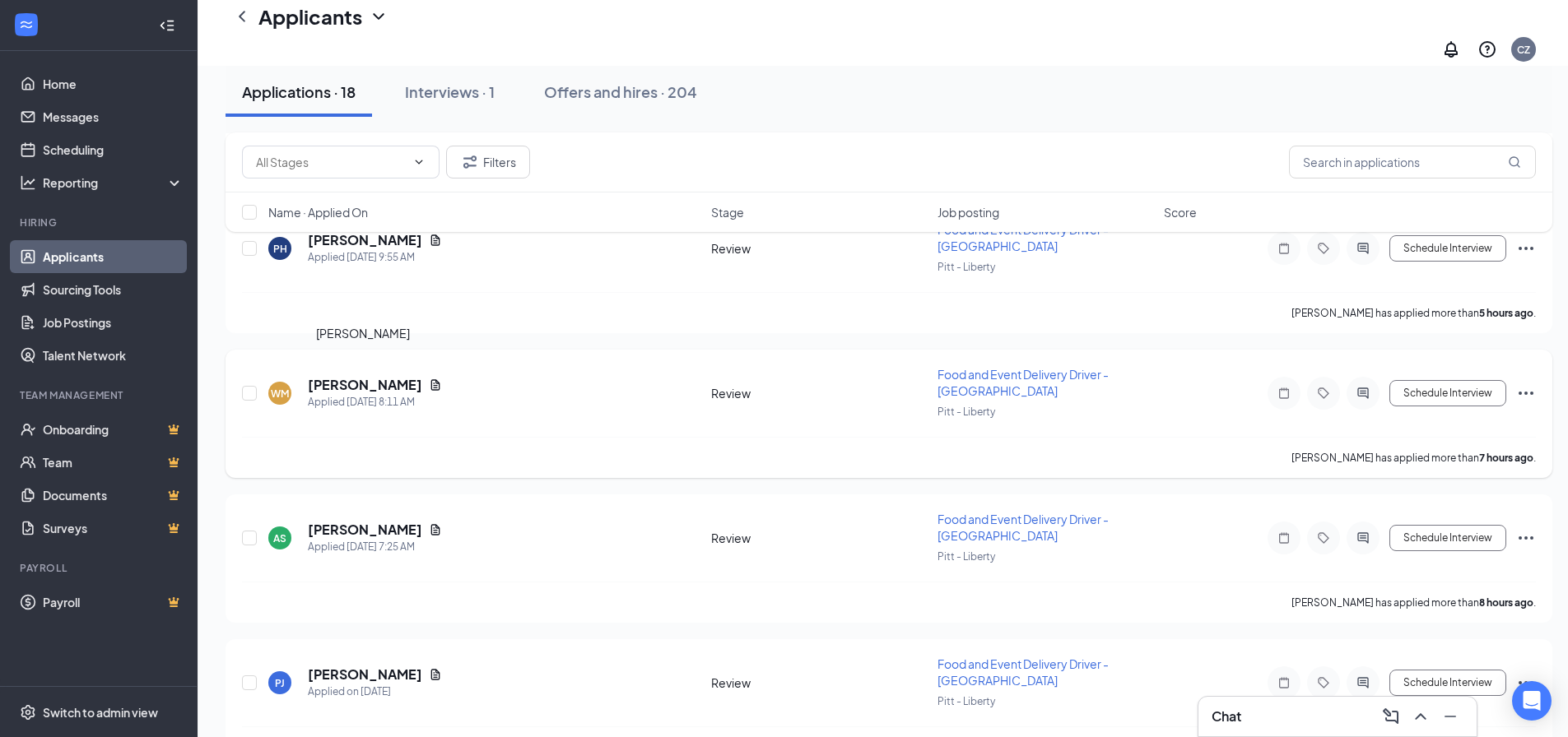
click at [378, 376] on h5 "[PERSON_NAME]" at bounding box center [365, 385] width 115 height 18
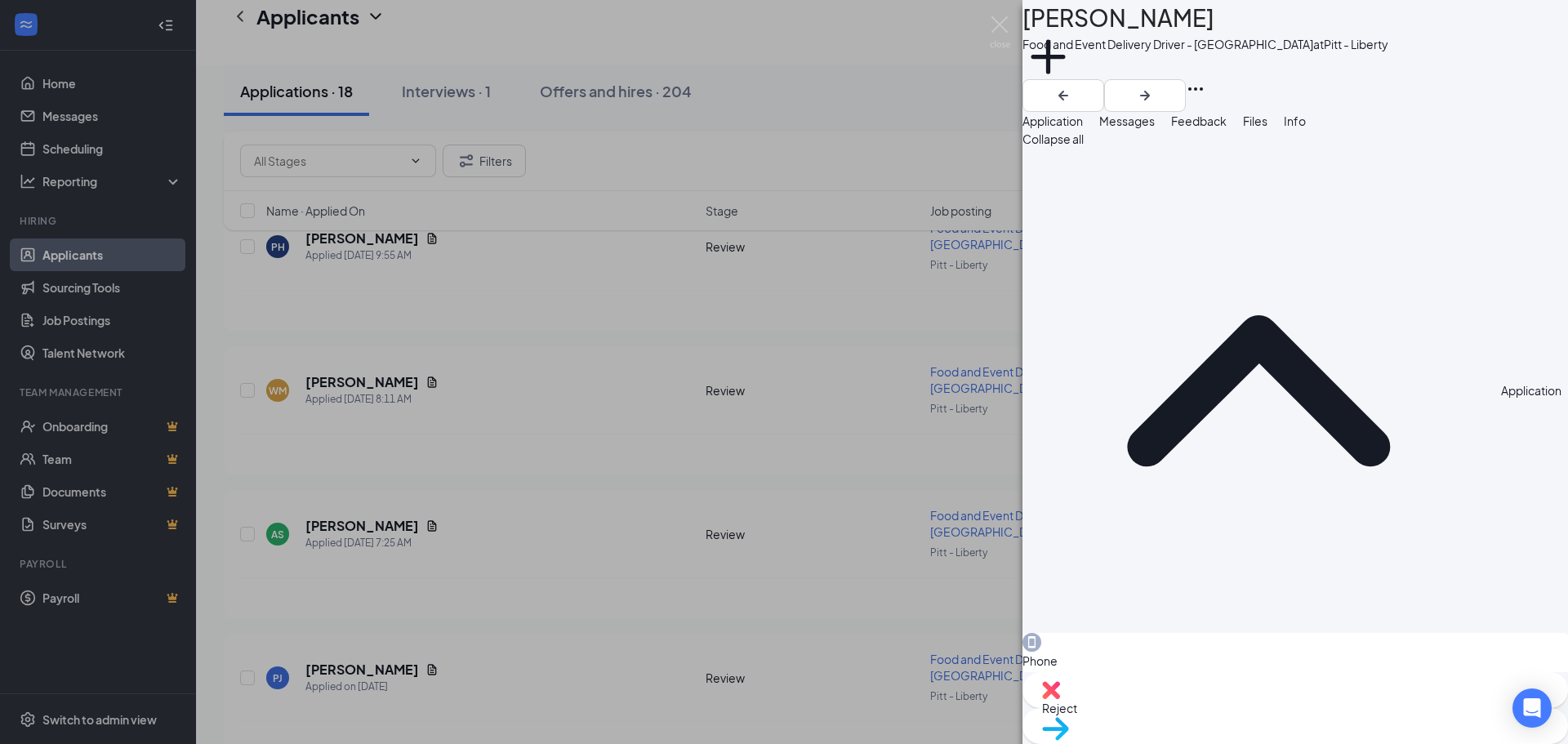
click at [1267, 129] on span "Files" at bounding box center [1255, 121] width 24 height 15
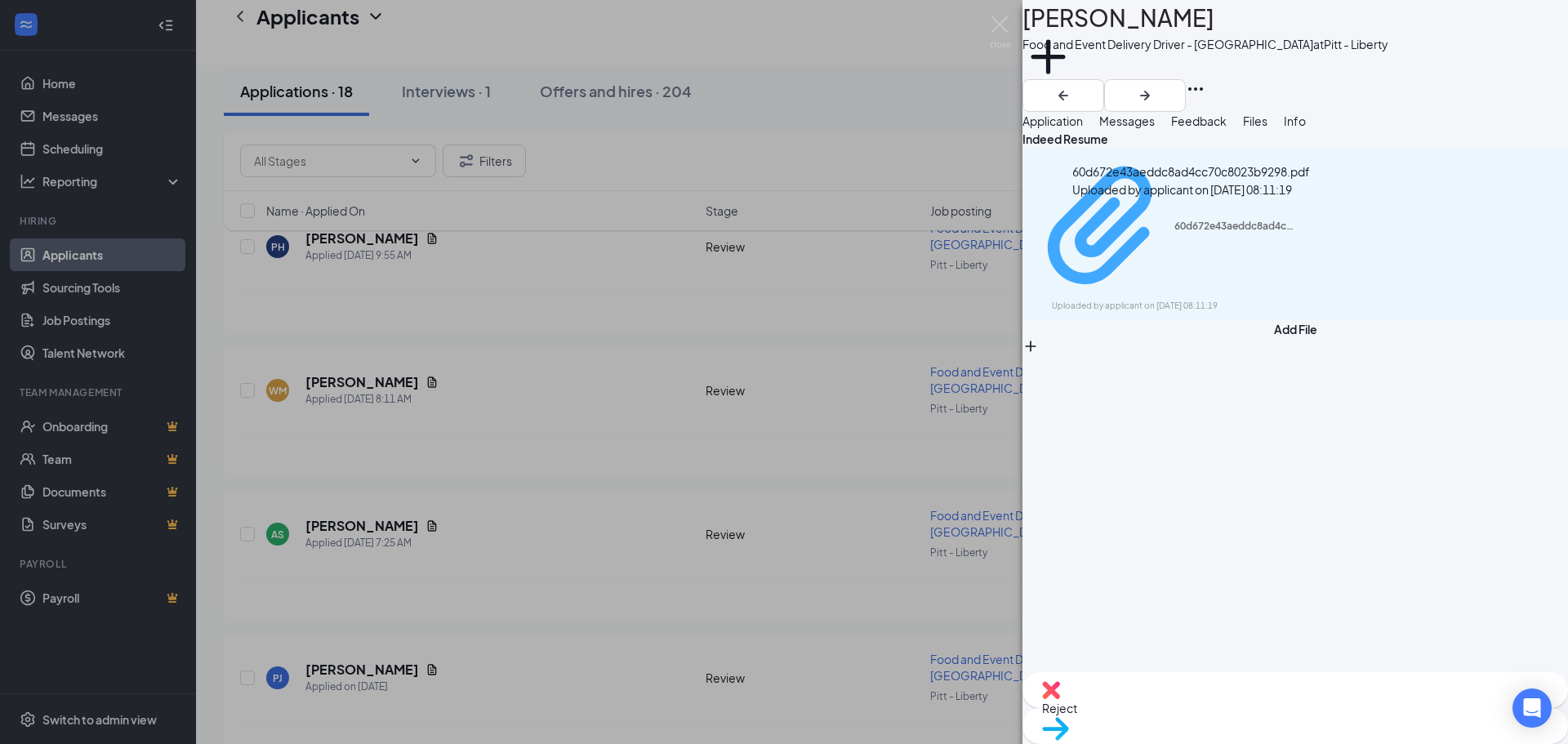
click at [1233, 222] on div "60d672e43aeddc8ad4cc70c8023b9298.pdf" at bounding box center [1235, 226] width 122 height 13
click at [999, 27] on img at bounding box center [1000, 32] width 21 height 32
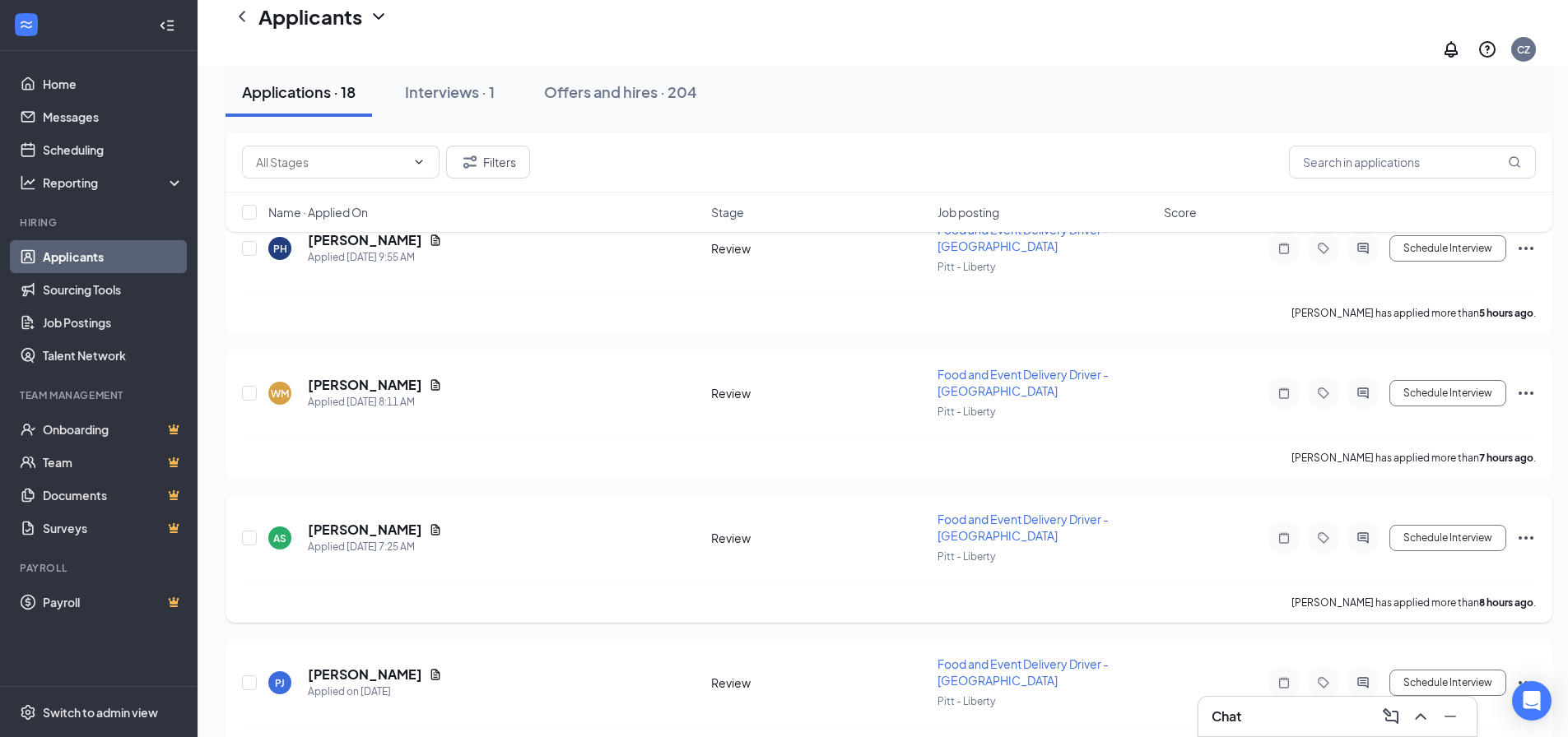
click at [340, 521] on h5 "[PERSON_NAME]" at bounding box center [365, 530] width 115 height 18
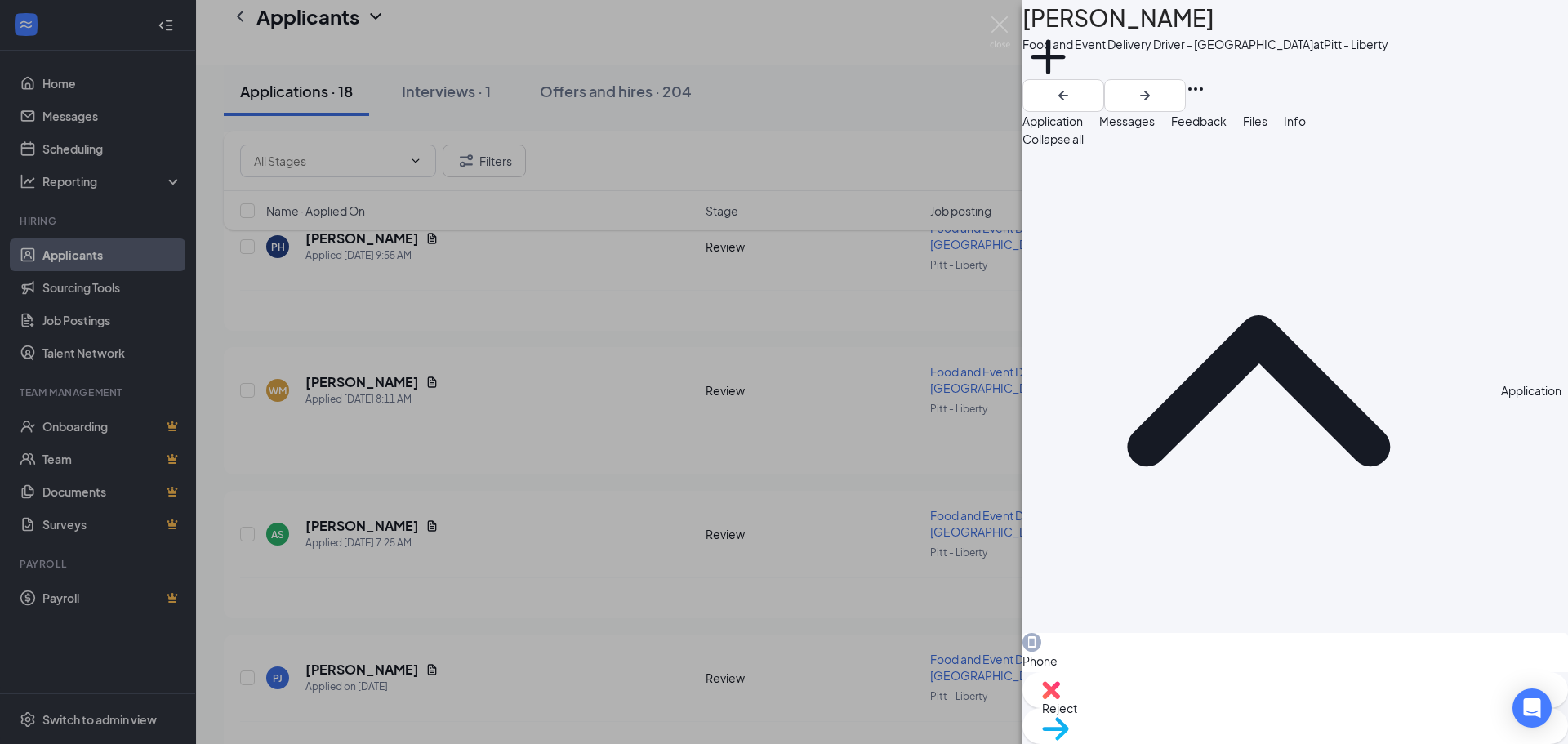
click at [1267, 129] on span "Files" at bounding box center [1255, 121] width 24 height 15
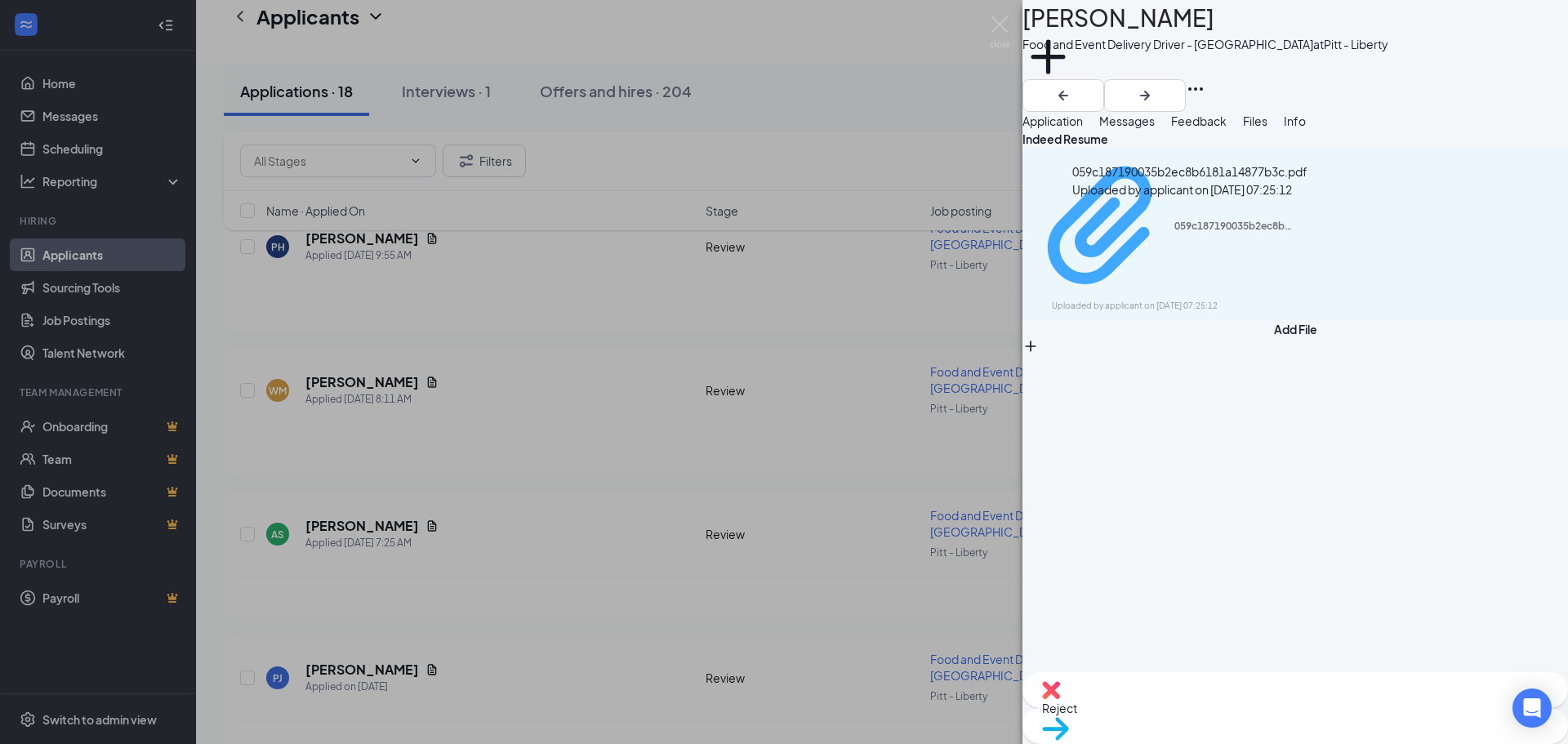
click at [1241, 225] on div "059c187190035b2ec8b6181a14877b3c.pdf" at bounding box center [1235, 226] width 122 height 13
click at [996, 23] on img at bounding box center [1000, 32] width 21 height 32
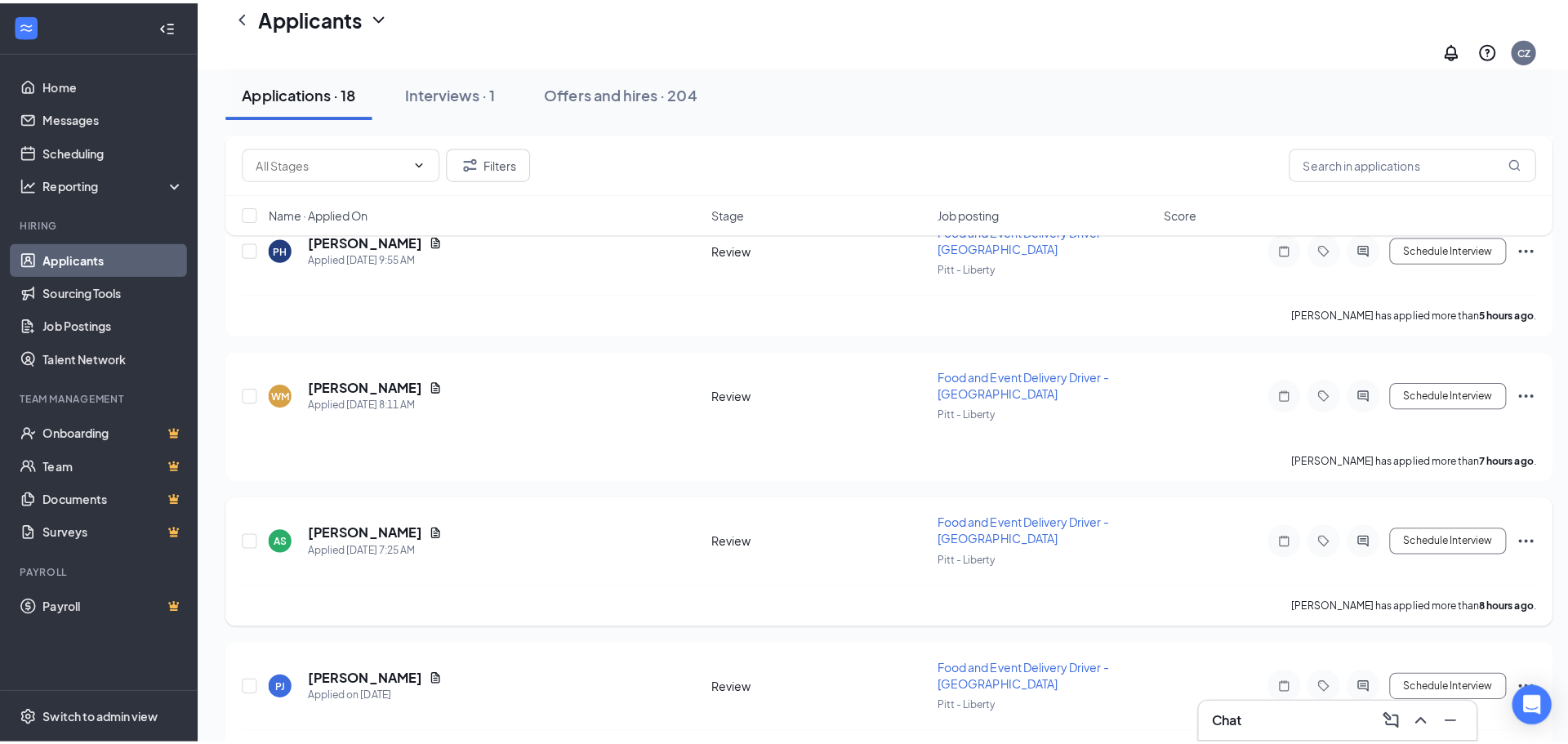
scroll to position [899, 0]
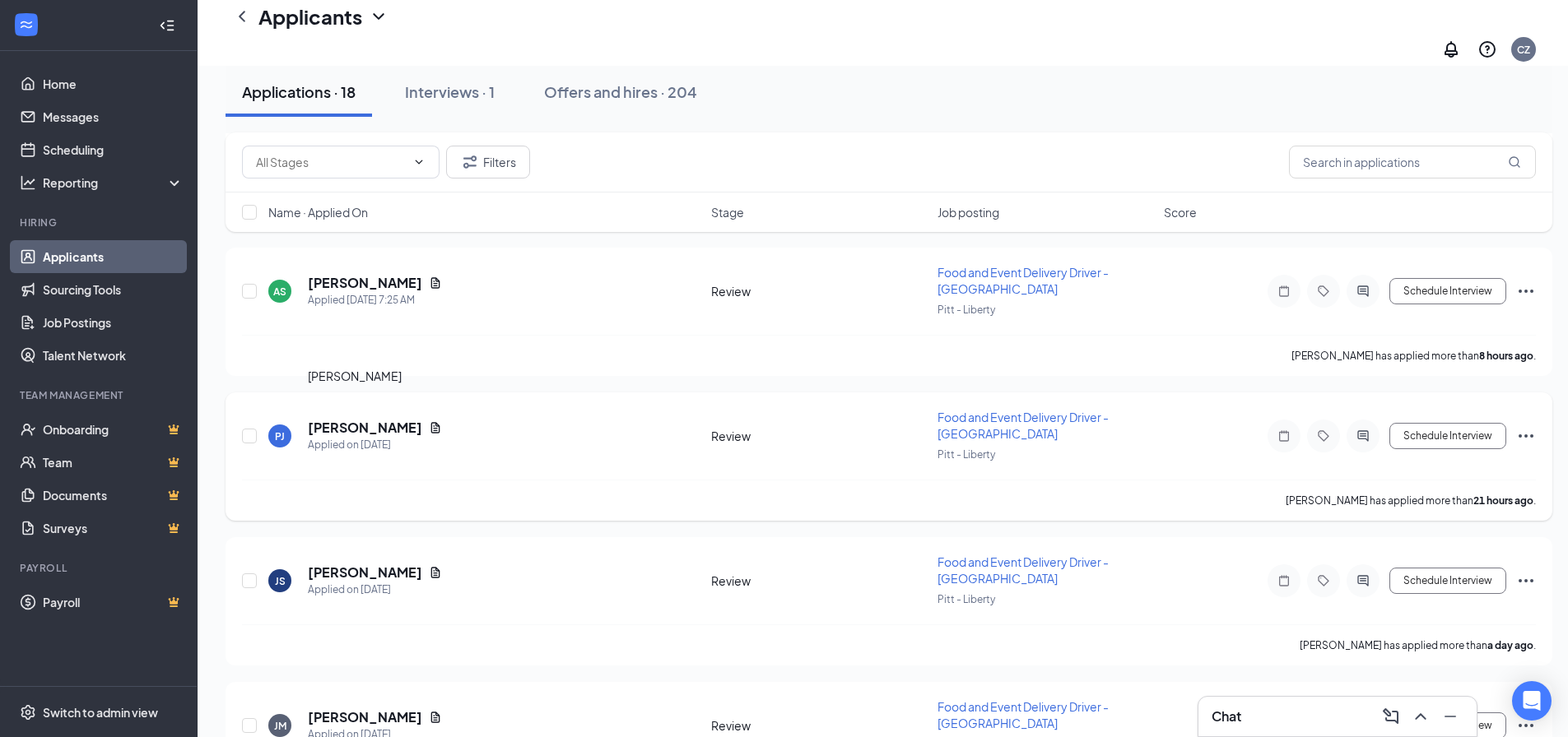
click at [340, 419] on h5 "[PERSON_NAME]" at bounding box center [365, 428] width 115 height 18
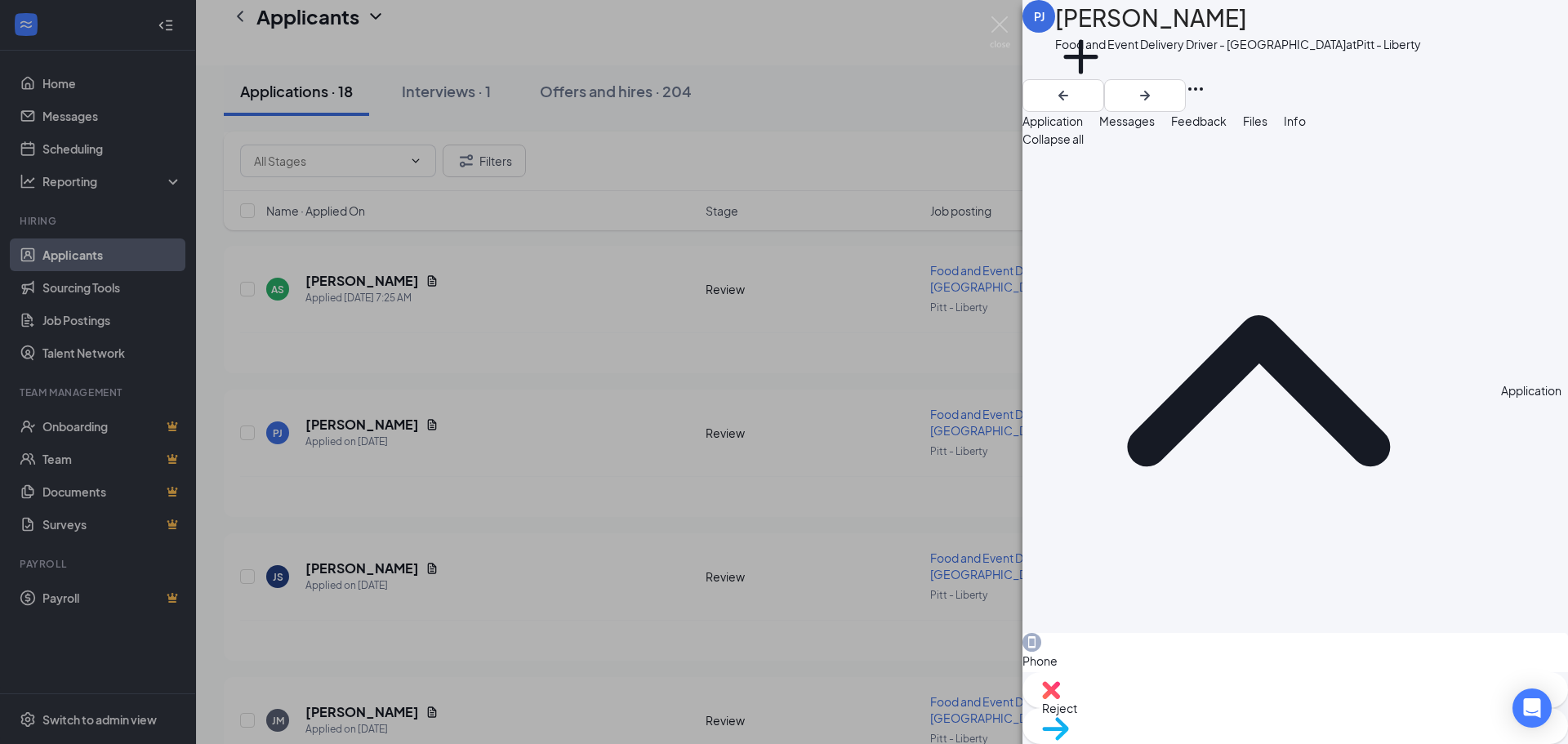
click at [1267, 127] on button "Files" at bounding box center [1255, 121] width 24 height 18
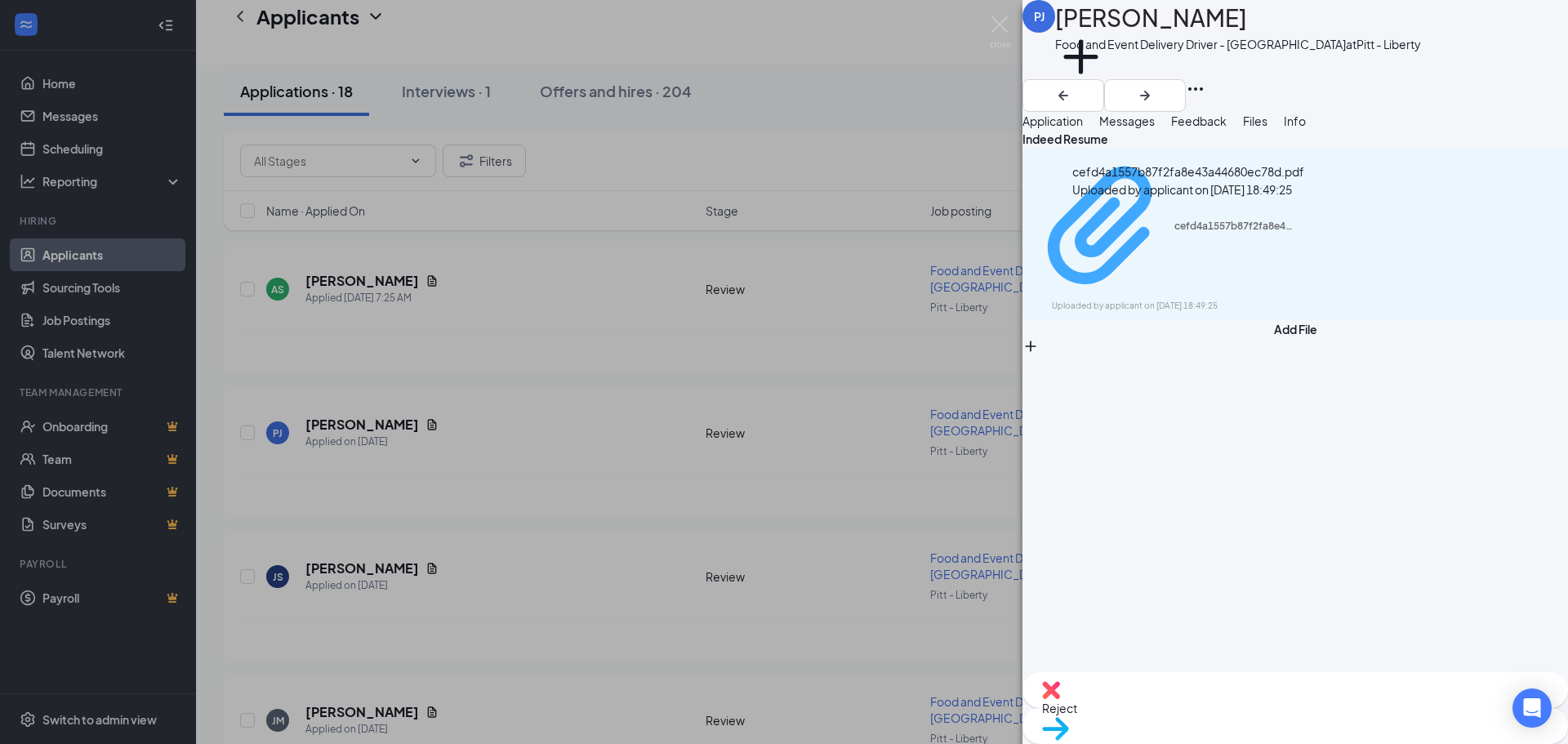
click at [1221, 224] on div "cefd4a1557b87f2fa8e43a44680ec78d.pdf" at bounding box center [1235, 226] width 122 height 13
click at [1003, 21] on img at bounding box center [1000, 32] width 21 height 32
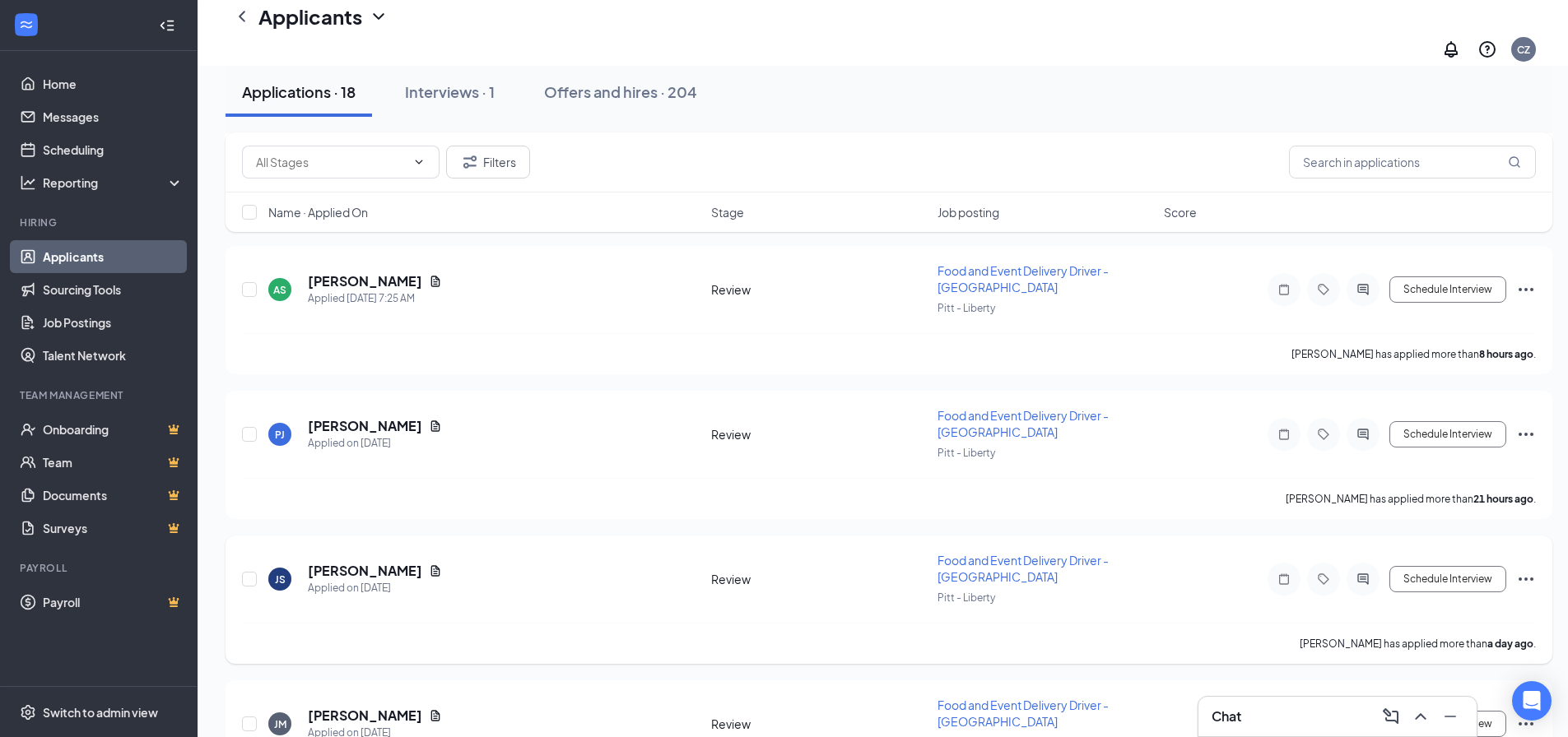
scroll to position [987, 0]
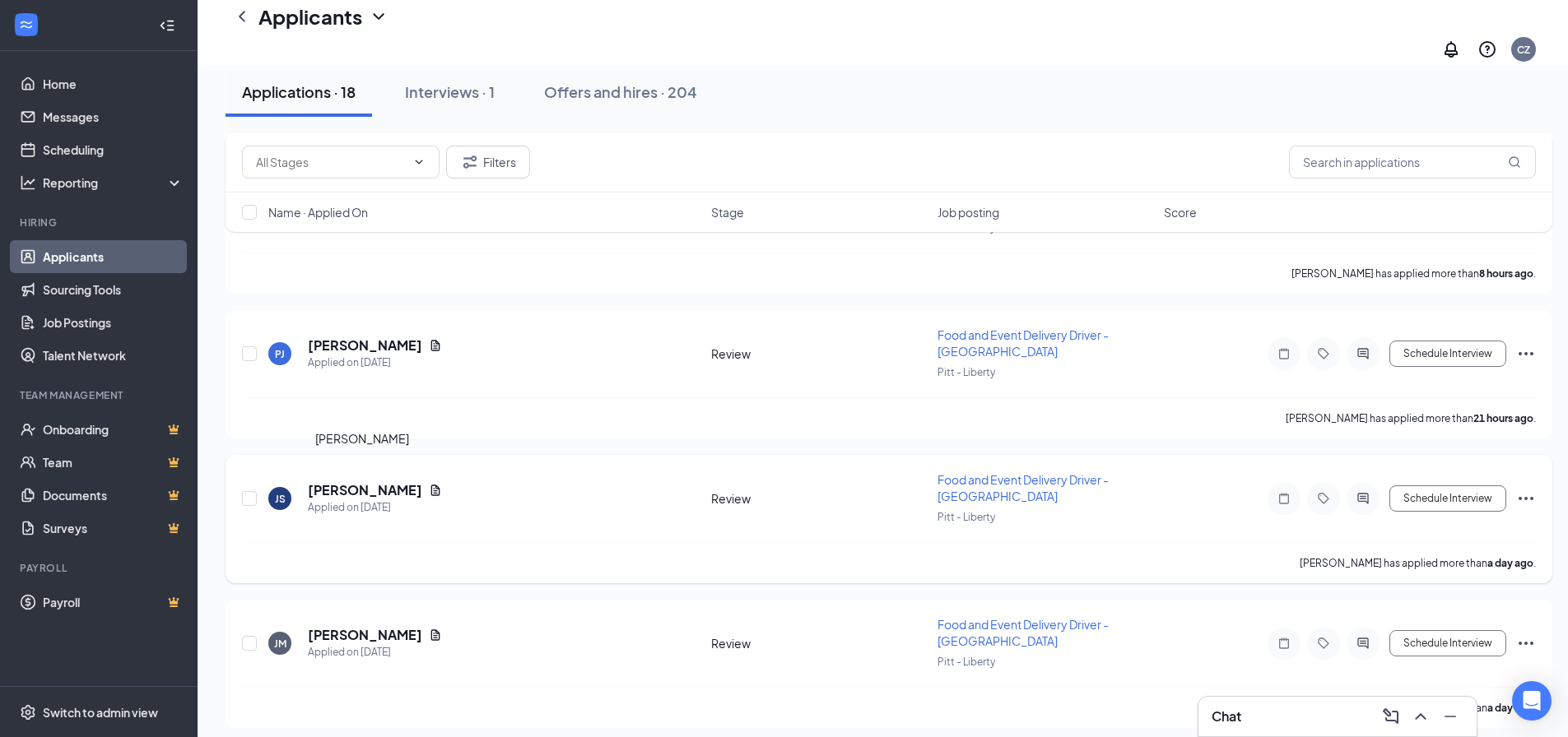
click at [373, 481] on h5 "[PERSON_NAME]" at bounding box center [365, 490] width 115 height 18
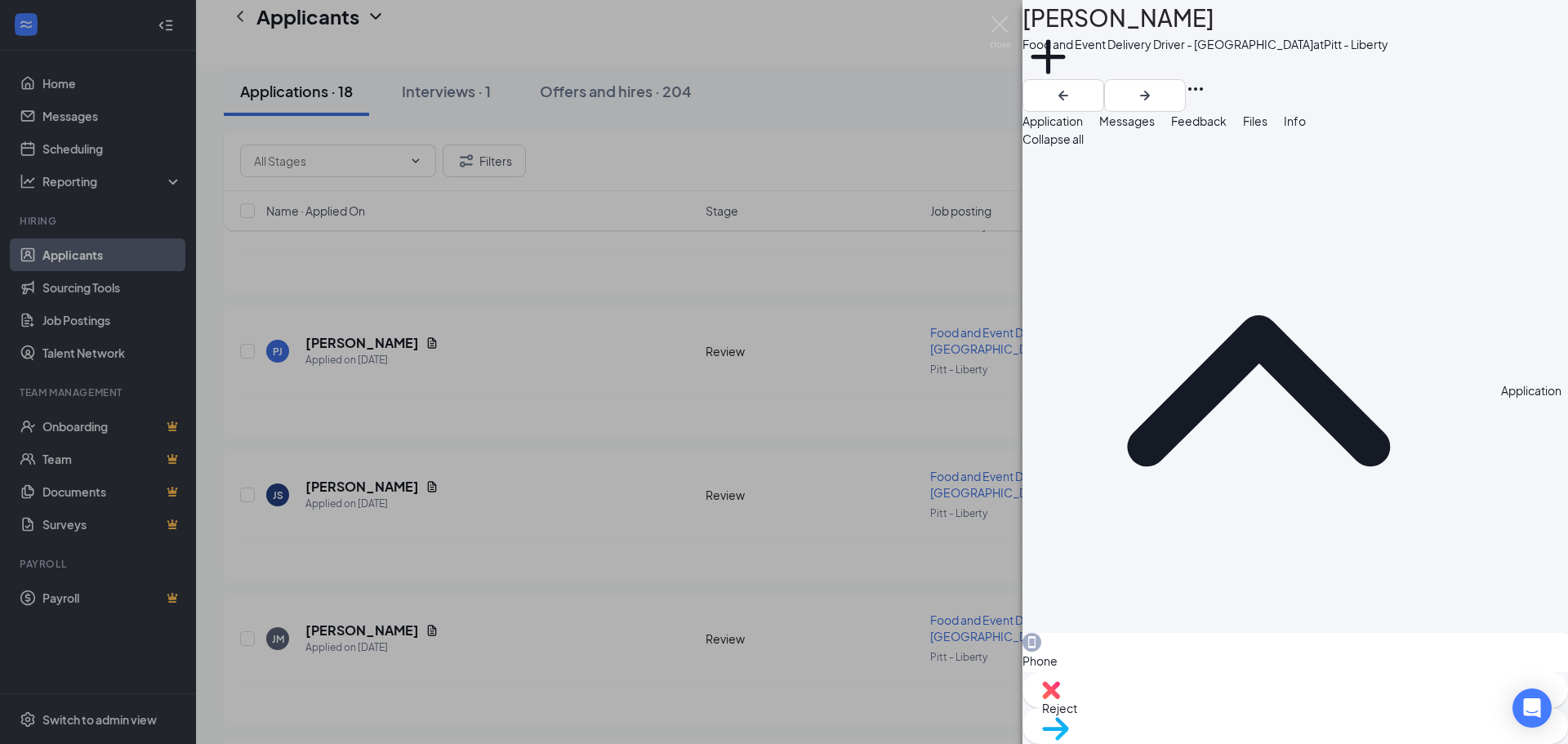
click at [1267, 130] on div "Files" at bounding box center [1255, 121] width 24 height 18
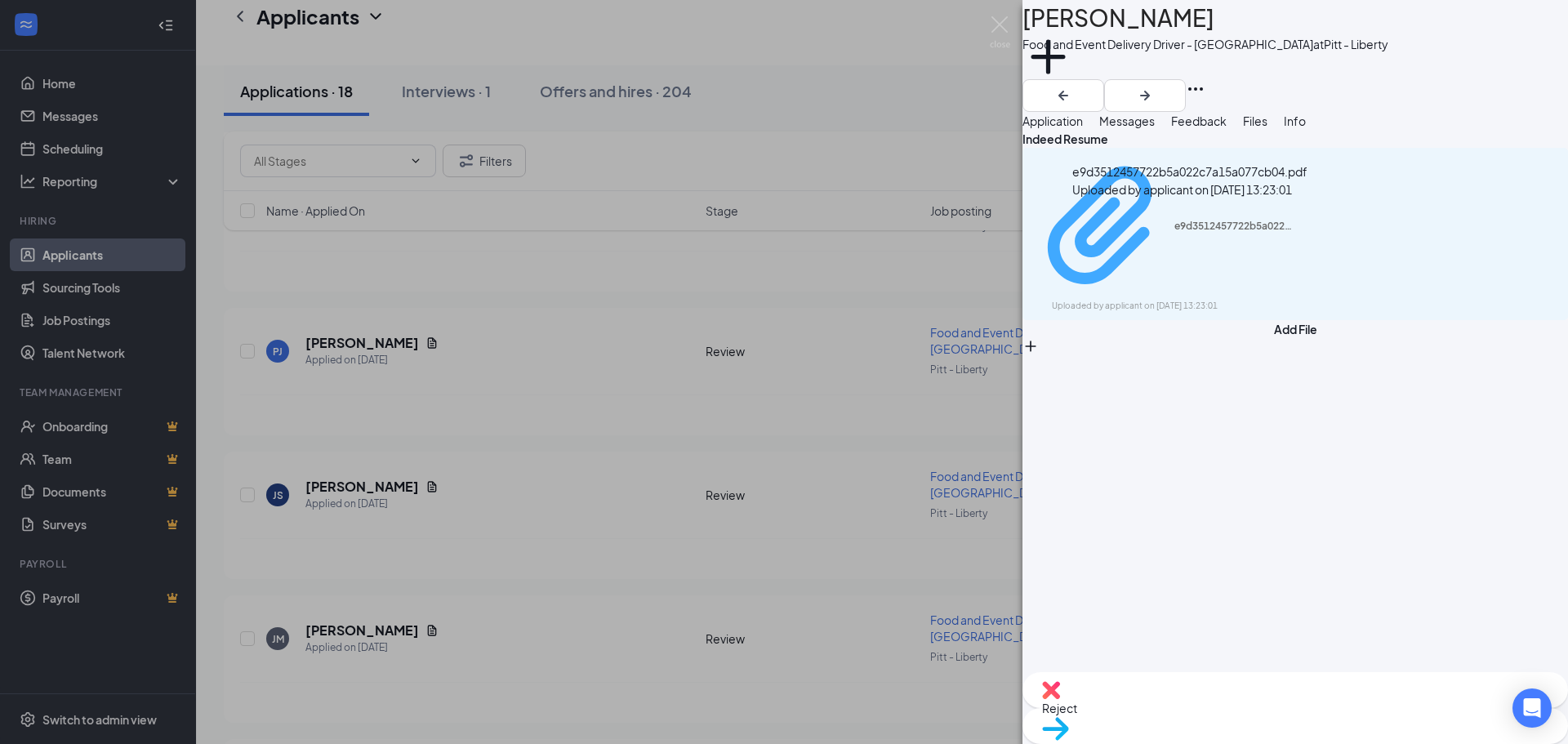
click at [1247, 300] on div "Uploaded by applicant on [DATE] 13:23:01" at bounding box center [1174, 306] width 245 height 13
click at [1004, 21] on img at bounding box center [1000, 32] width 21 height 32
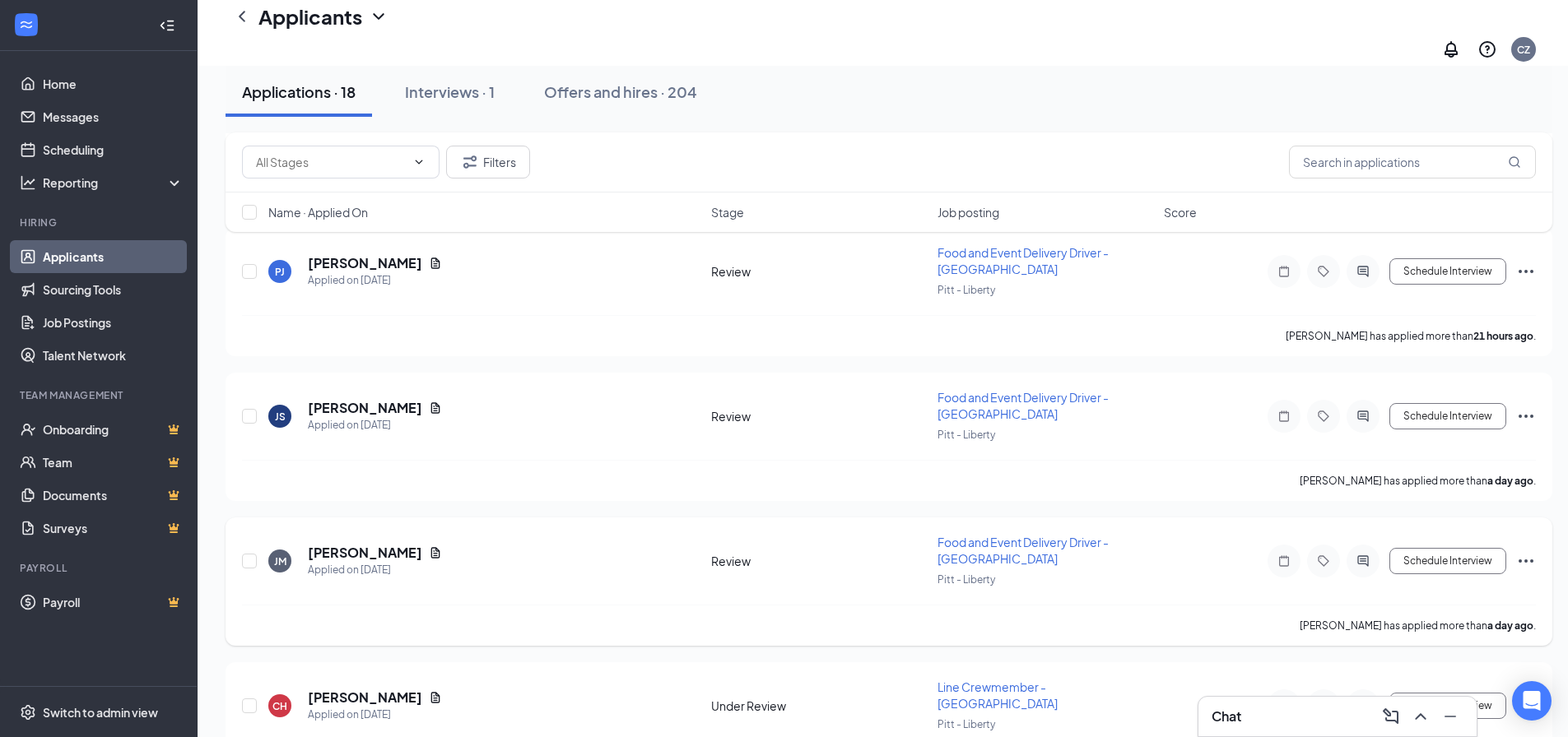
scroll to position [1152, 0]
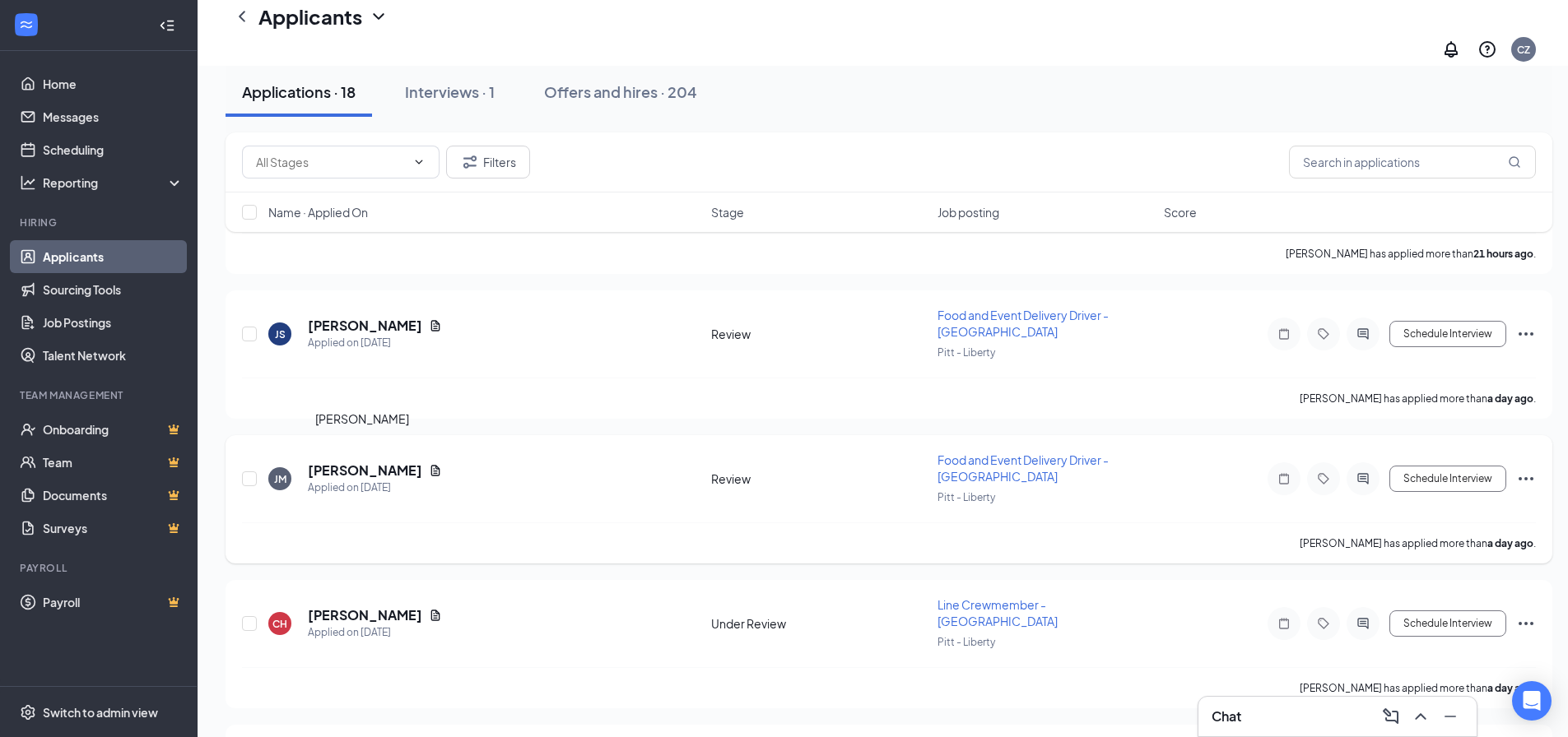
click at [370, 461] on h5 "[PERSON_NAME]" at bounding box center [365, 470] width 115 height 18
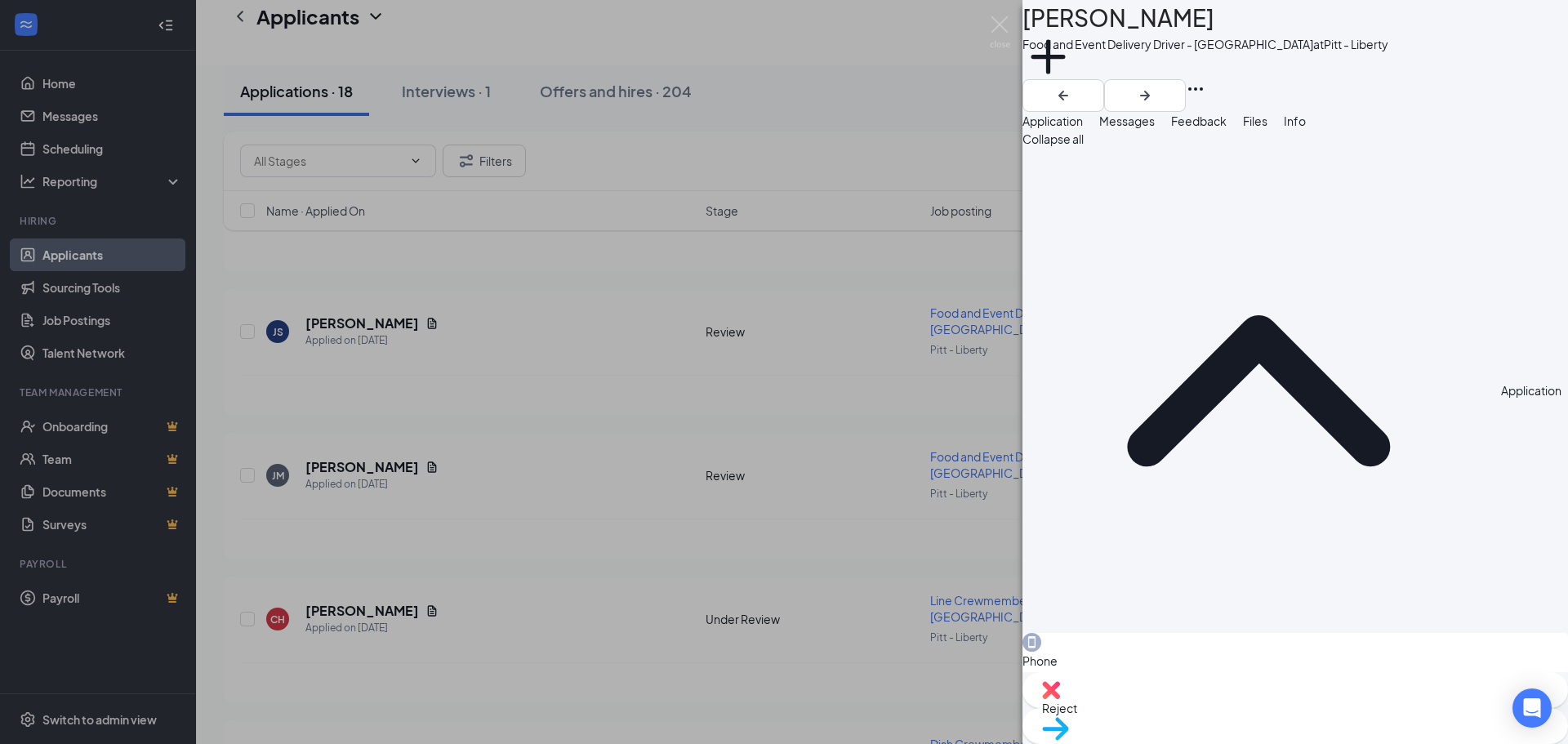
click at [1267, 129] on span "Files" at bounding box center [1255, 121] width 24 height 15
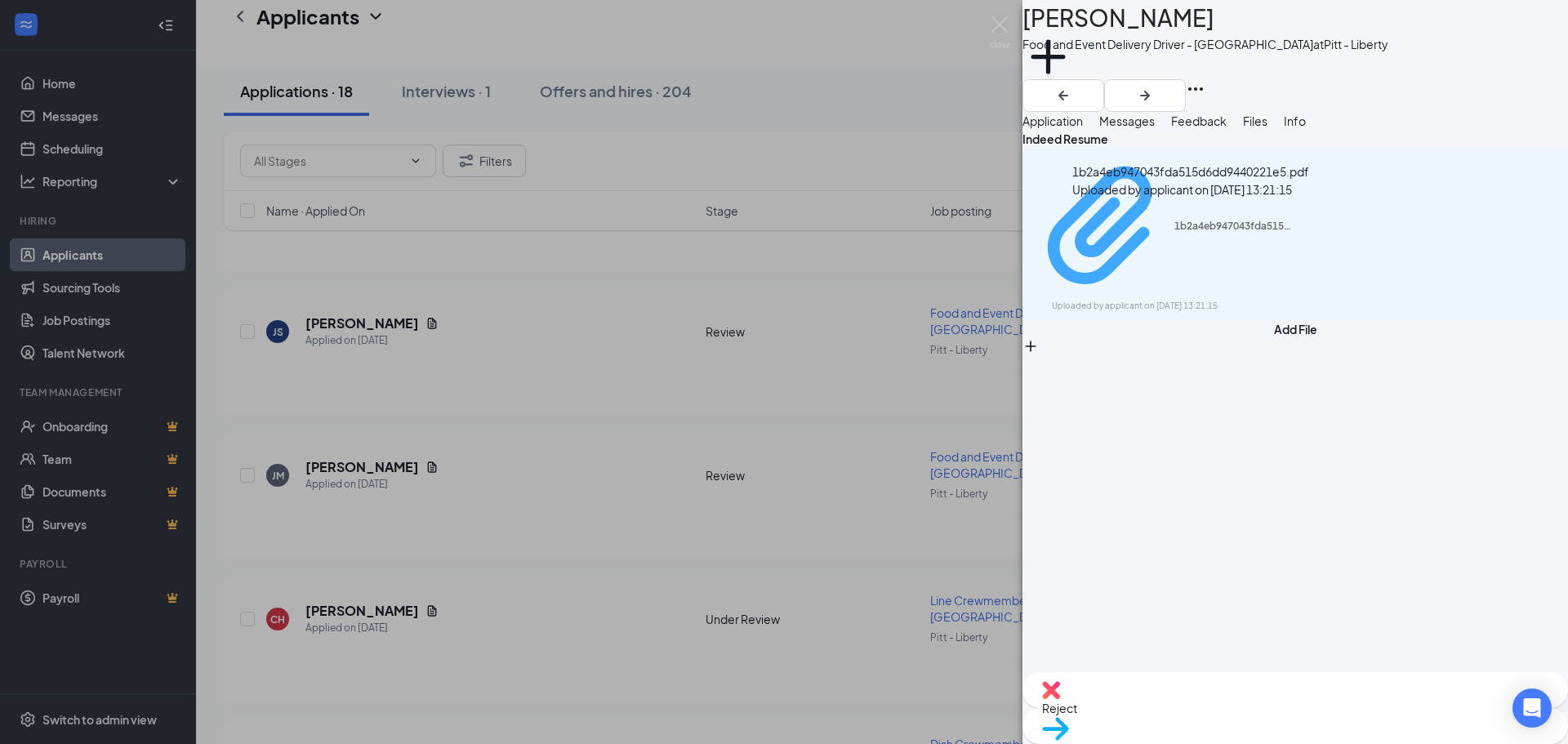
click at [1180, 220] on div "1b2a4eb947043fda515d6dd9440221e5.pdf" at bounding box center [1235, 226] width 122 height 13
click at [996, 25] on img at bounding box center [1000, 32] width 21 height 32
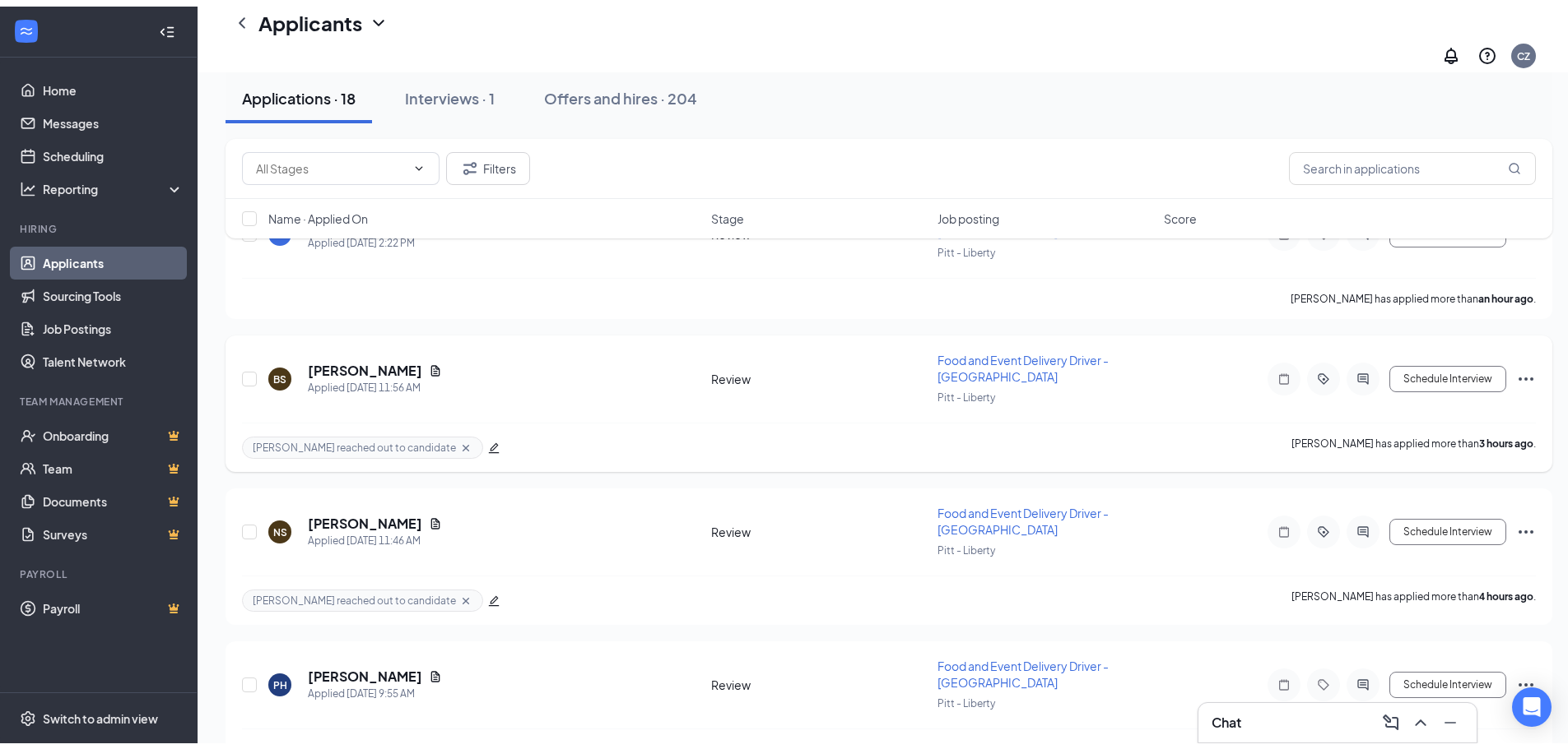
scroll to position [82, 0]
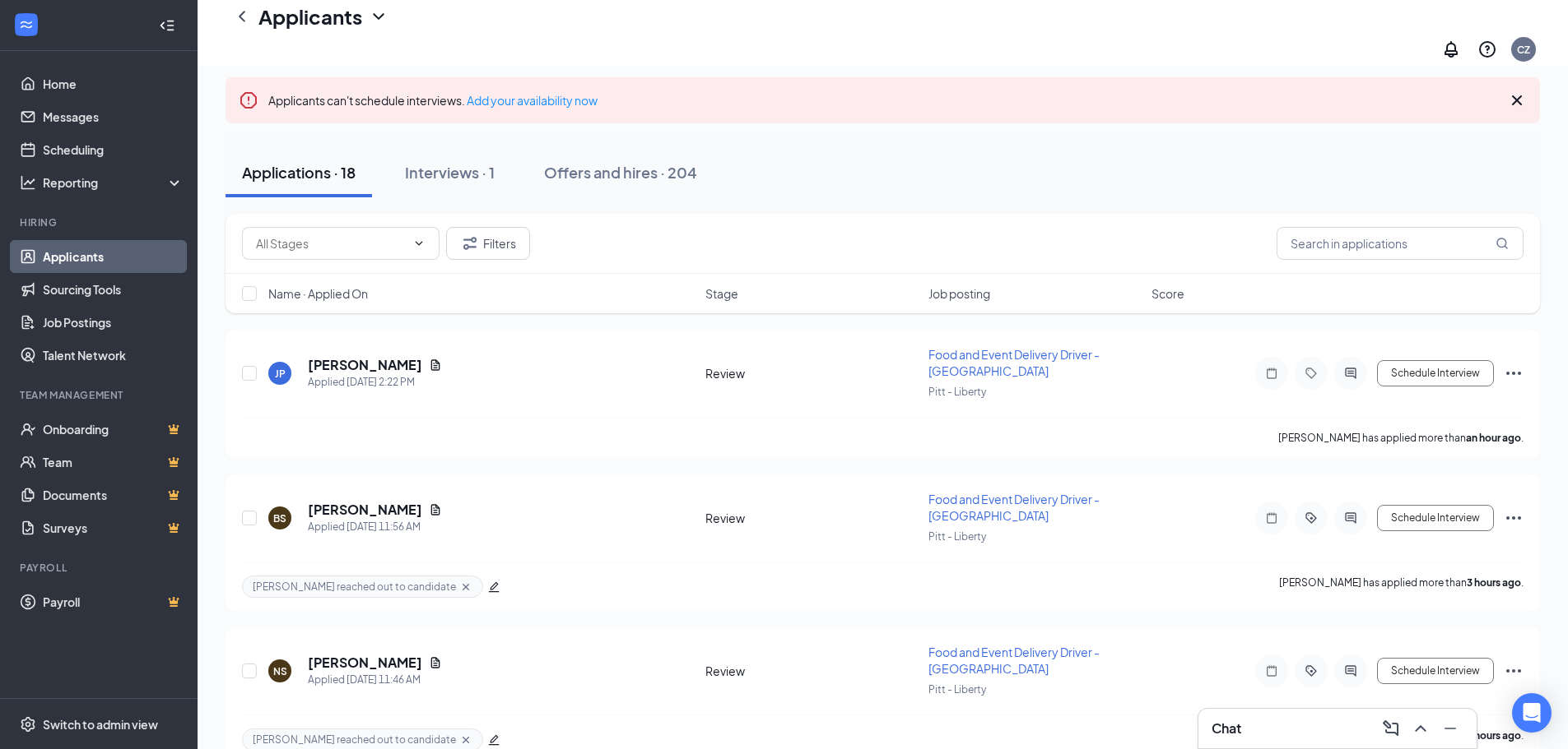
click at [1520, 95] on icon "Cross" at bounding box center [1516, 100] width 10 height 10
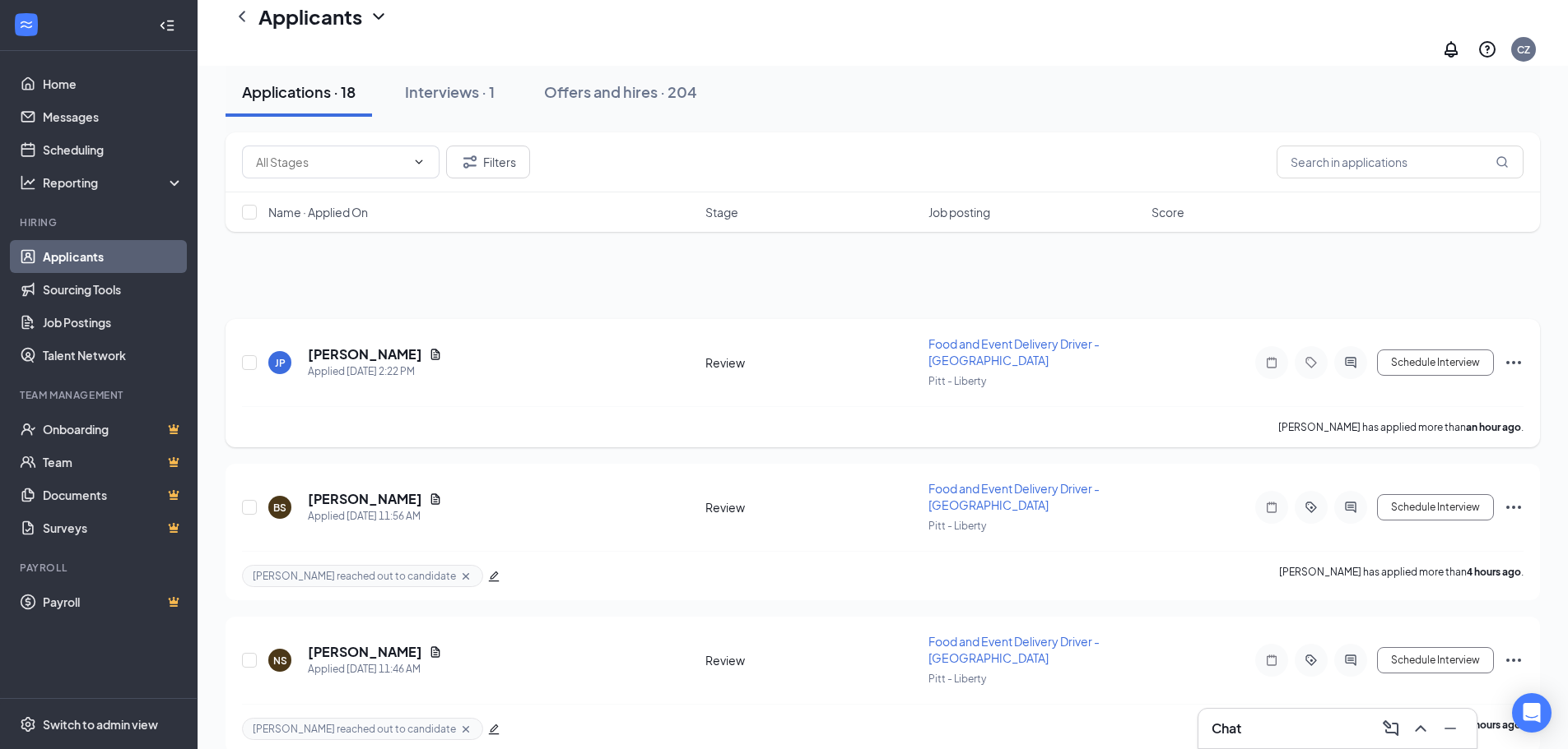
scroll to position [0, 0]
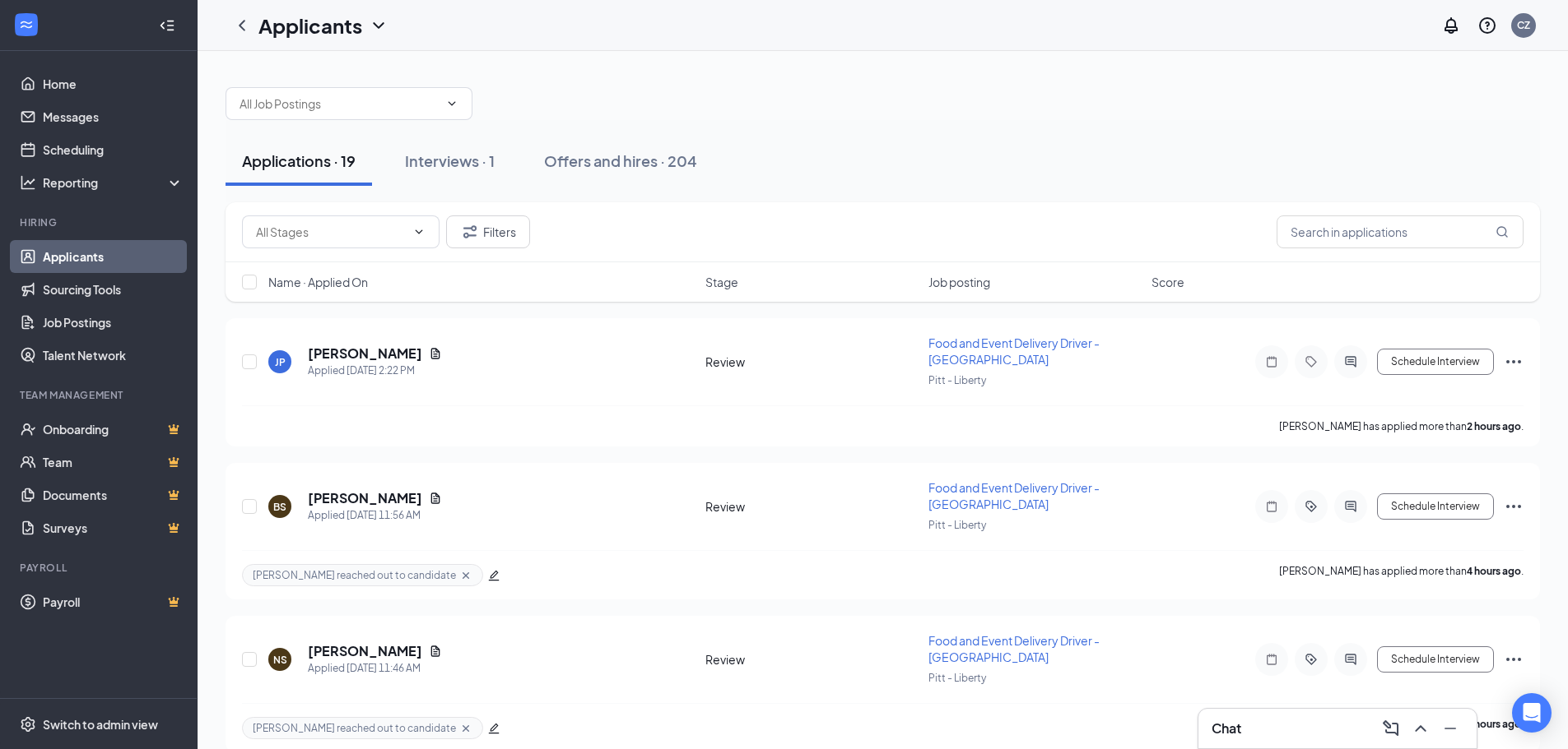
click at [836, 143] on div "Applications · 19 Interviews · 1 Offers and hires · 204" at bounding box center [882, 161] width 1314 height 49
click at [1213, 158] on div "Applications · 19 Interviews · 1 Offers and hires · 204" at bounding box center [882, 161] width 1314 height 49
